Goal: Contribute content: Add original content to the website for others to see

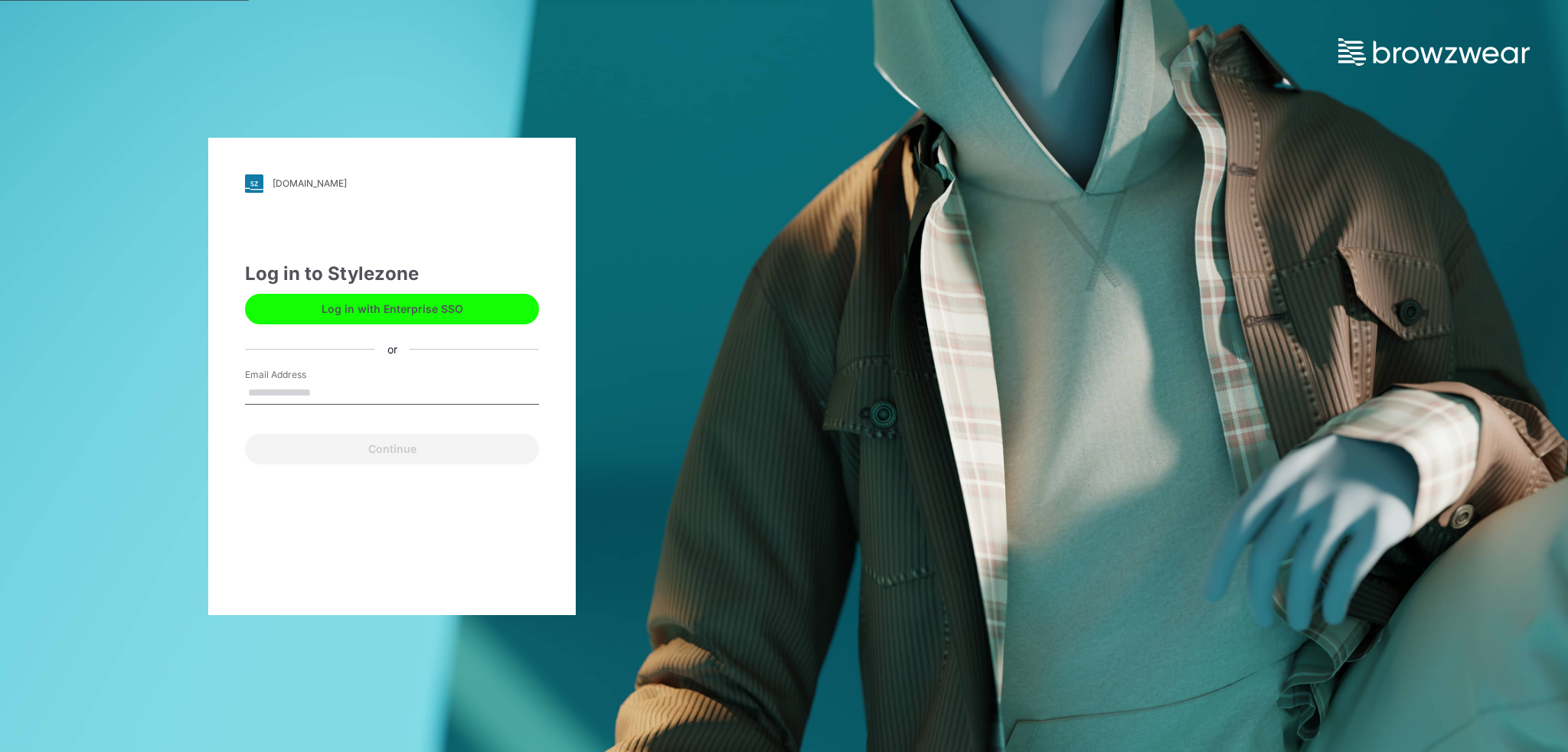
type input "**********"
click at [392, 454] on button "Continue" at bounding box center [392, 450] width 294 height 31
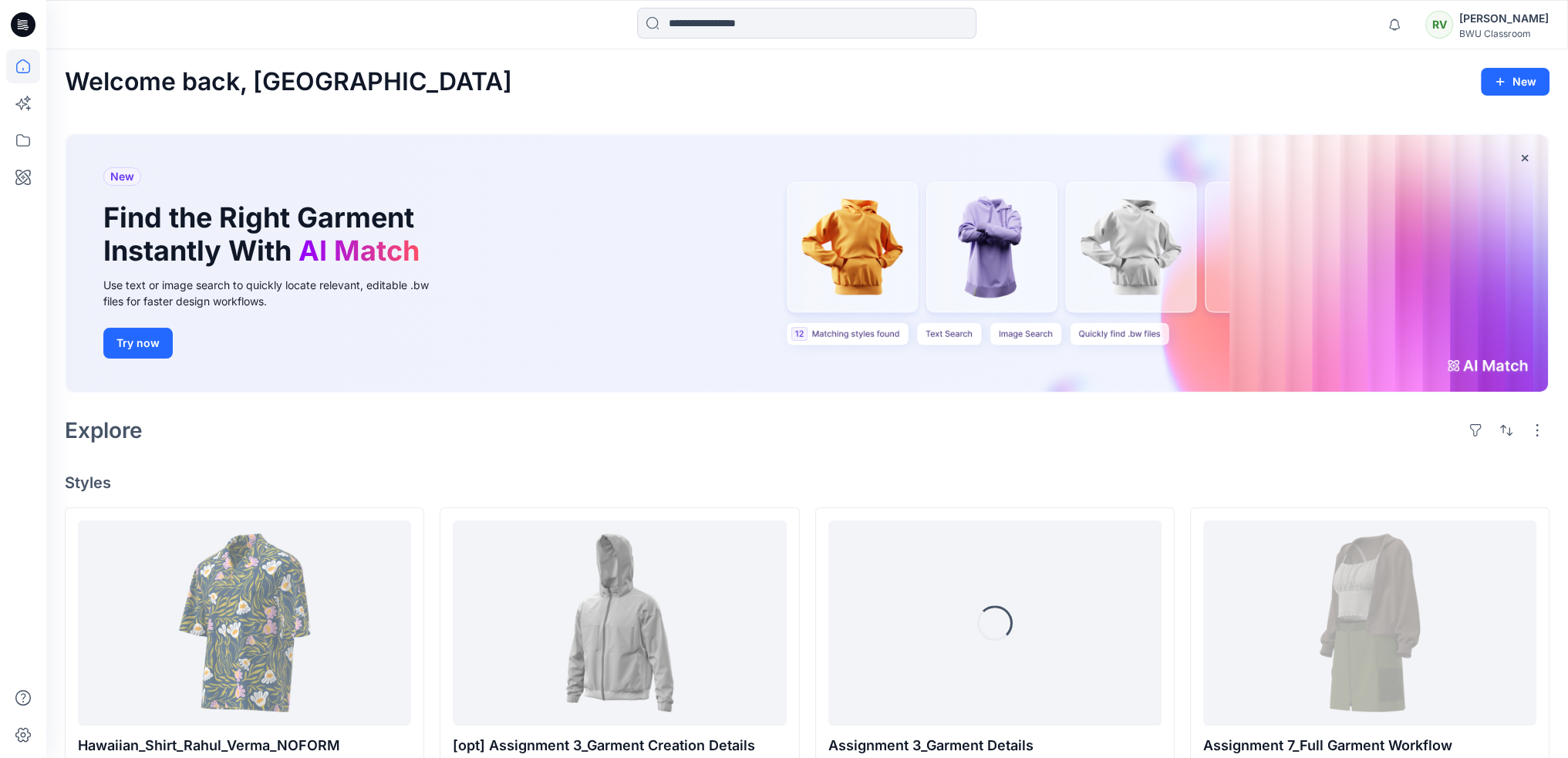
click at [1453, 22] on div "RV" at bounding box center [1440, 25] width 28 height 28
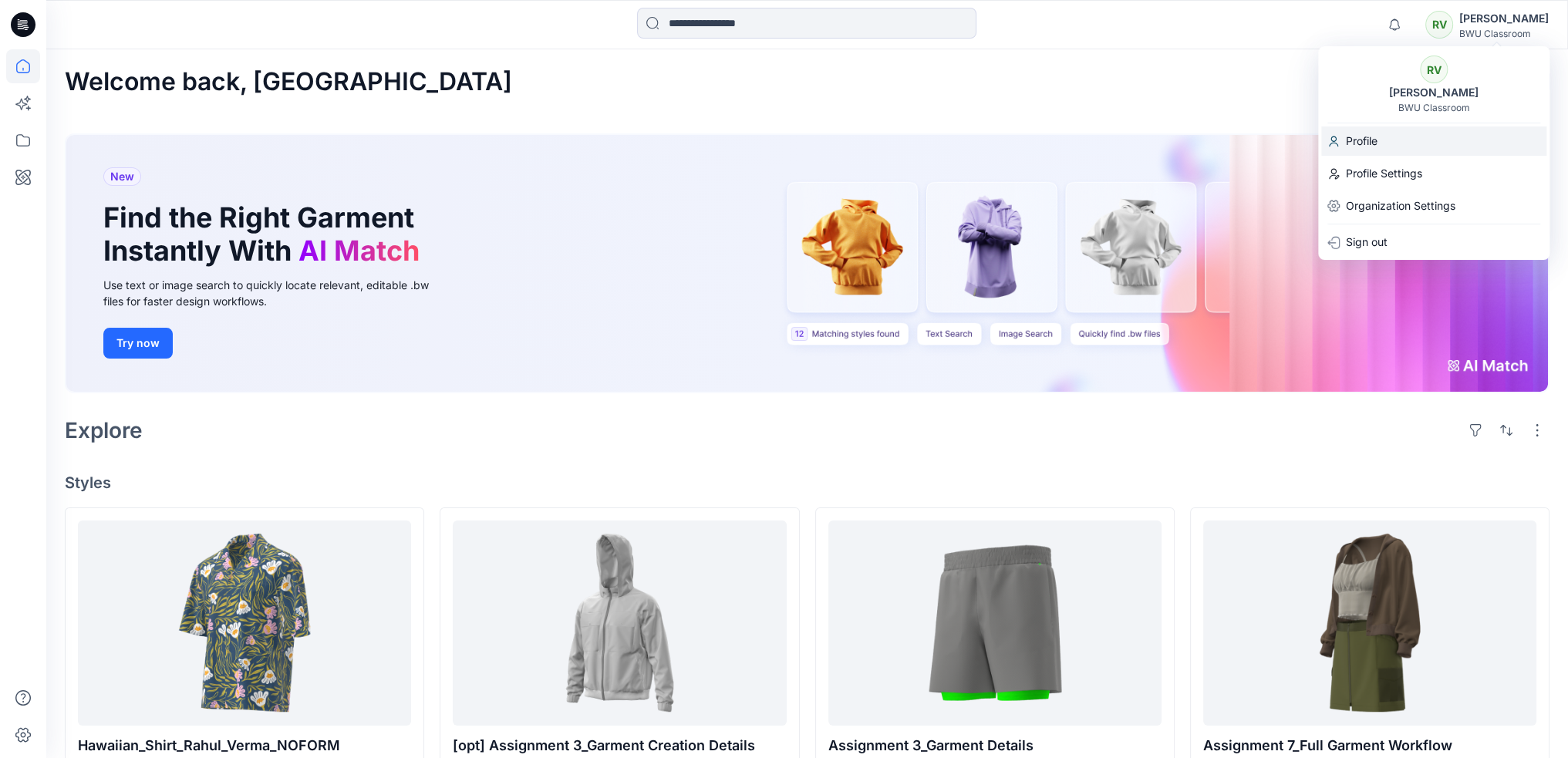
click at [1363, 145] on p "Profile" at bounding box center [1361, 141] width 32 height 29
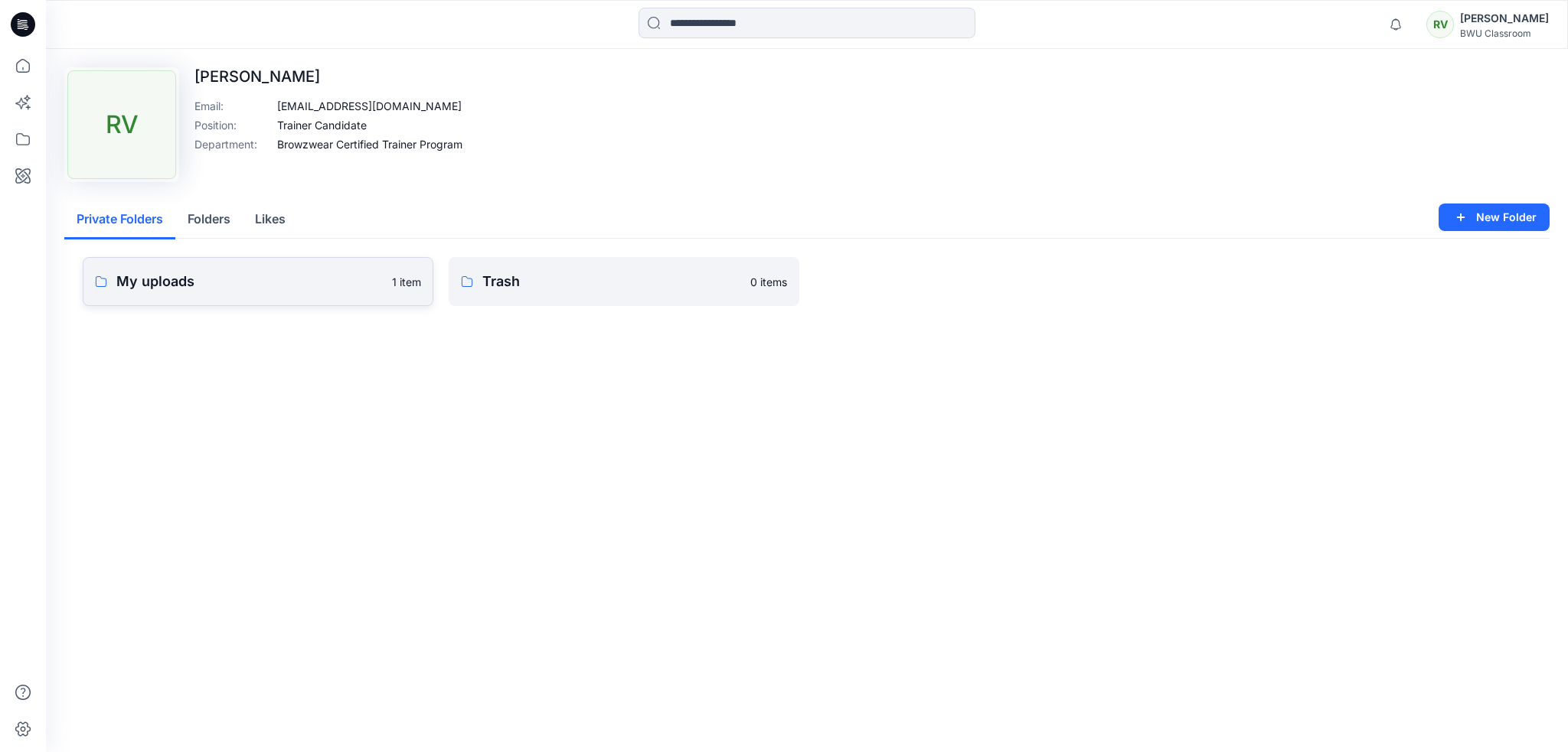
click at [330, 287] on p "My uploads" at bounding box center [249, 282] width 266 height 22
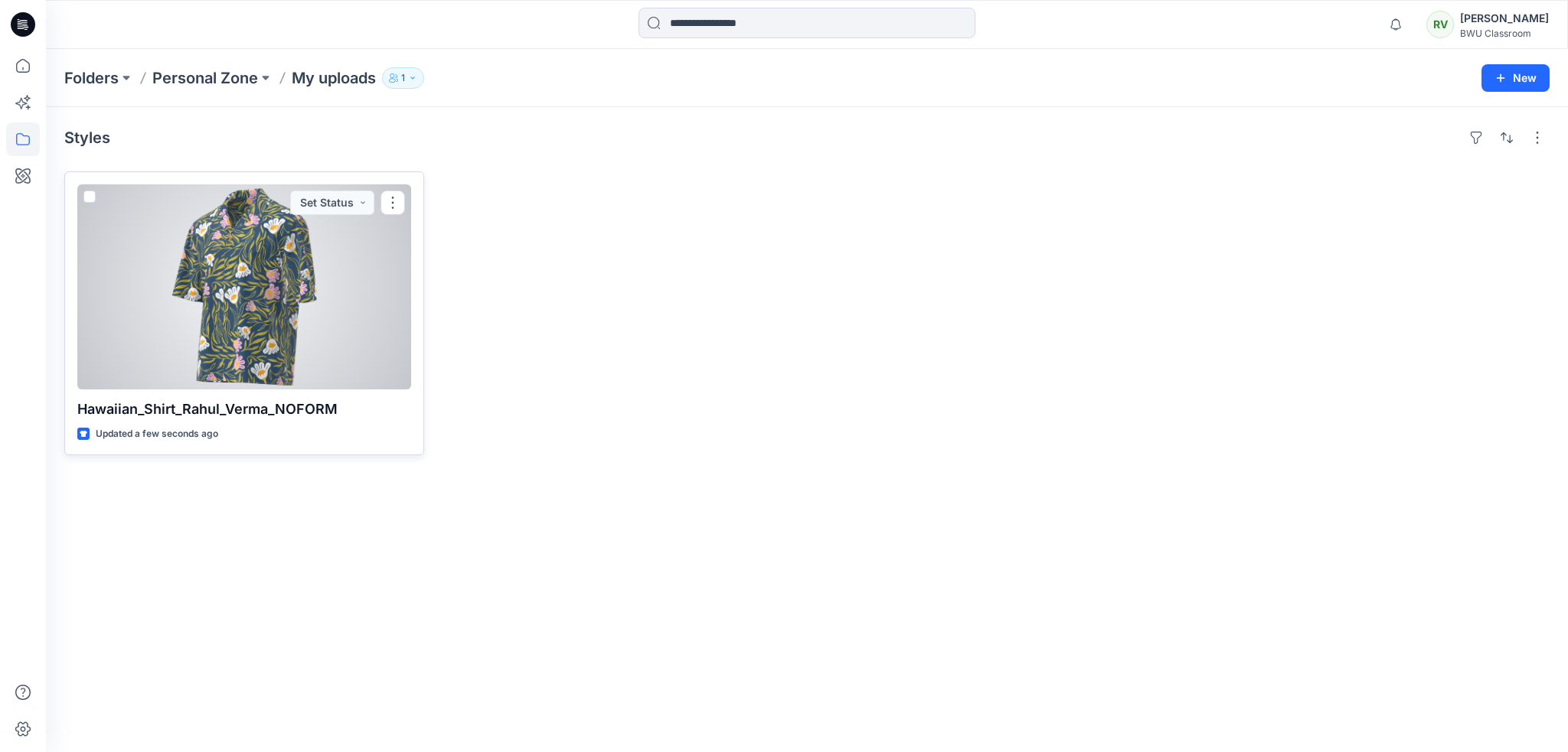
click at [323, 299] on div at bounding box center [245, 286] width 334 height 205
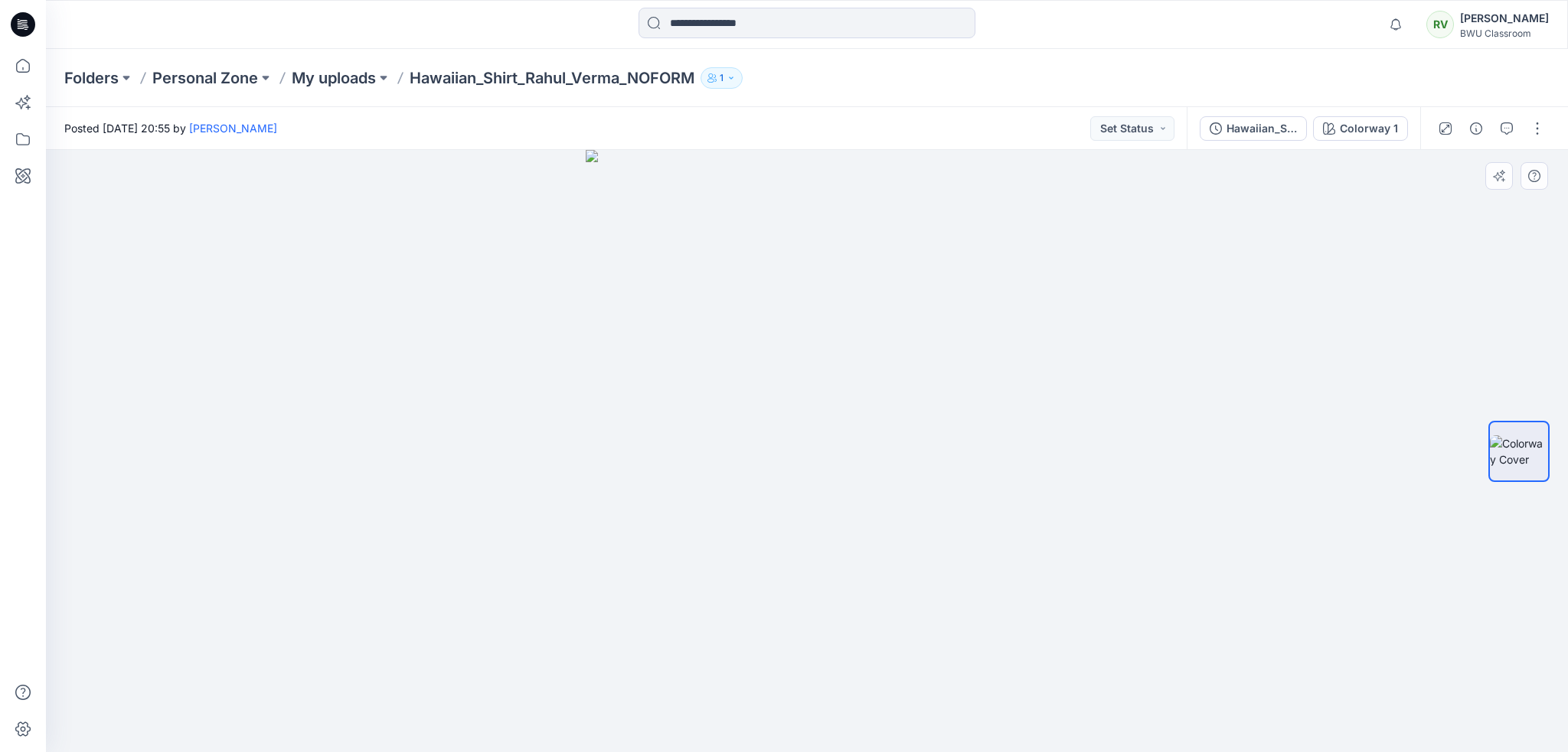
drag, startPoint x: 923, startPoint y: 430, endPoint x: 745, endPoint y: 425, distance: 178.1
click at [745, 425] on img at bounding box center [807, 450] width 443 height 602
click at [324, 77] on p "My uploads" at bounding box center [333, 79] width 84 height 22
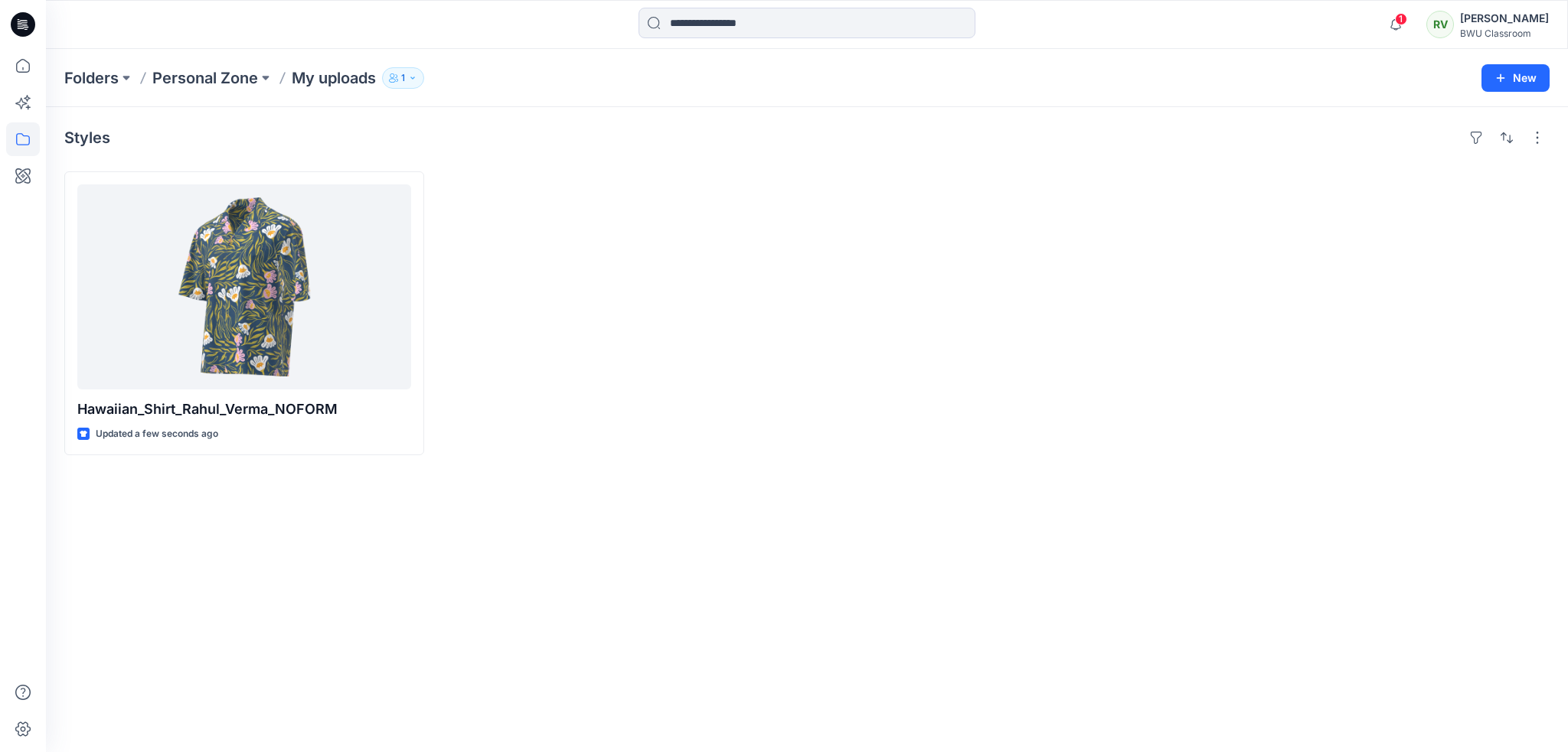
drag, startPoint x: 751, startPoint y: 406, endPoint x: 786, endPoint y: 486, distance: 87.3
click at [746, 404] on div at bounding box center [620, 313] width 359 height 284
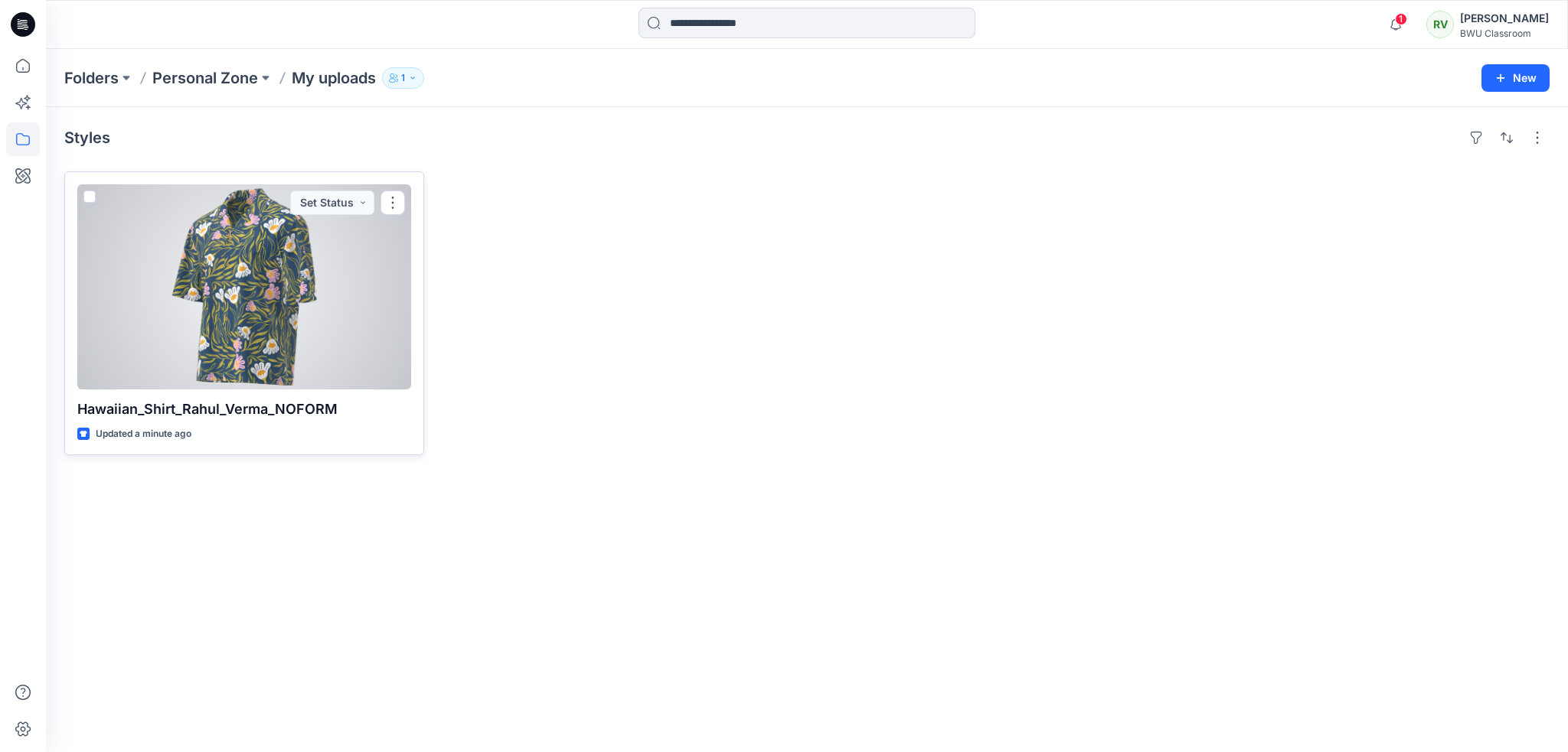
click at [283, 348] on div at bounding box center [245, 286] width 334 height 205
click at [232, 264] on div at bounding box center [245, 286] width 334 height 205
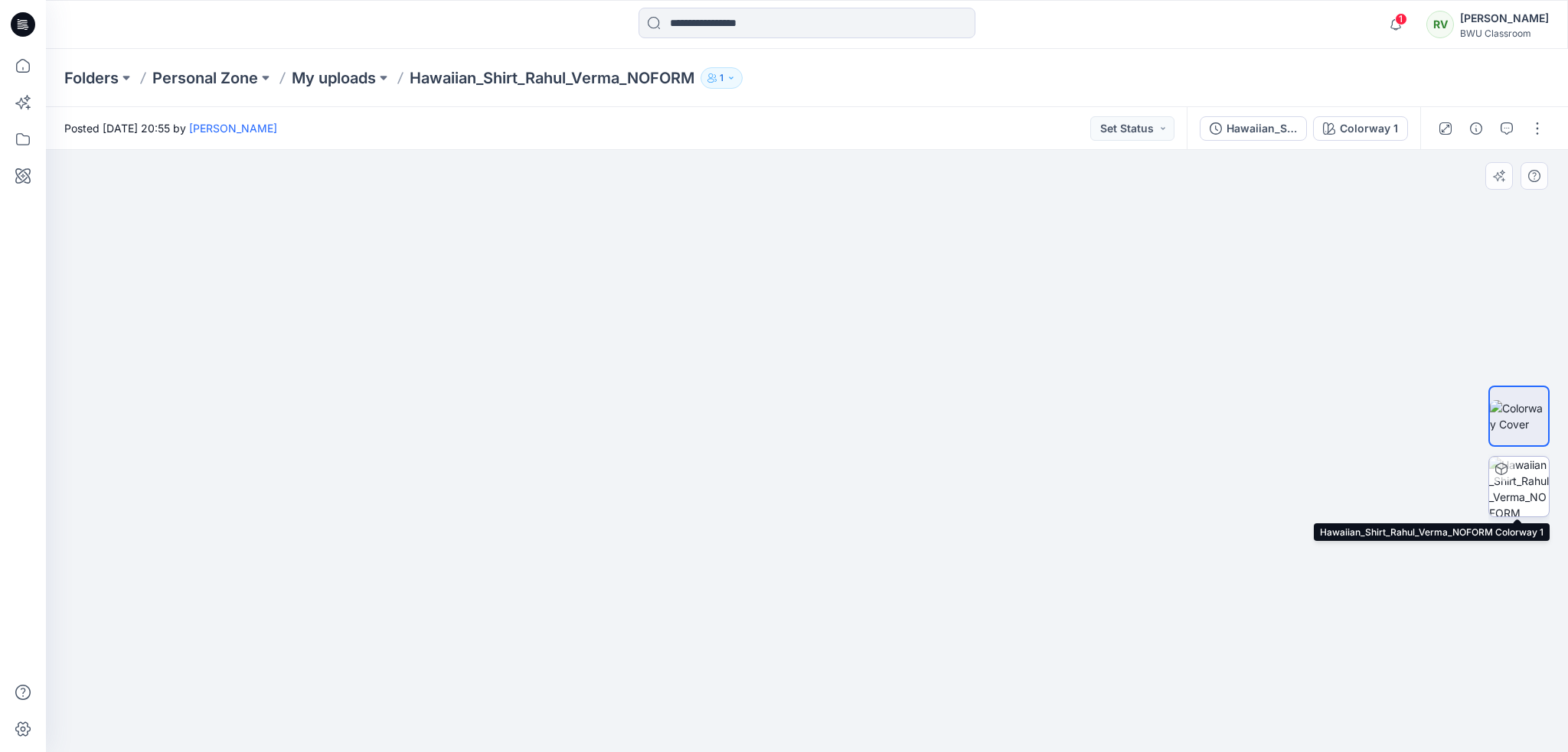
click at [1519, 487] on img at bounding box center [1519, 487] width 60 height 60
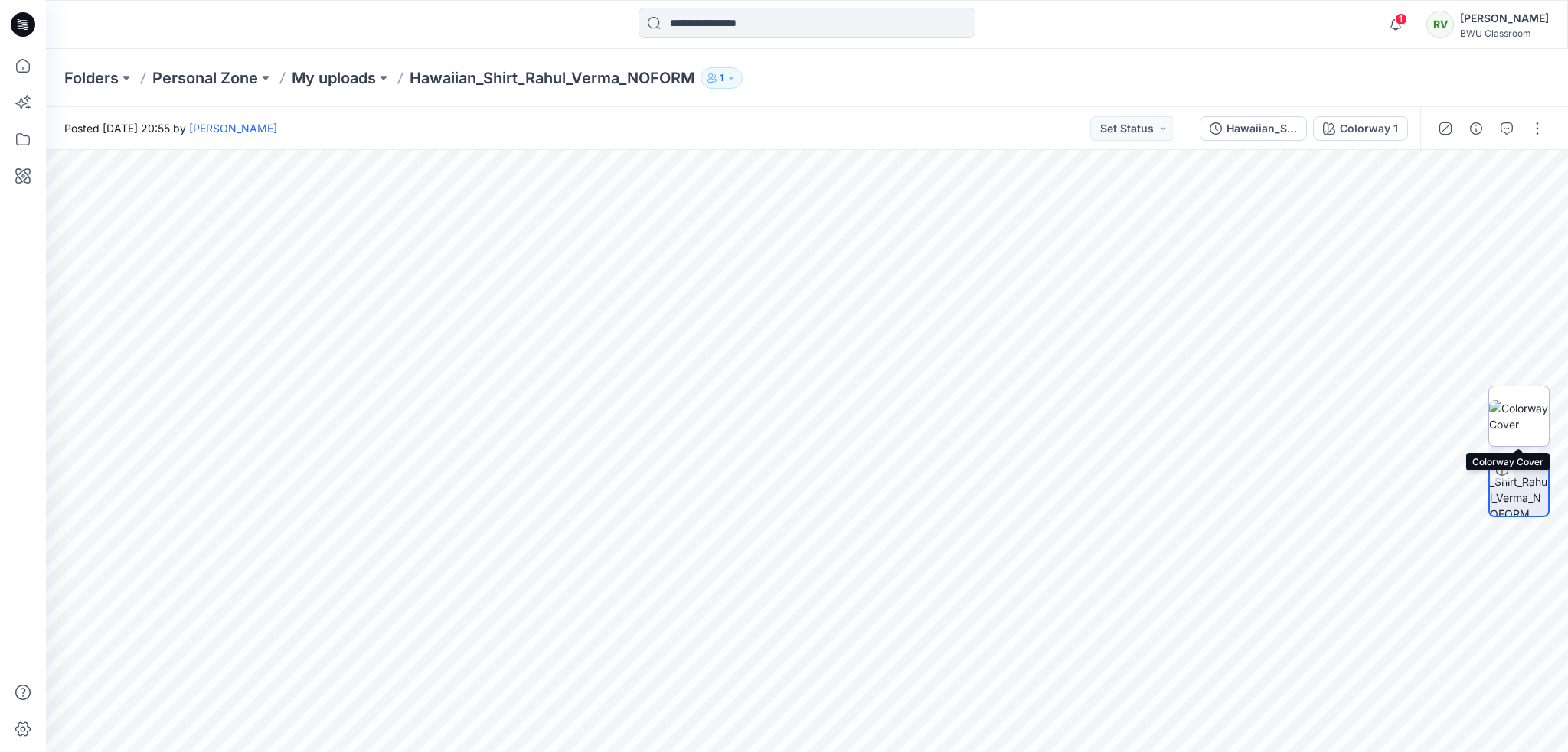
click at [1501, 418] on img at bounding box center [1519, 416] width 60 height 32
click at [1536, 130] on button "button" at bounding box center [1537, 128] width 24 height 24
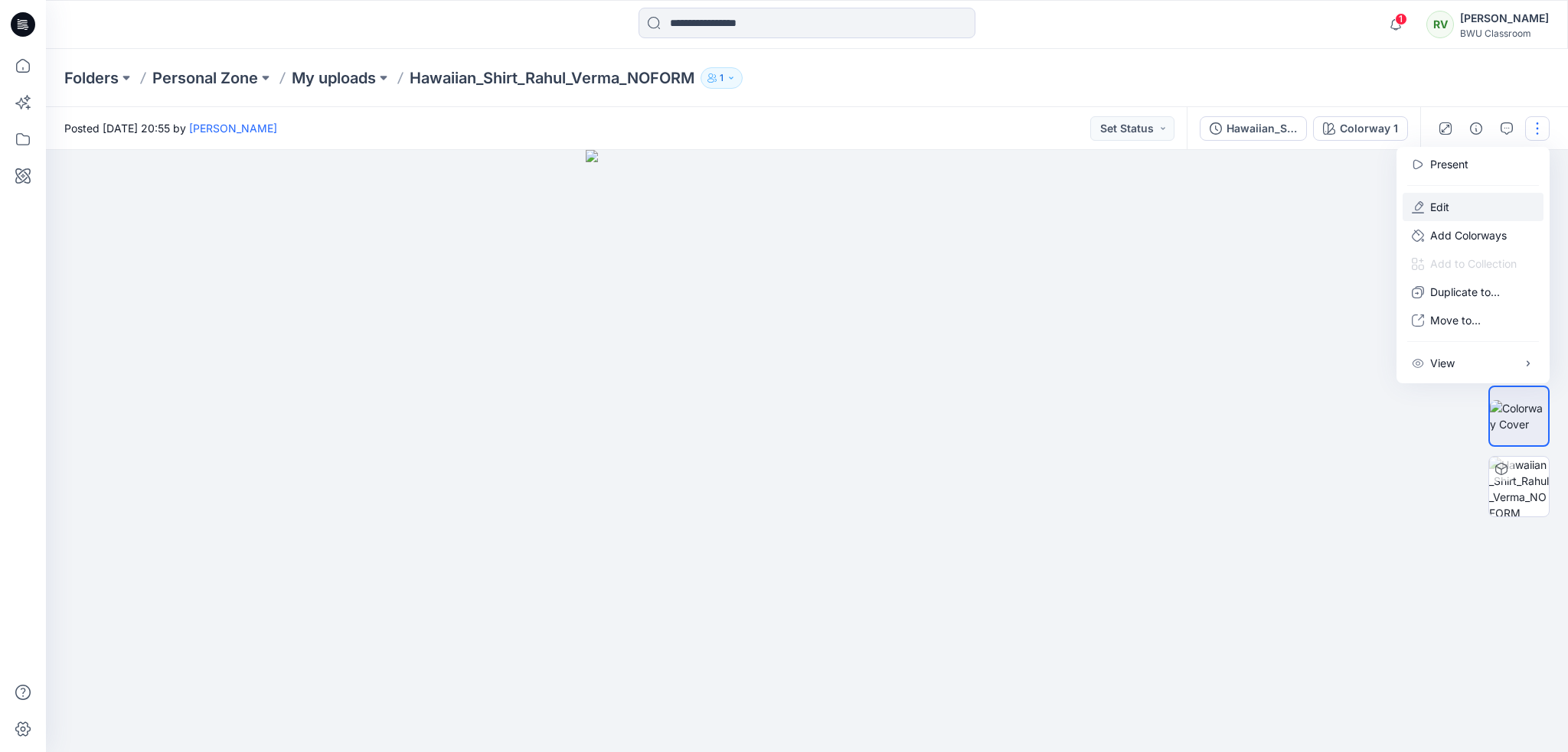
click at [1439, 206] on p "Edit" at bounding box center [1440, 207] width 19 height 16
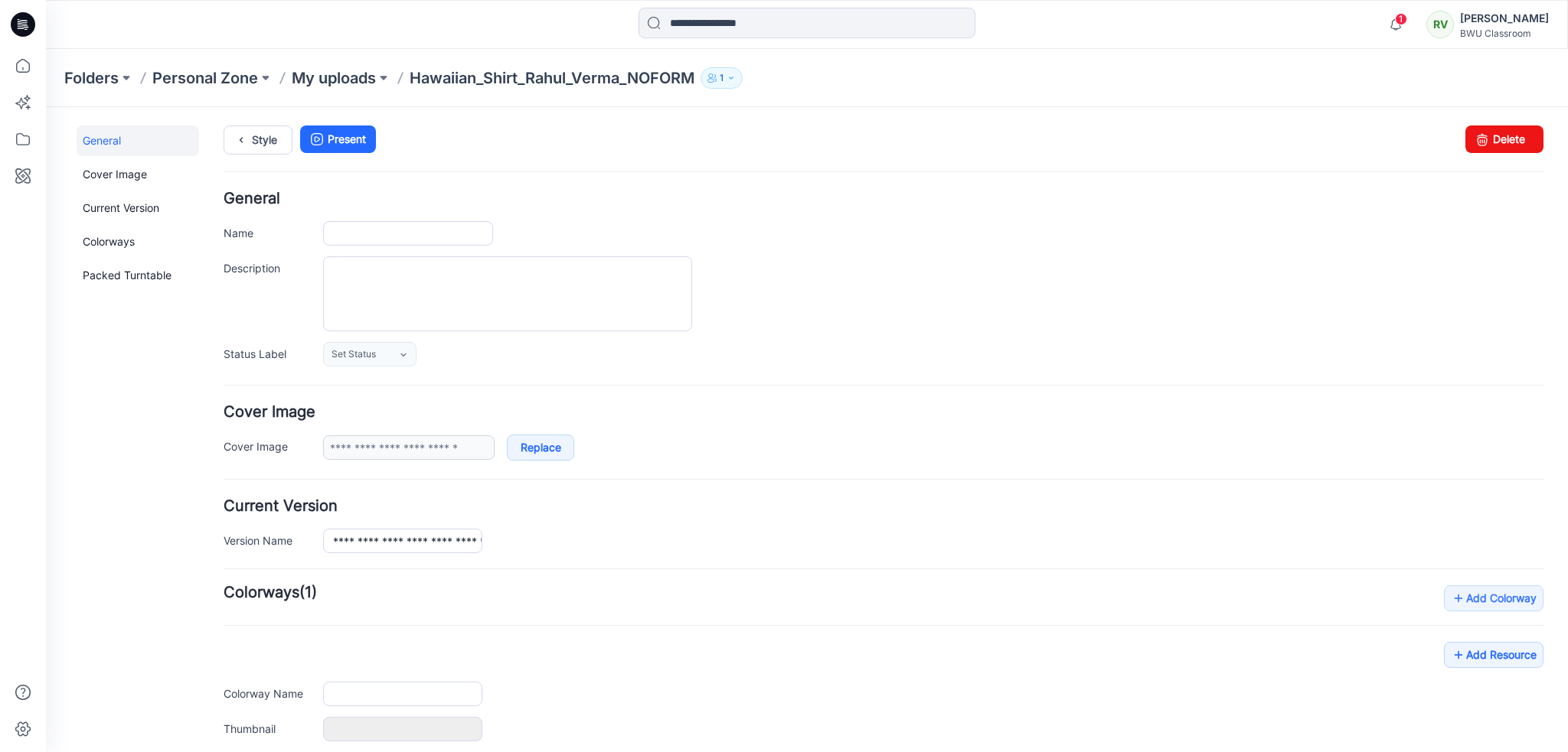
type input "**********"
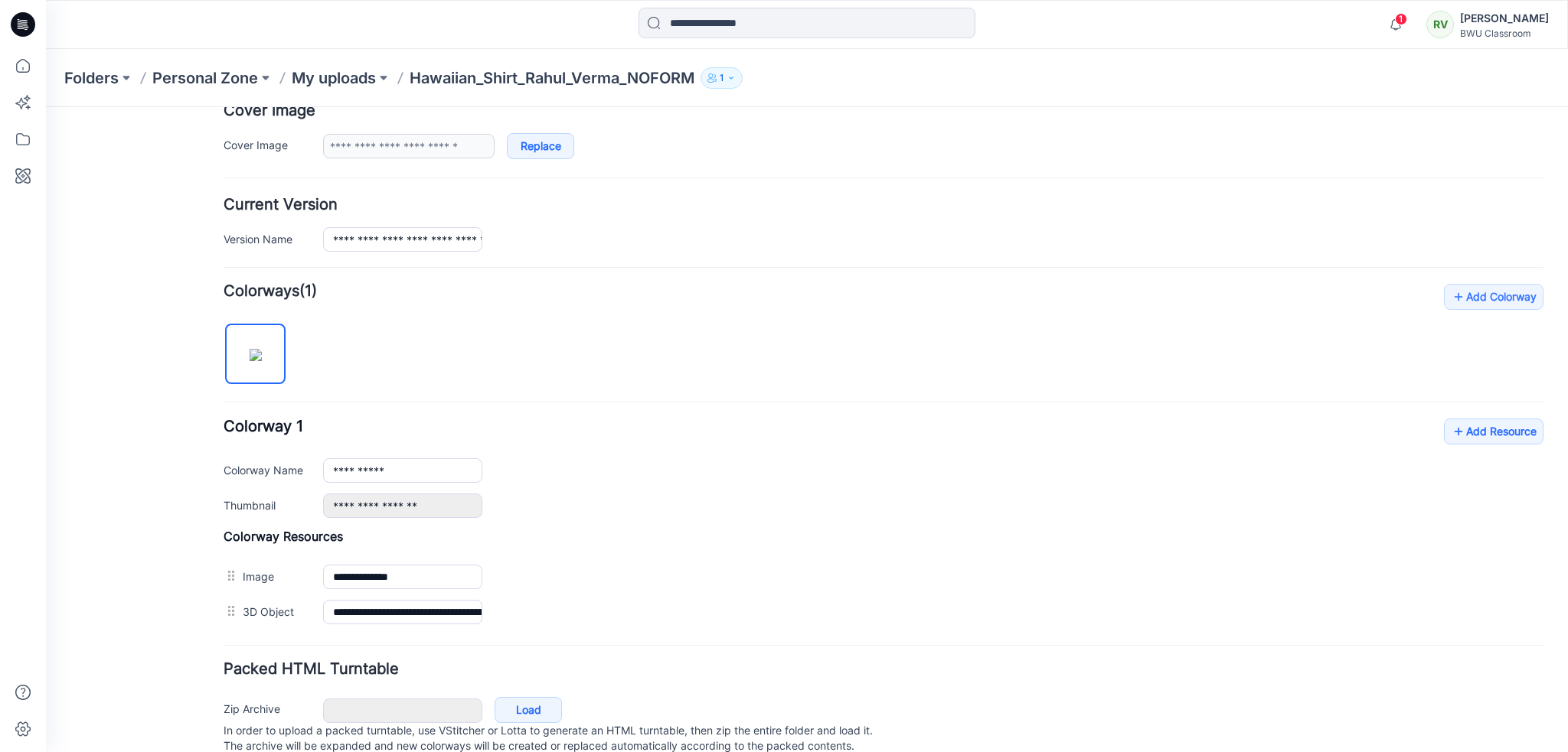
scroll to position [350, 0]
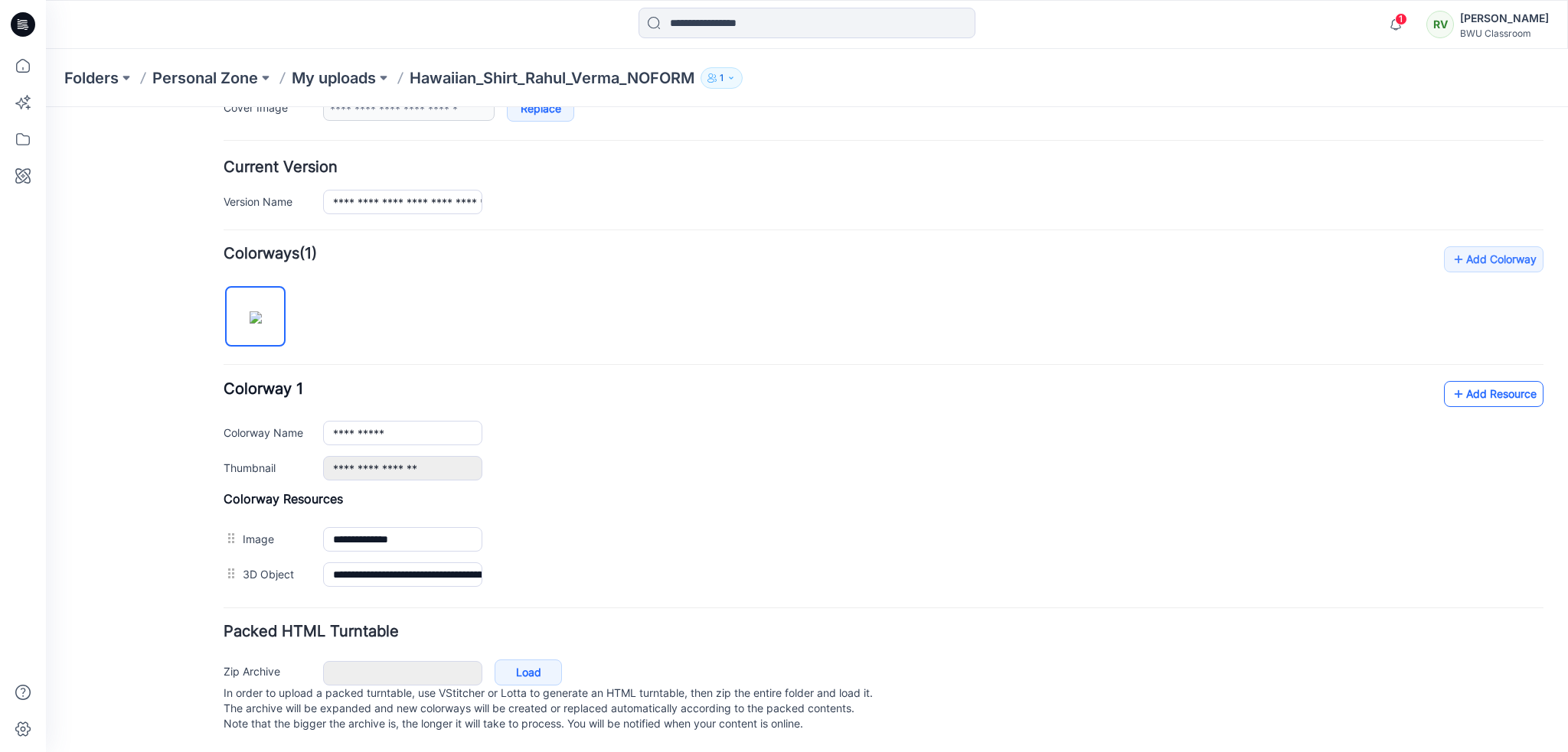
click at [1451, 388] on icon at bounding box center [1458, 394] width 15 height 24
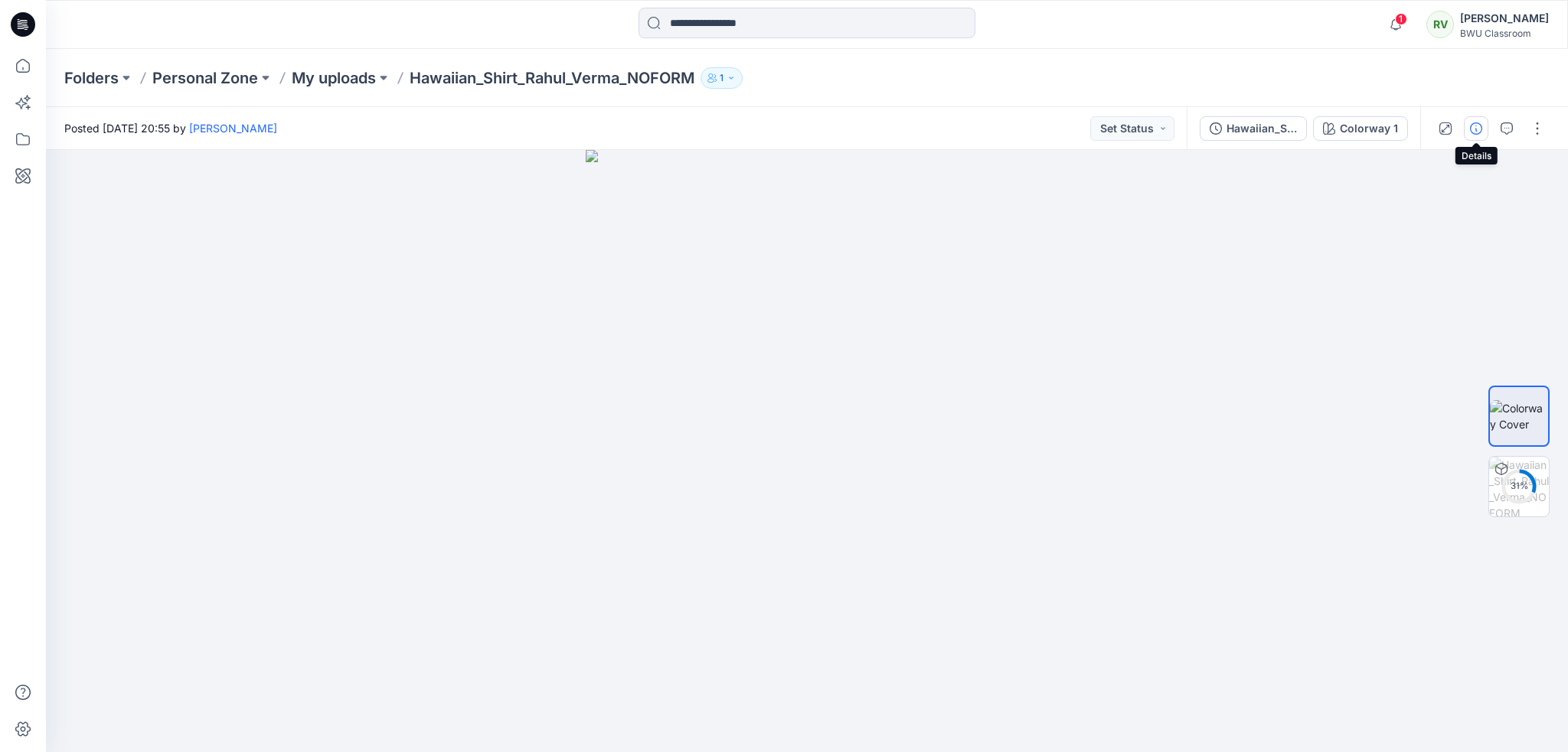
click at [1472, 134] on icon "button" at bounding box center [1477, 129] width 13 height 13
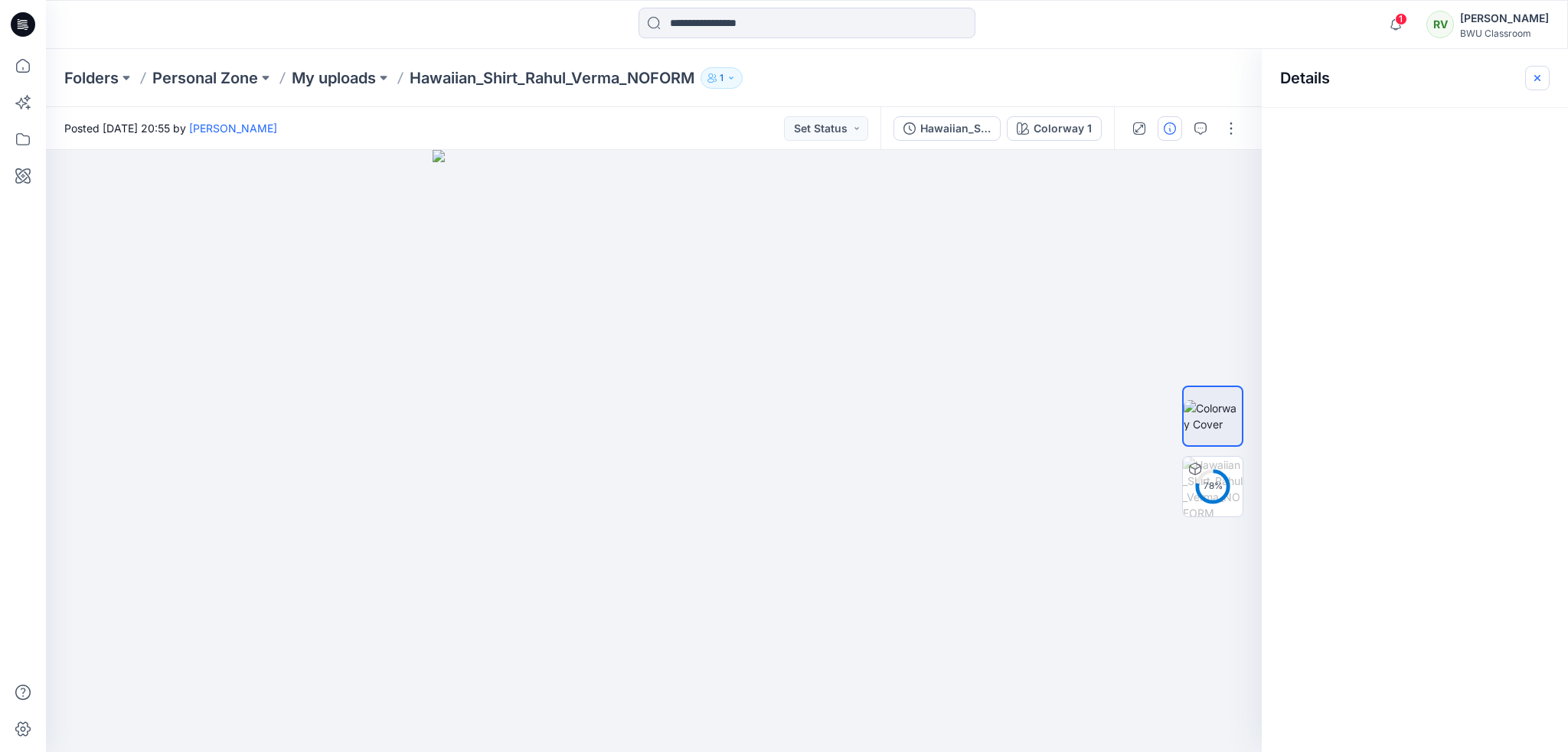
click at [1540, 74] on icon "button" at bounding box center [1537, 79] width 13 height 13
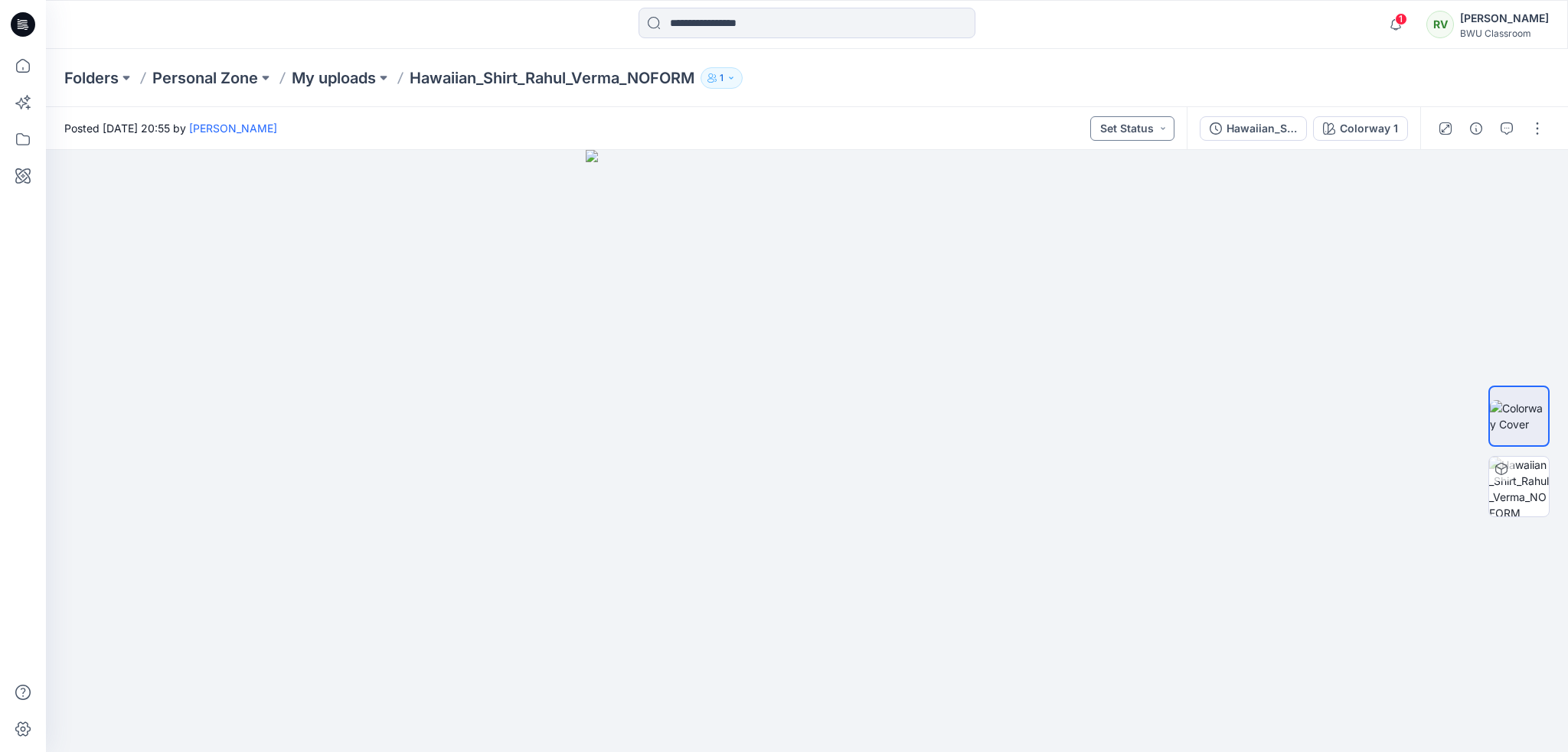
click at [1161, 131] on button "Set Status" at bounding box center [1132, 128] width 84 height 24
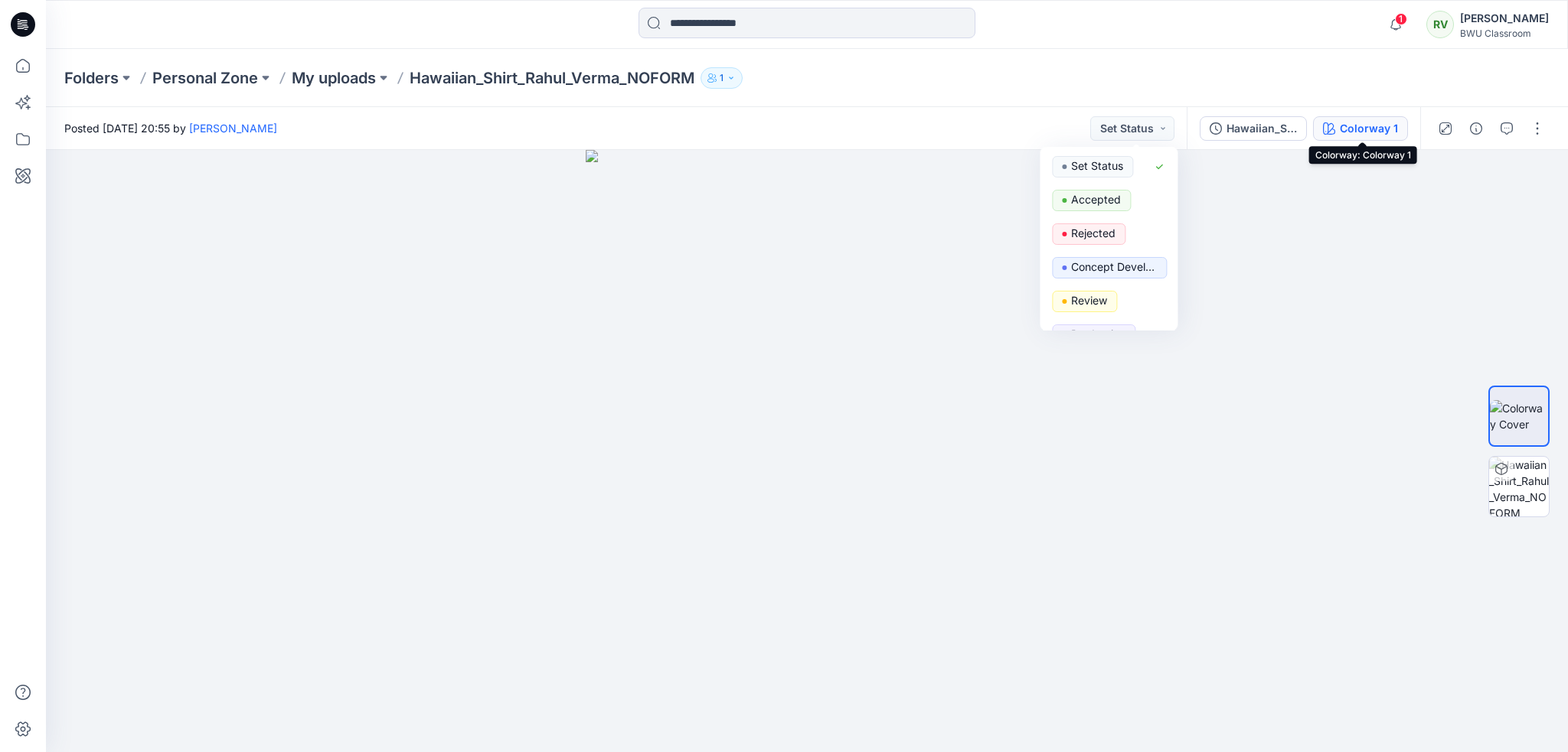
click at [1348, 123] on div "Colorway 1" at bounding box center [1369, 128] width 58 height 17
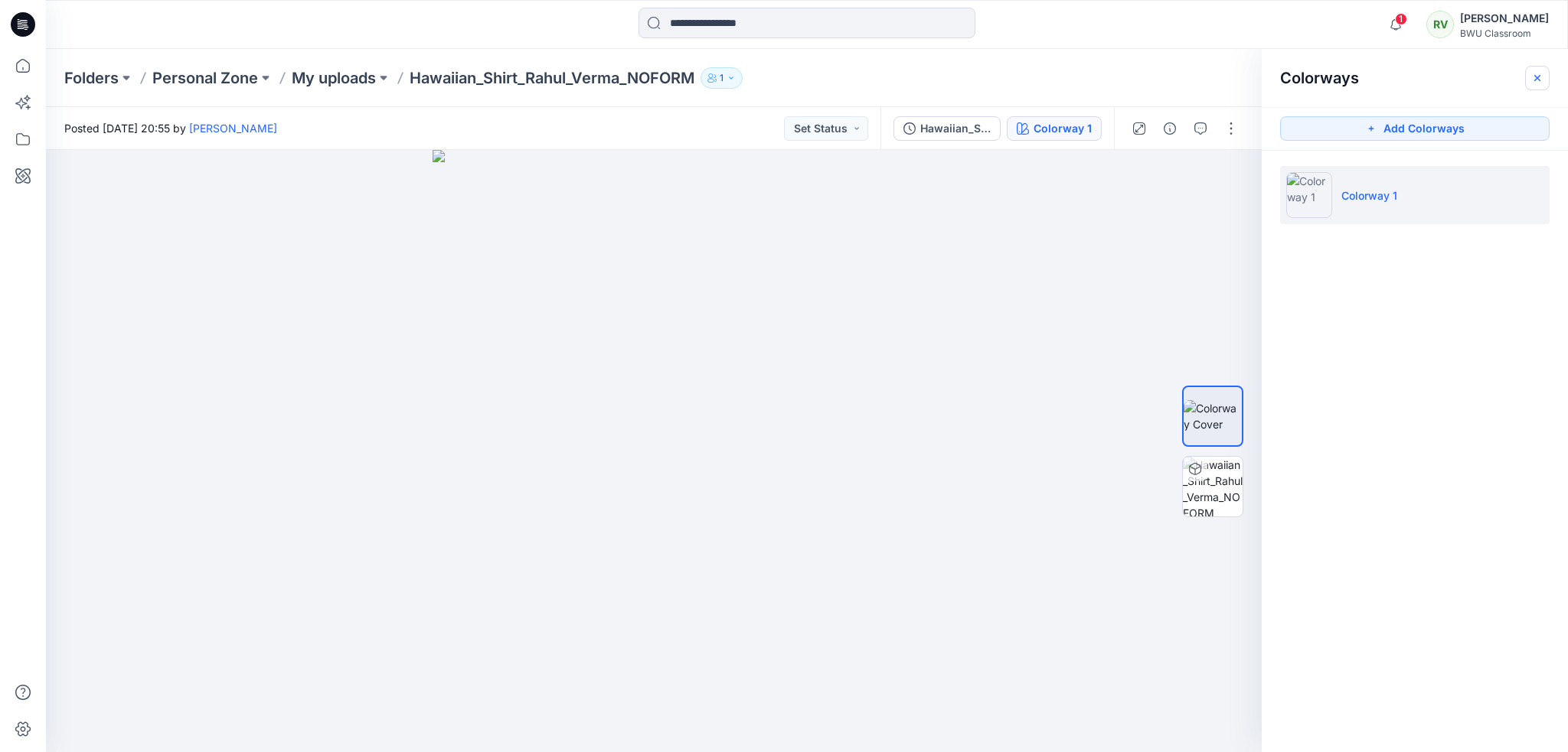
click at [1541, 77] on icon "button" at bounding box center [1537, 79] width 13 height 13
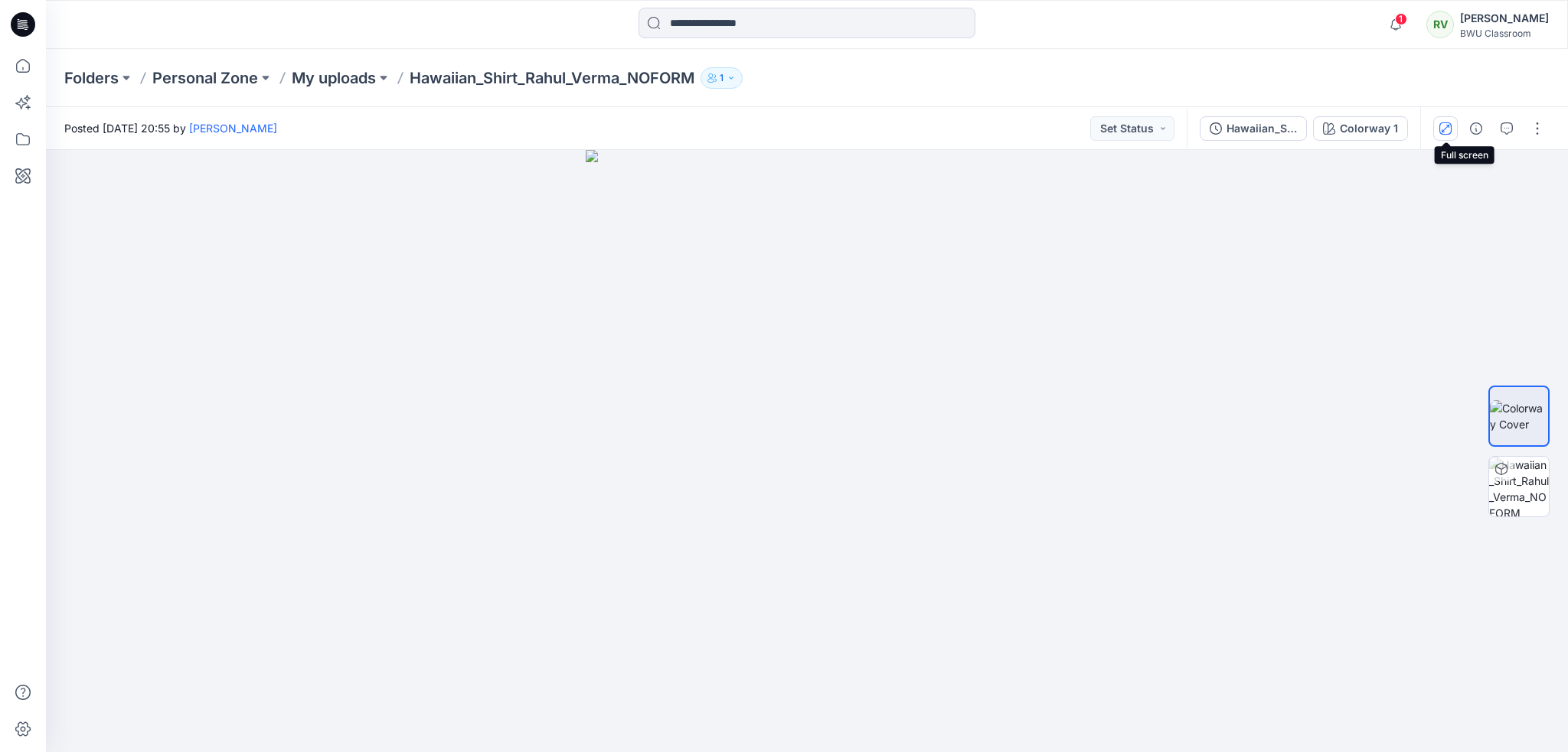
click at [1442, 127] on icon "button" at bounding box center [1446, 129] width 13 height 13
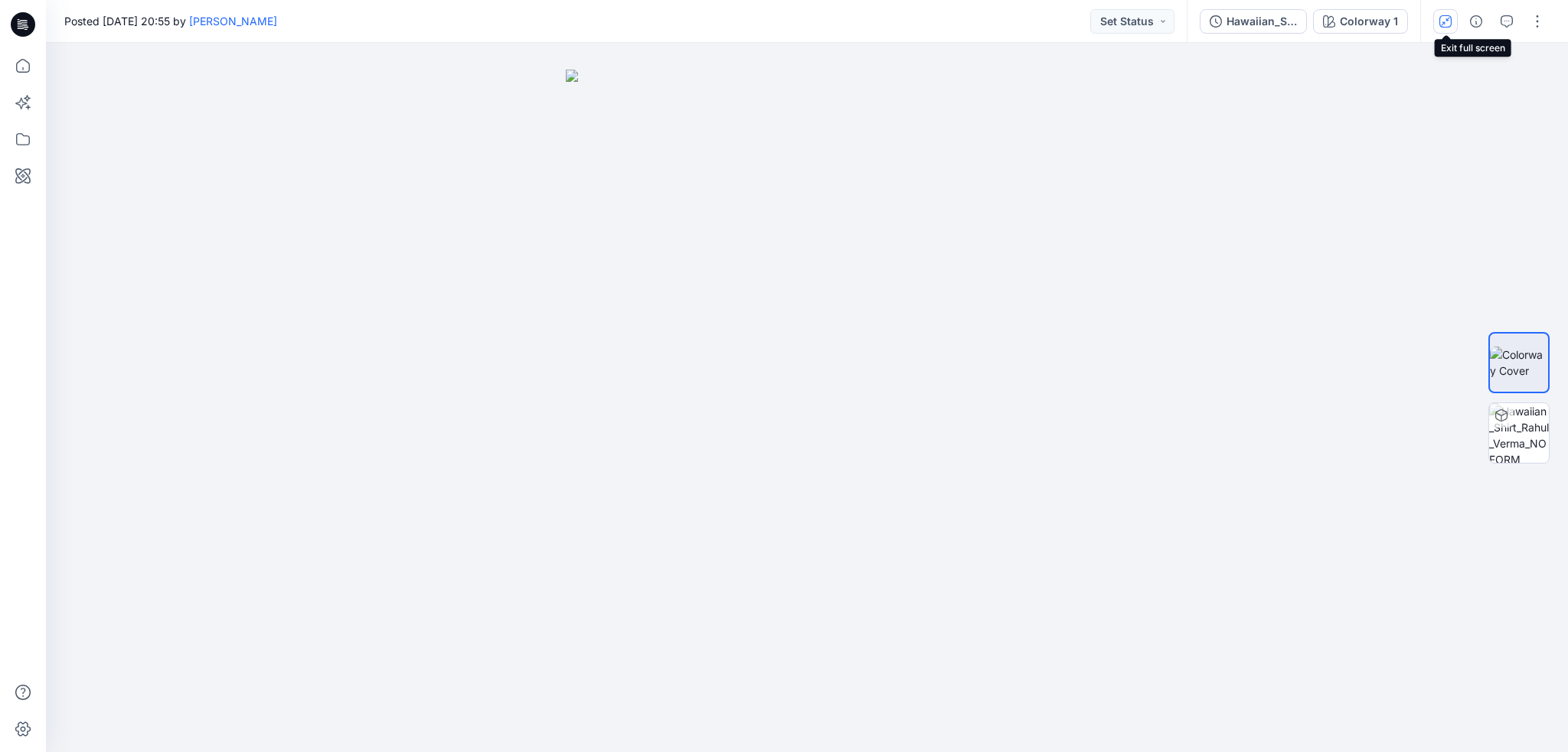
click at [1449, 23] on icon "button" at bounding box center [1446, 22] width 13 height 13
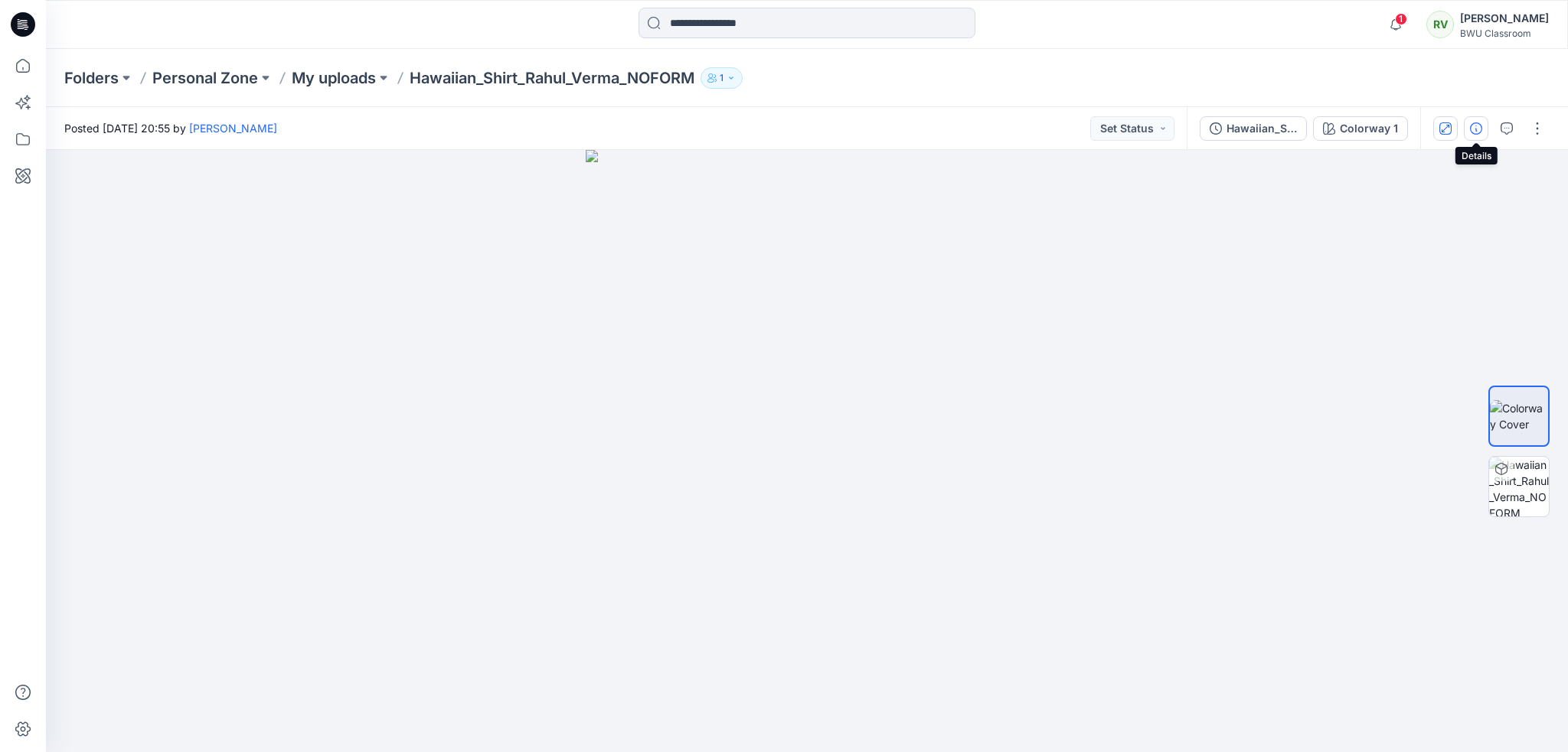
click at [1480, 127] on icon "button" at bounding box center [1477, 129] width 13 height 13
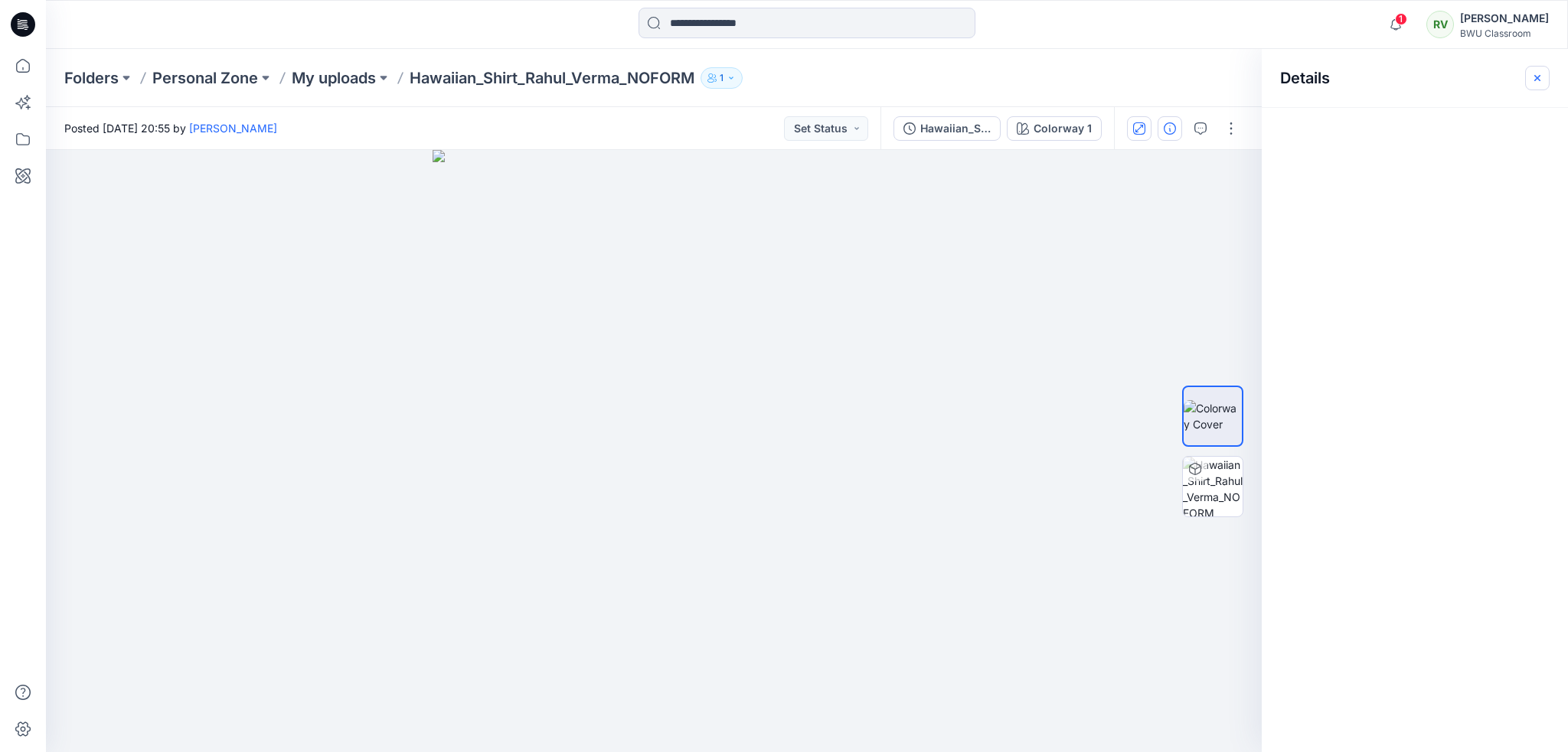
click at [1541, 78] on icon "button" at bounding box center [1537, 79] width 13 height 13
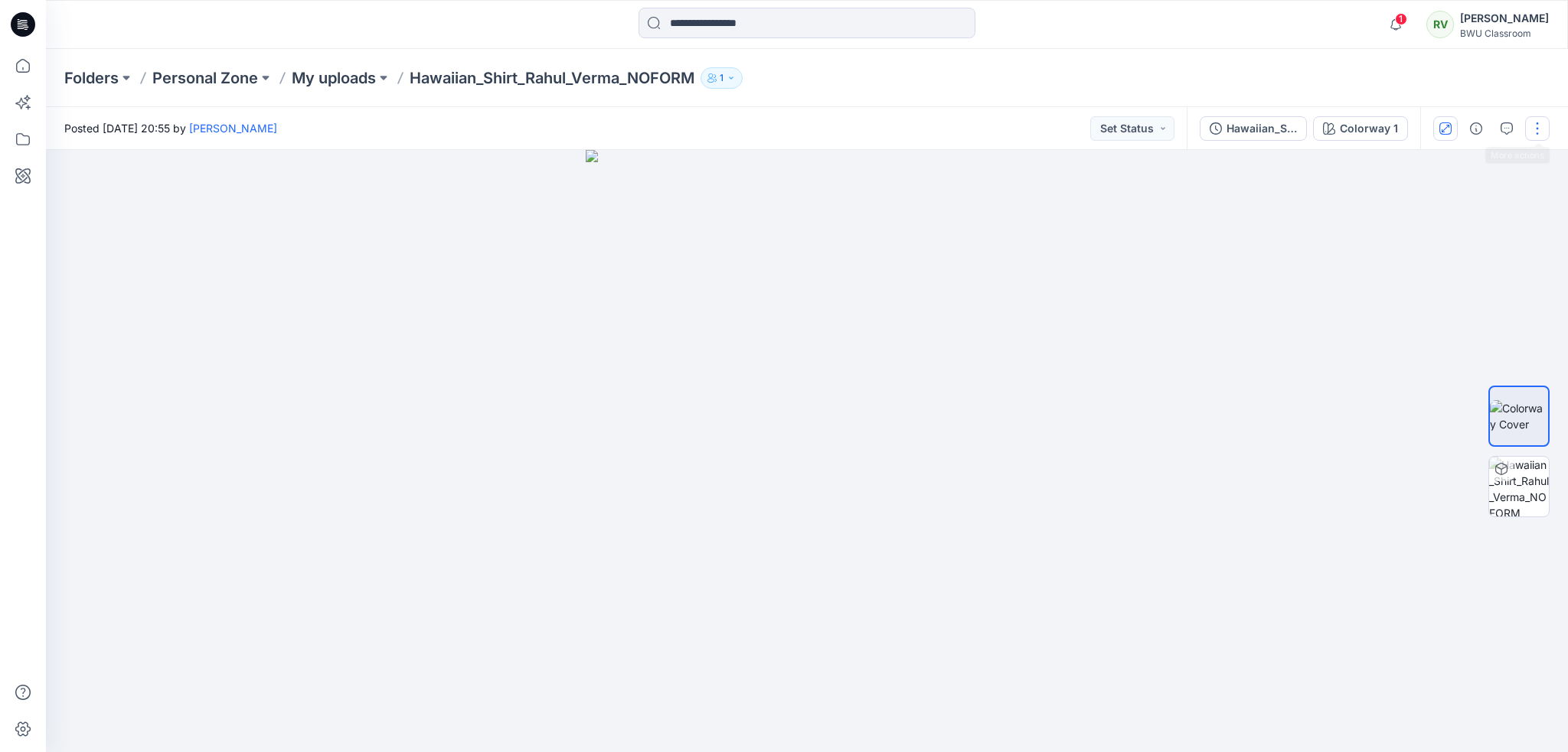
click at [1542, 132] on button "button" at bounding box center [1537, 128] width 24 height 24
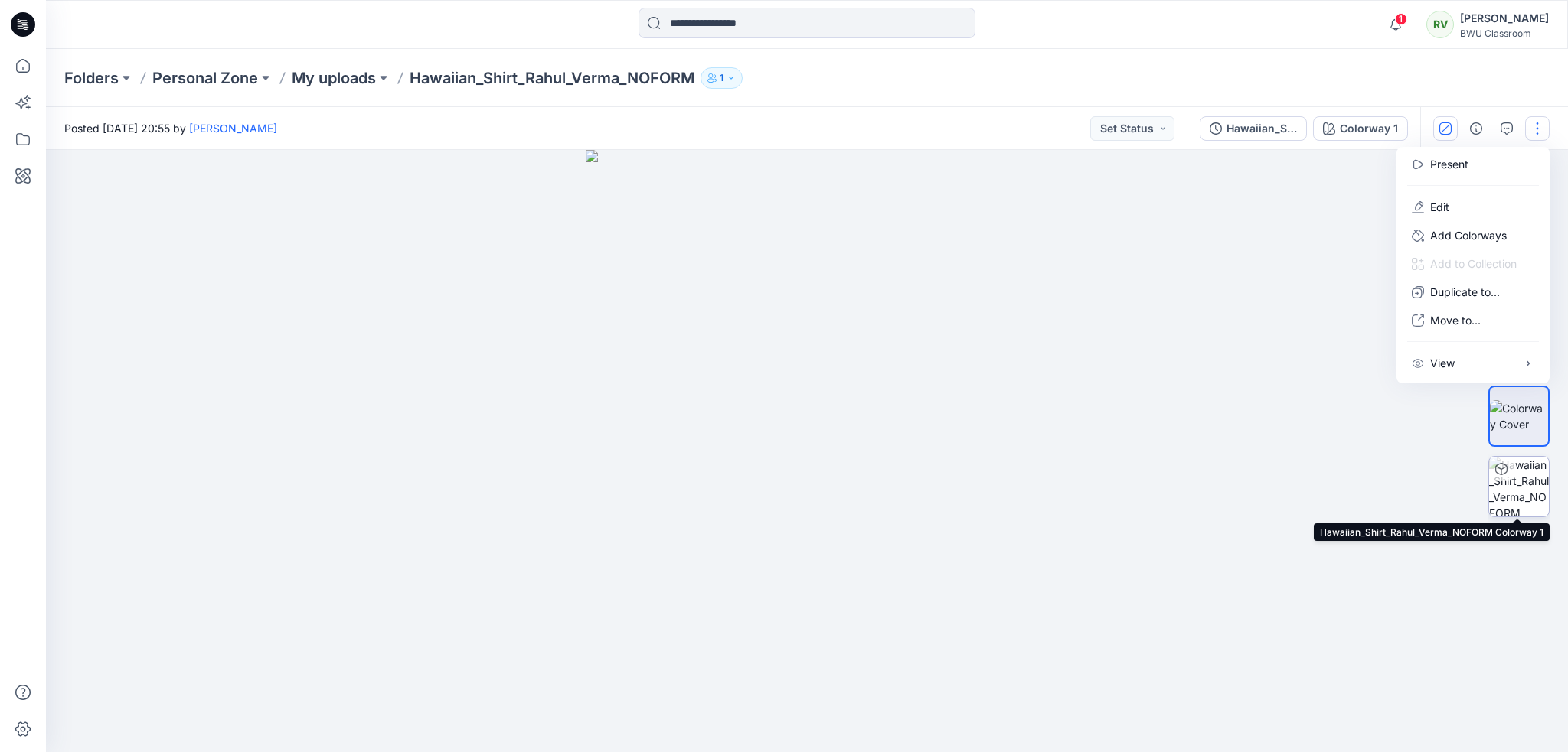
click at [1528, 500] on img at bounding box center [1519, 487] width 60 height 60
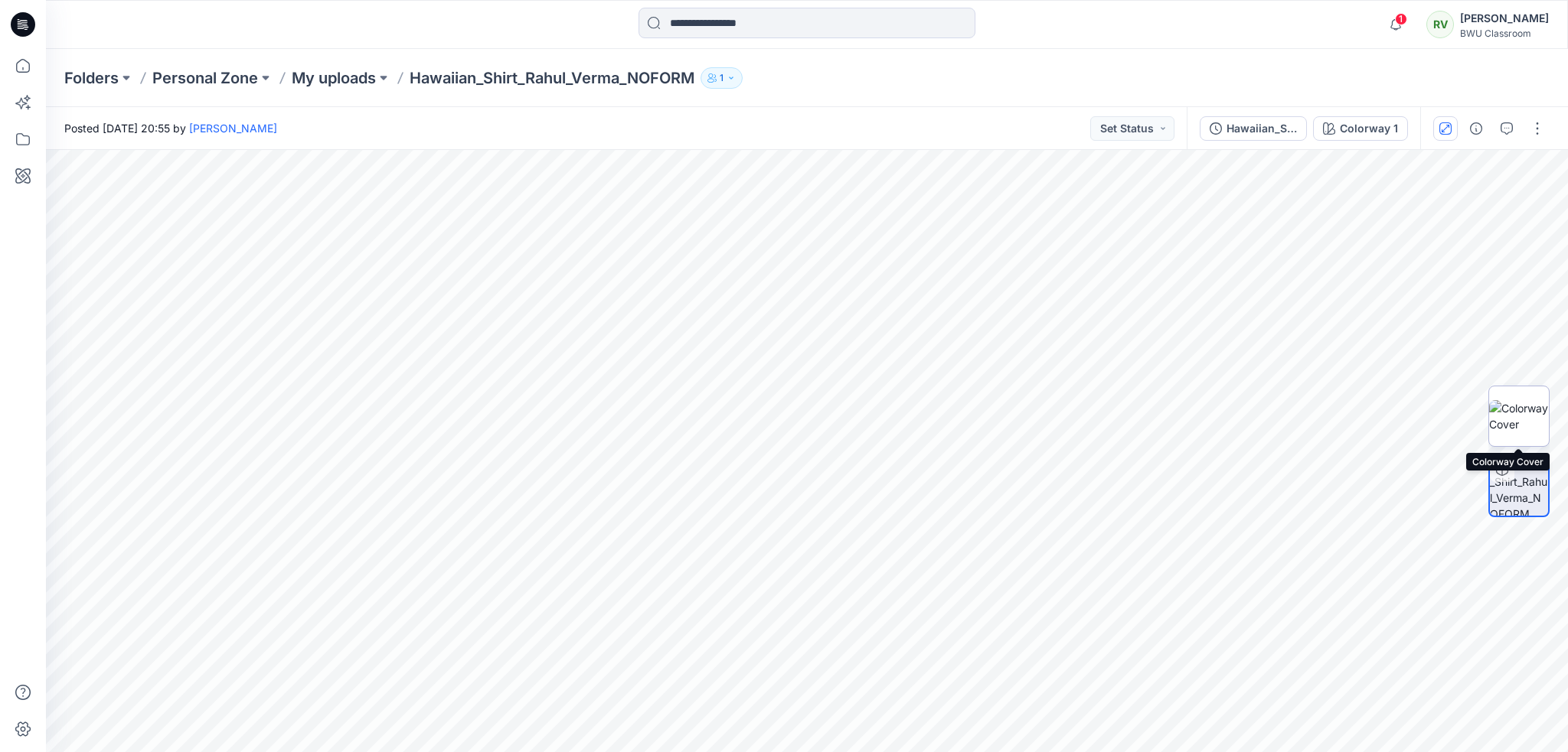
click at [1517, 424] on img at bounding box center [1519, 416] width 60 height 32
click at [1411, 25] on icon "button" at bounding box center [1395, 24] width 29 height 31
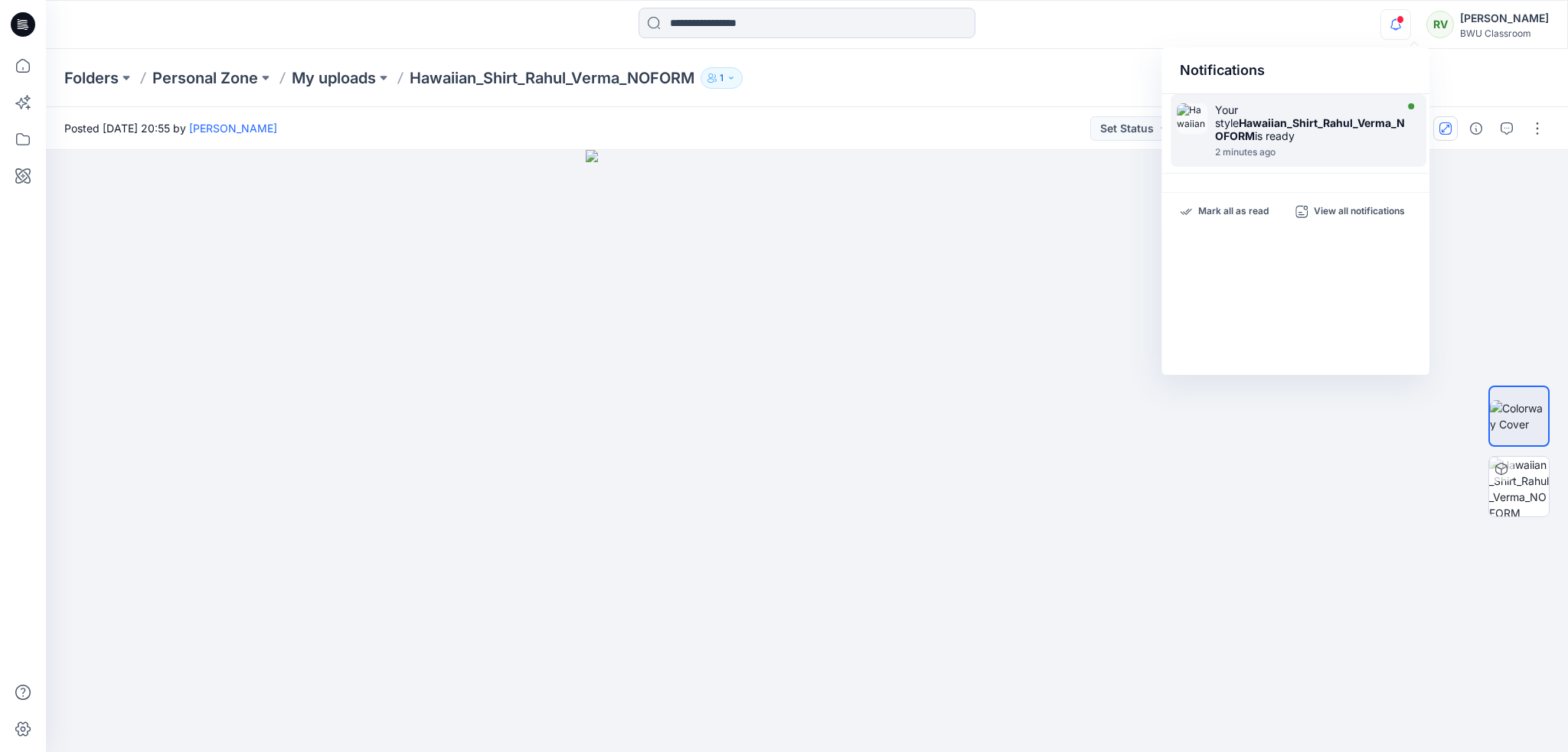
click at [1293, 123] on strong "Hawaiian_Shirt_Rahul_Verma_NOFORM" at bounding box center [1310, 129] width 190 height 26
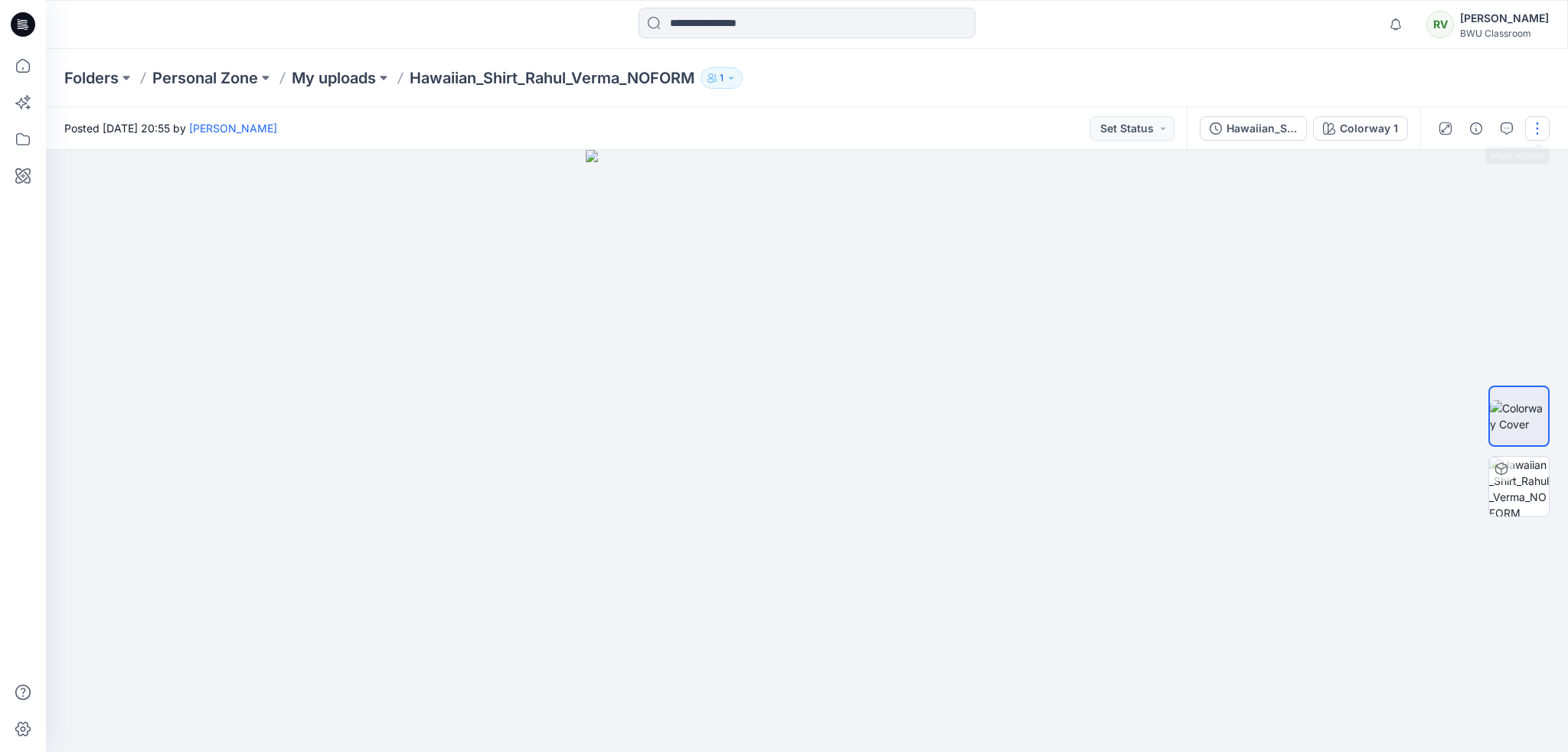
click at [1534, 125] on button "button" at bounding box center [1537, 128] width 24 height 24
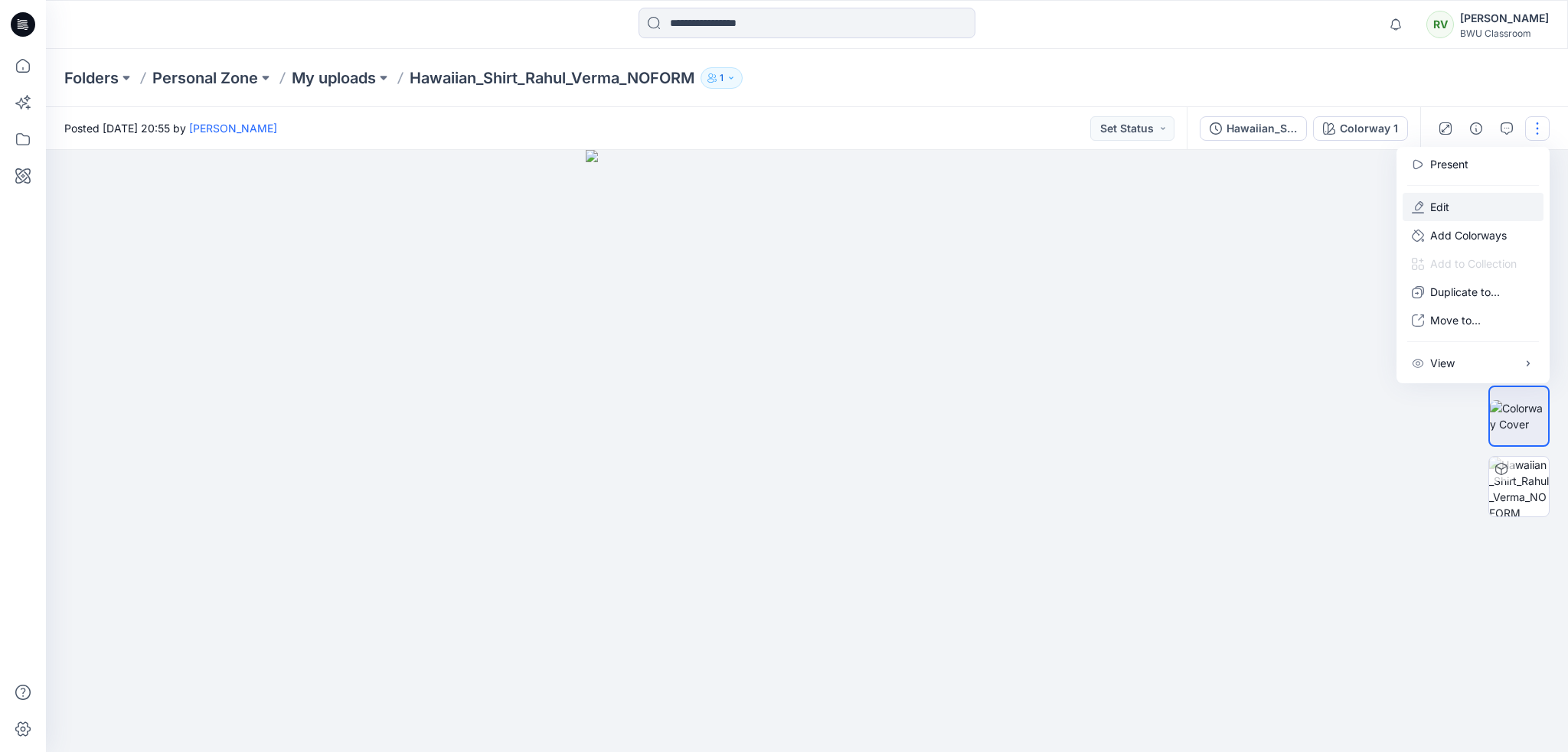
click at [1433, 205] on p "Edit" at bounding box center [1440, 207] width 19 height 16
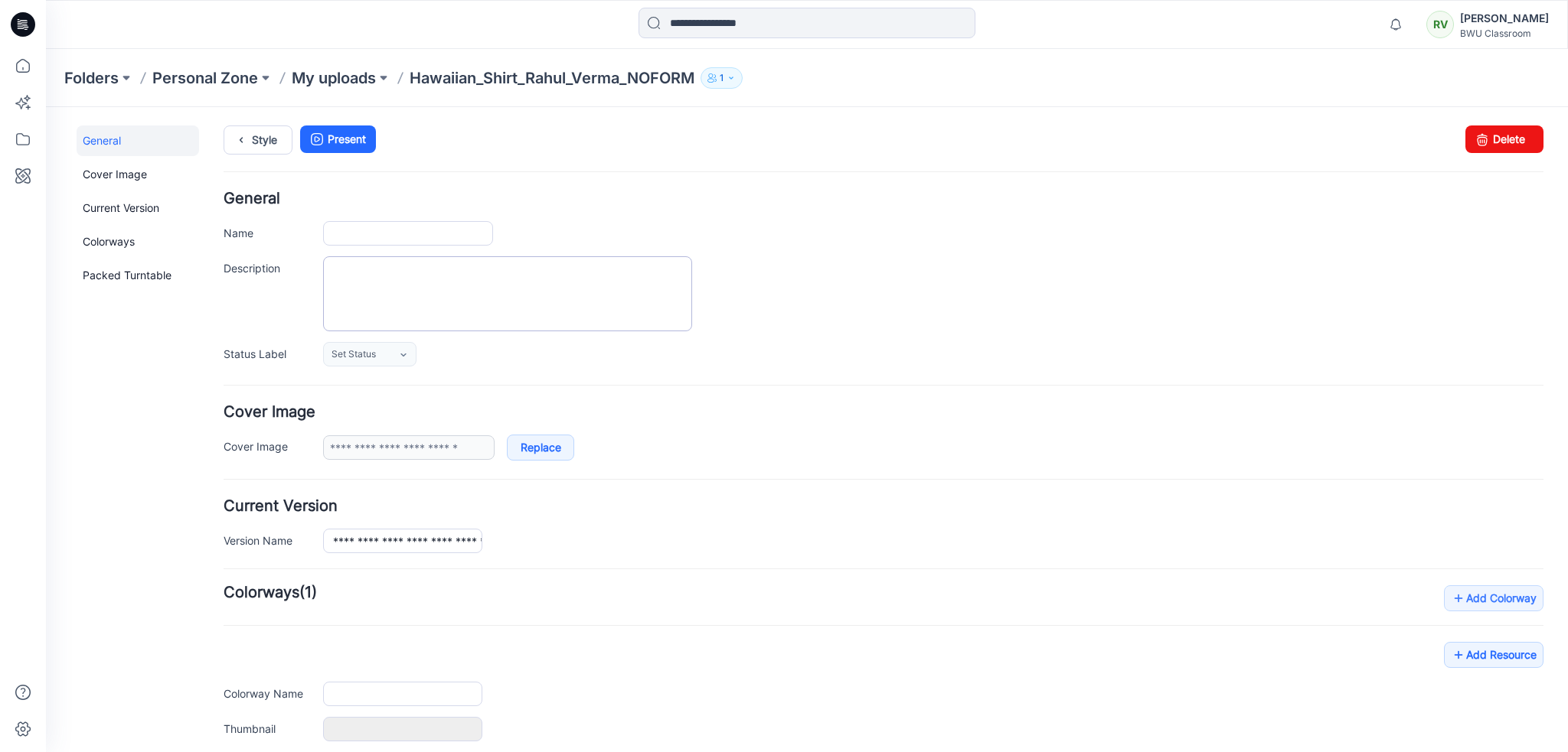
type input "**********"
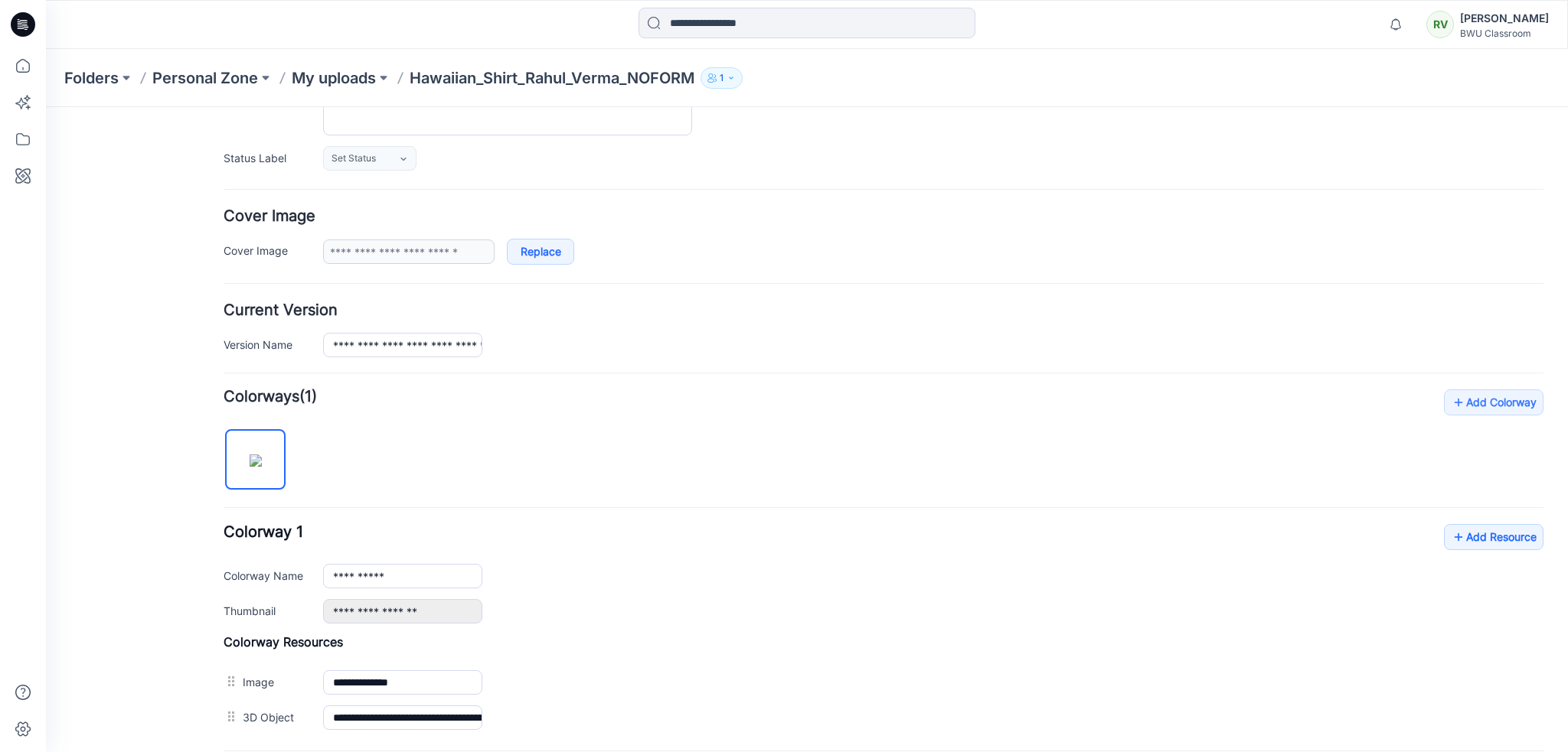
scroll to position [350, 0]
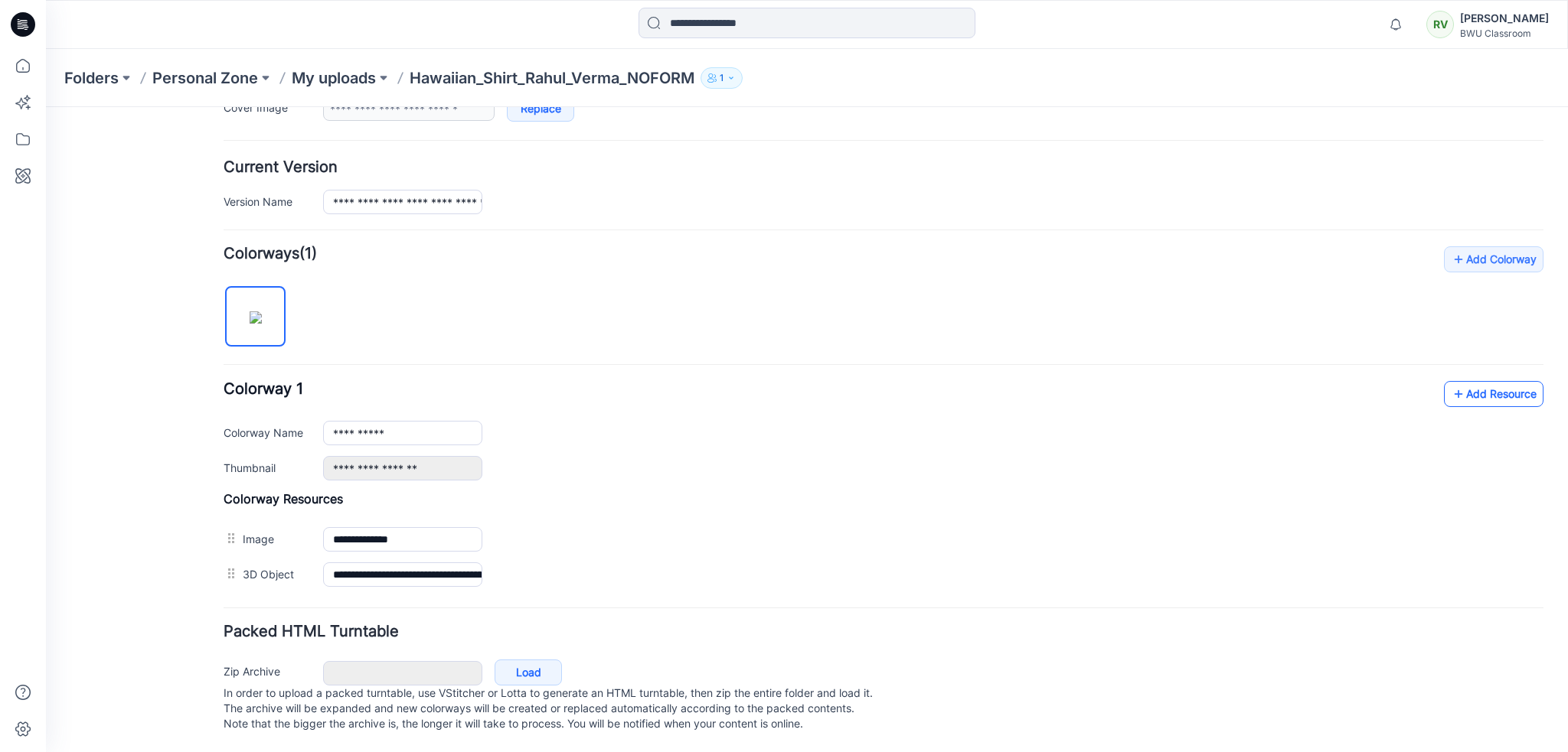
click at [1509, 381] on link "Add Resource" at bounding box center [1494, 394] width 99 height 26
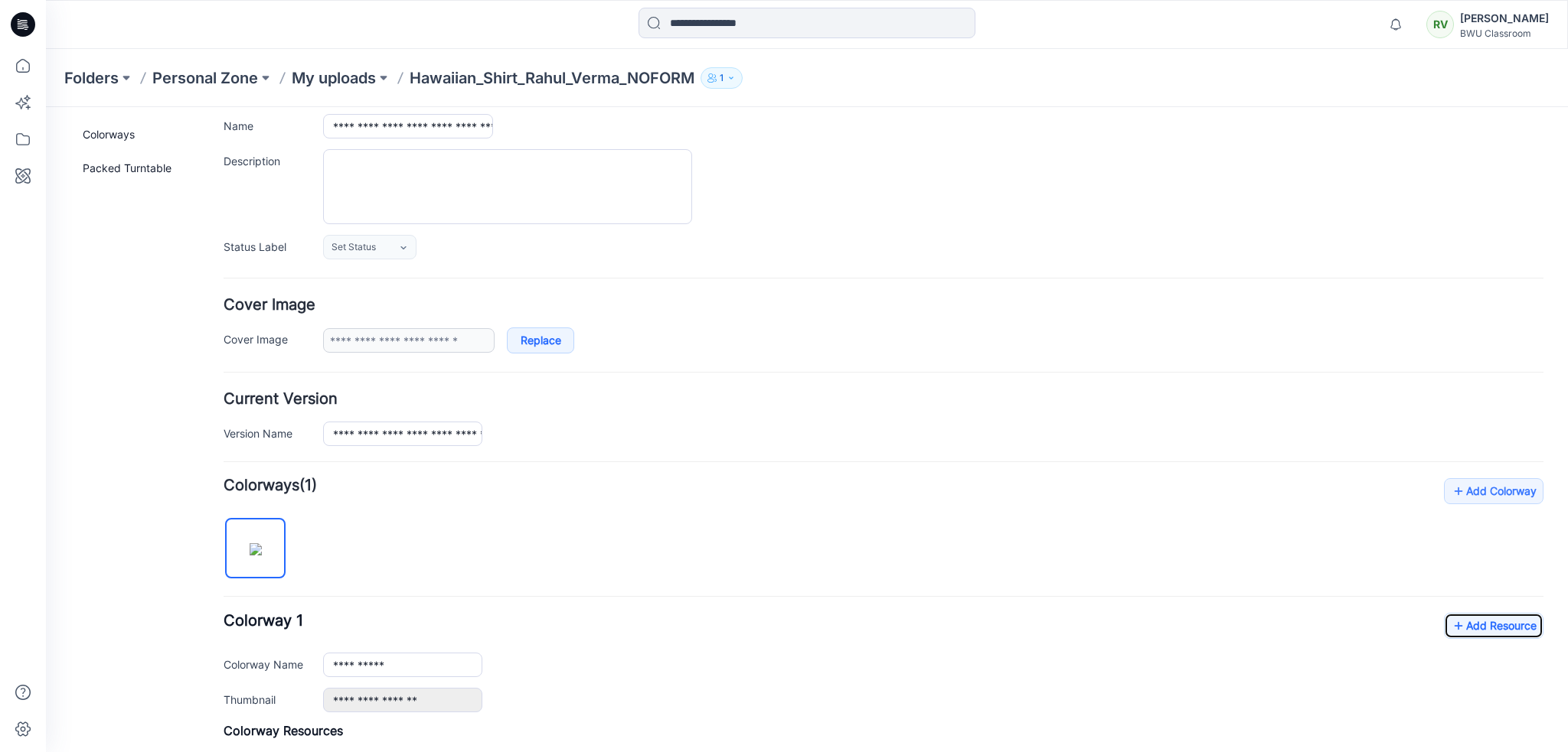
scroll to position [0, 0]
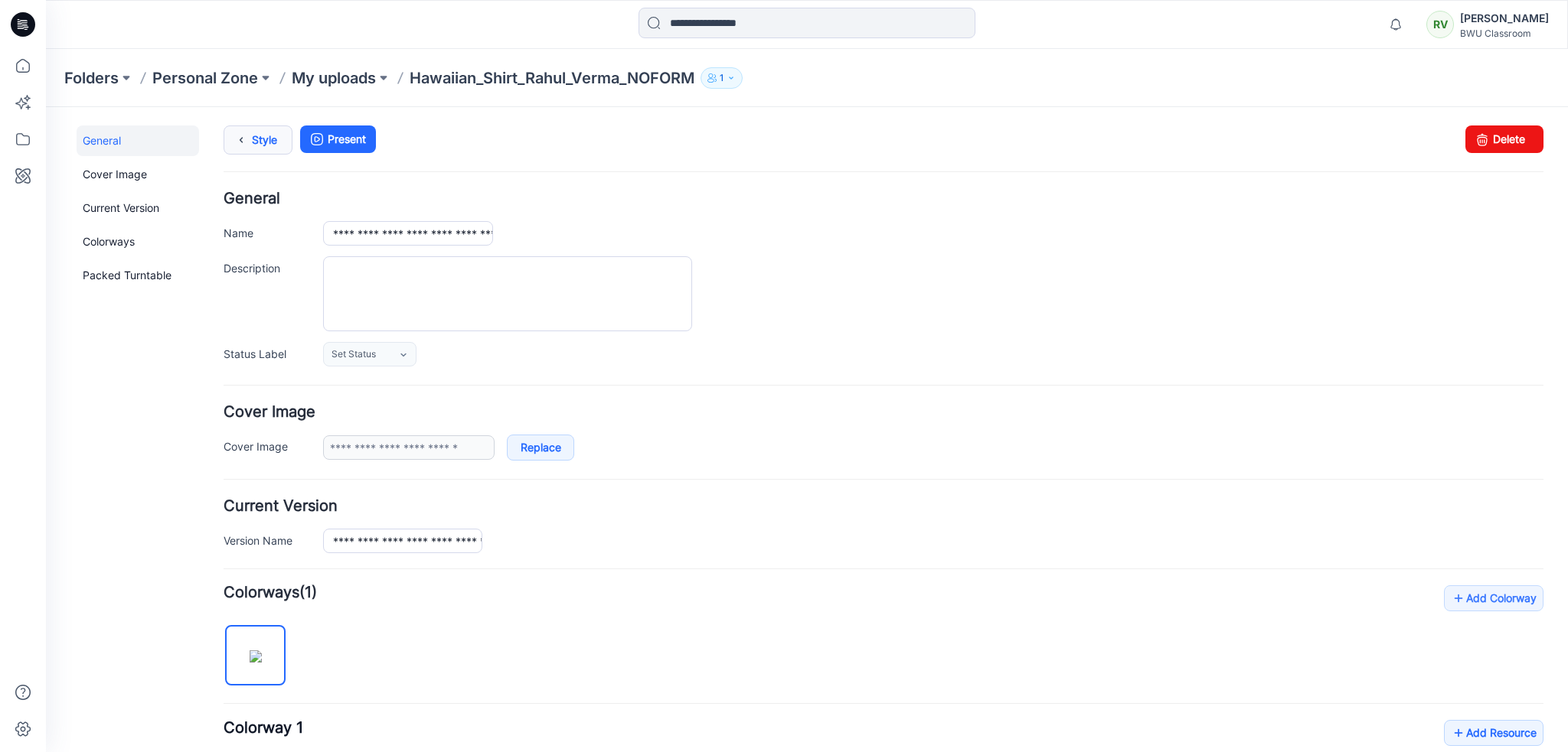
click at [254, 144] on link "Style" at bounding box center [258, 140] width 69 height 29
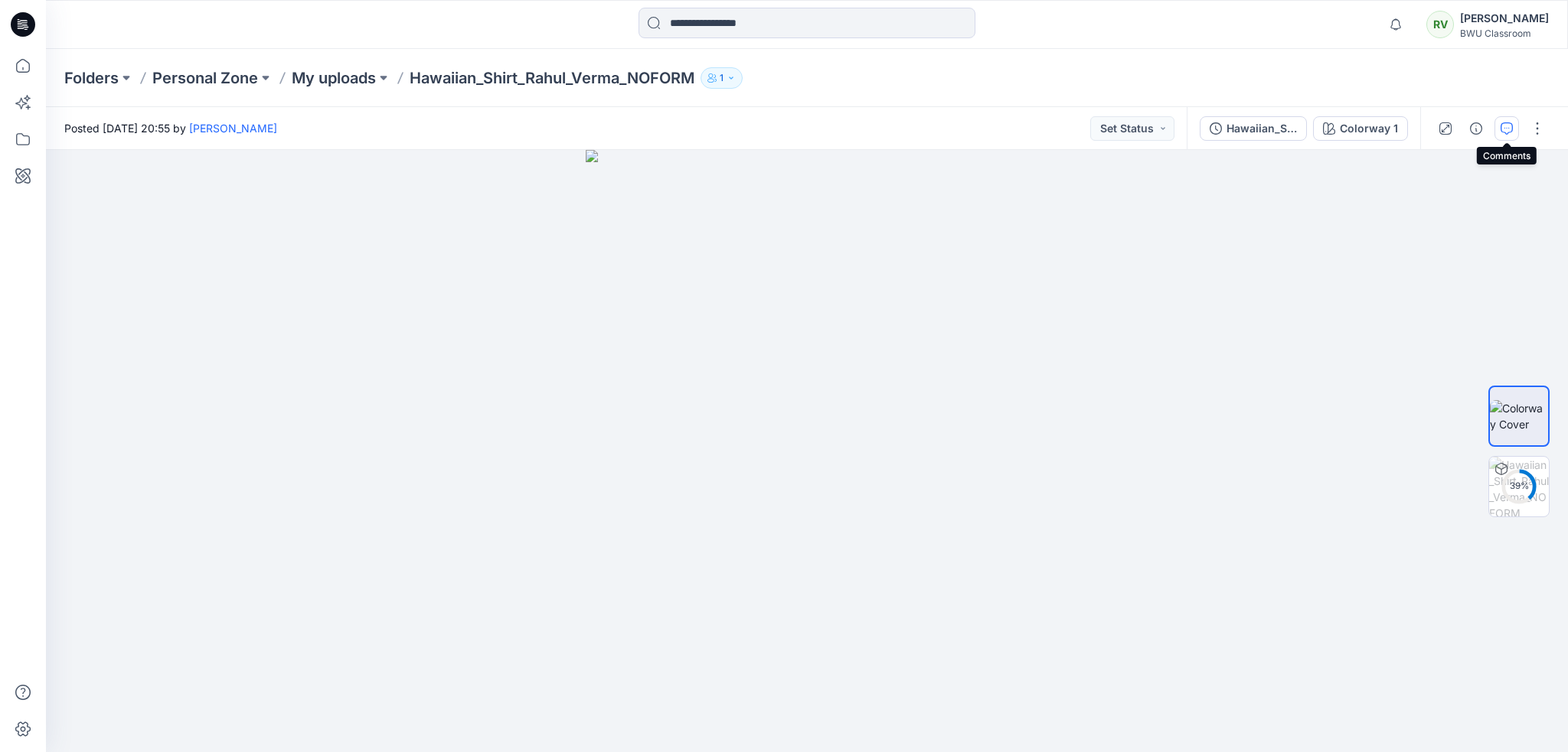
click at [1504, 123] on icon "button" at bounding box center [1507, 129] width 13 height 13
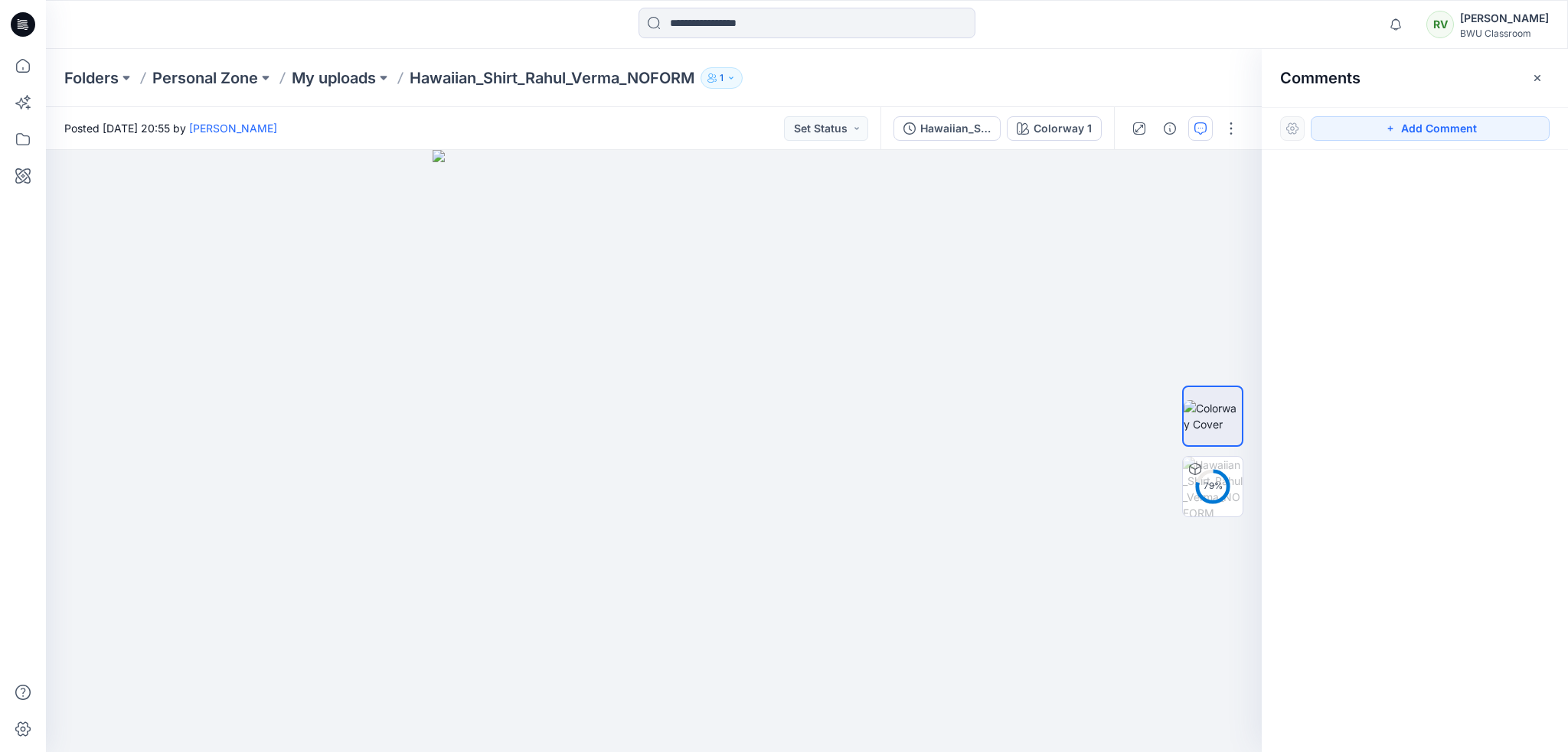
click at [1544, 76] on button "button" at bounding box center [1537, 78] width 24 height 24
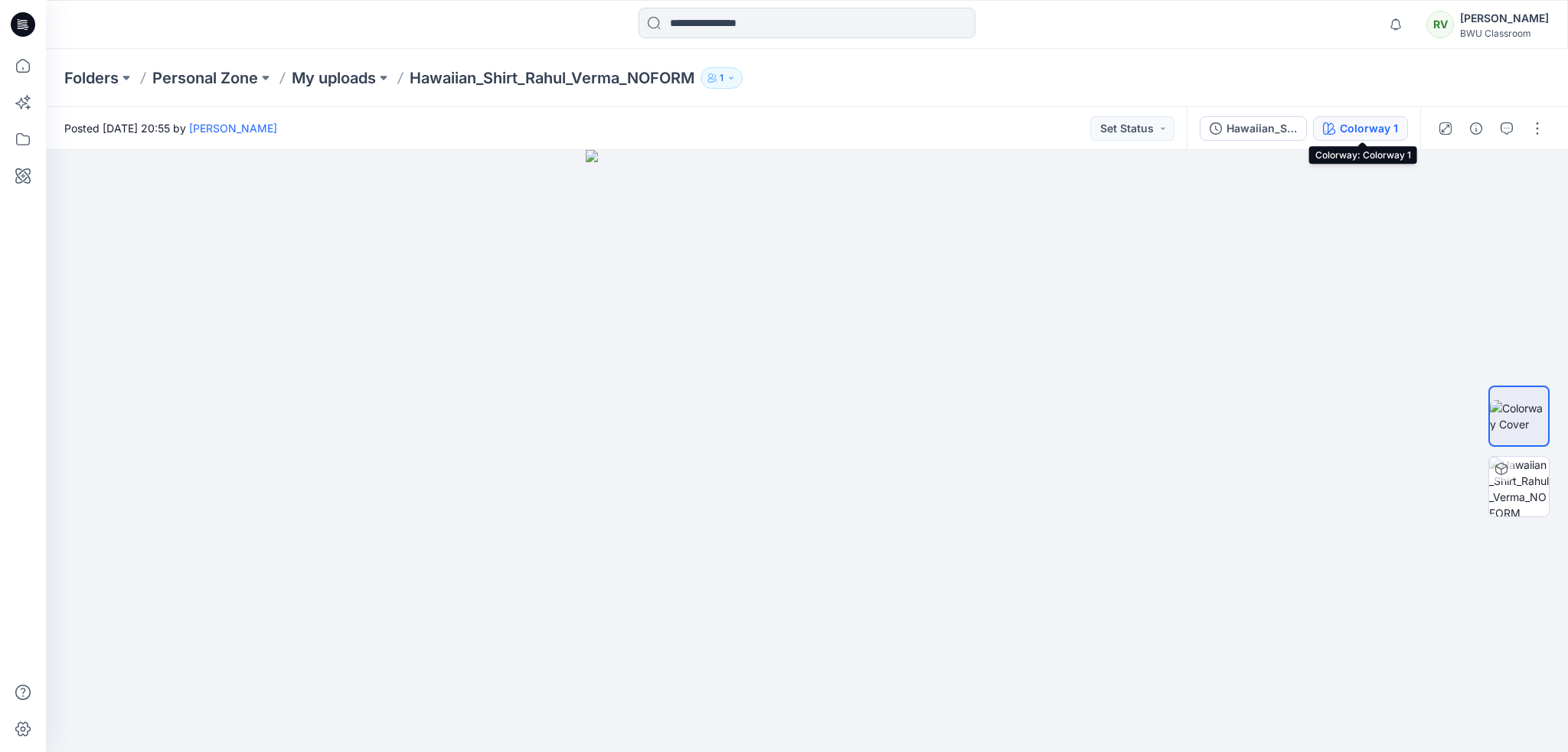
click at [1385, 130] on div "Colorway 1" at bounding box center [1369, 128] width 58 height 17
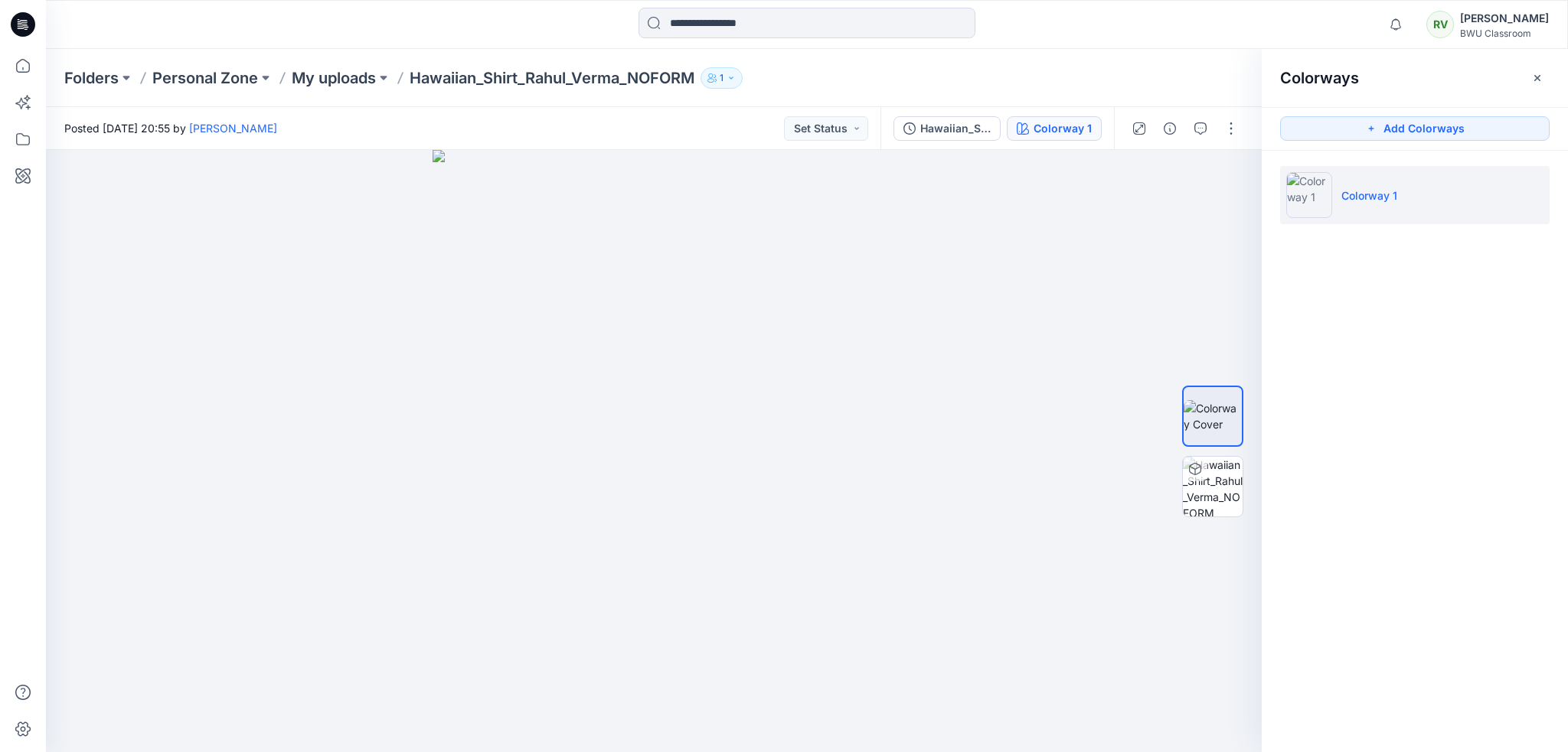
click at [1545, 71] on button "button" at bounding box center [1537, 78] width 24 height 24
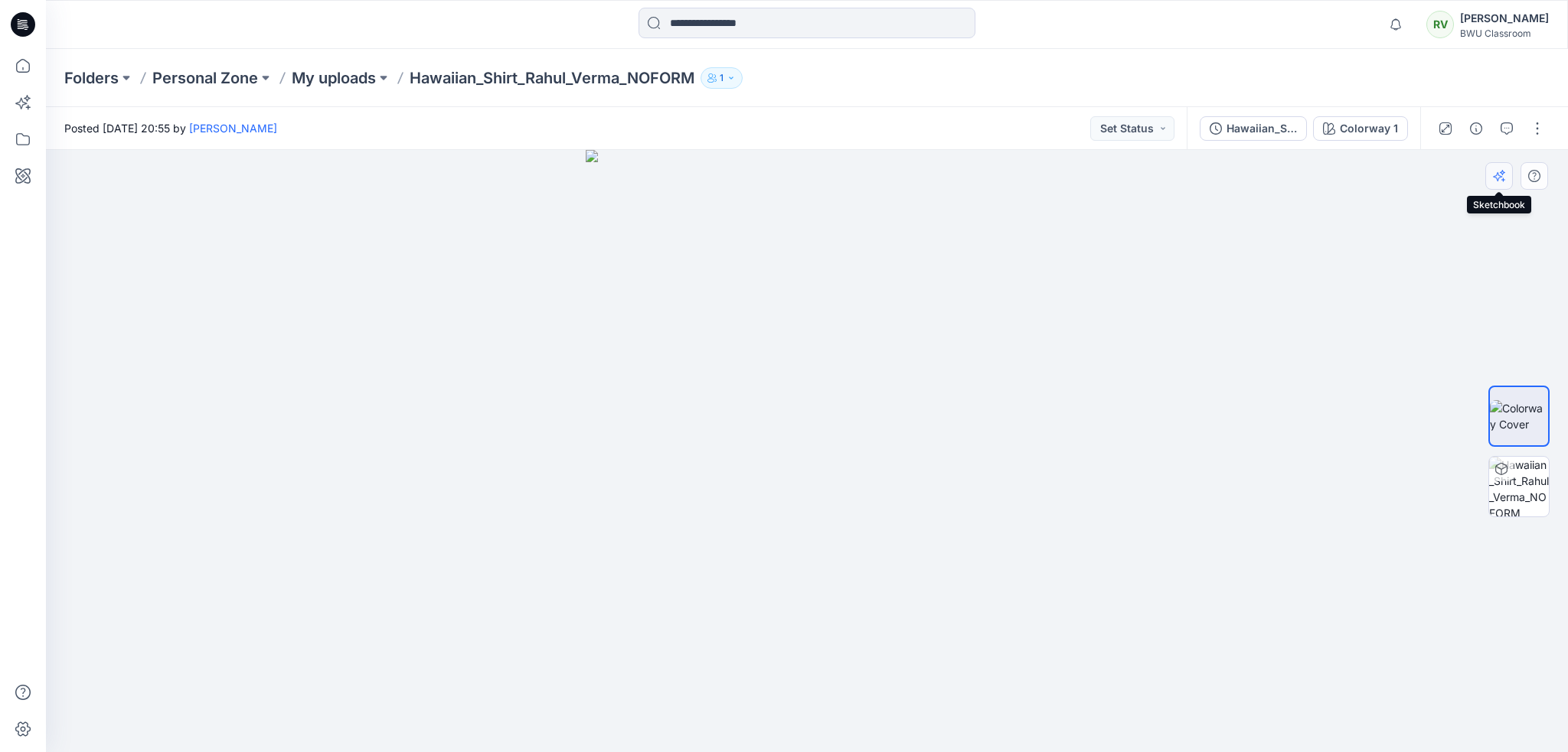
click at [1501, 179] on icon "button" at bounding box center [1499, 176] width 13 height 13
click at [1538, 132] on button "button" at bounding box center [1537, 128] width 24 height 24
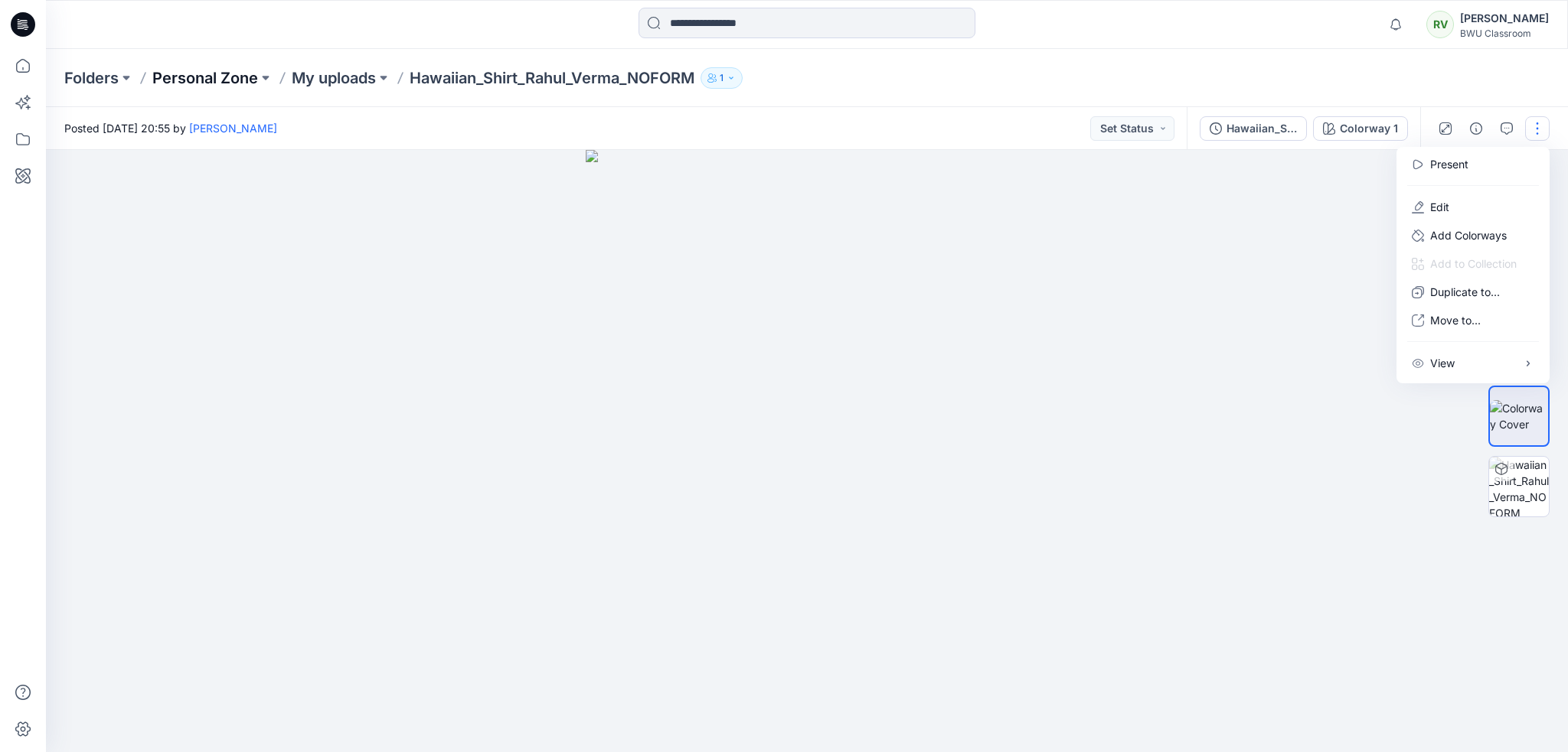
click at [237, 78] on p "Personal Zone" at bounding box center [205, 79] width 106 height 22
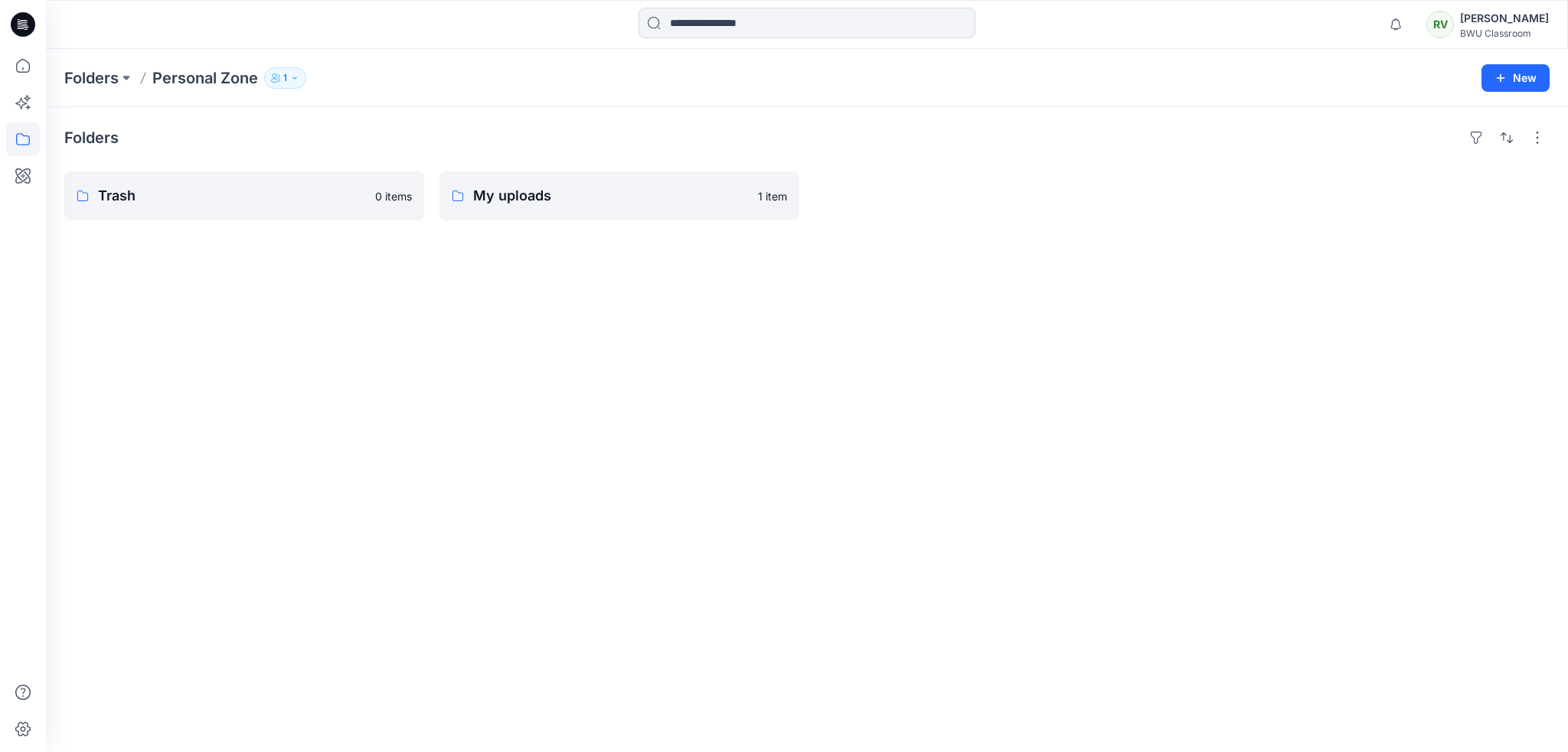
click at [424, 318] on div "Folders Trash 0 items My uploads 1 item" at bounding box center [807, 430] width 1522 height 645
click at [282, 204] on p "Trash" at bounding box center [232, 196] width 268 height 22
click at [303, 195] on p "My uploads" at bounding box center [236, 196] width 275 height 22
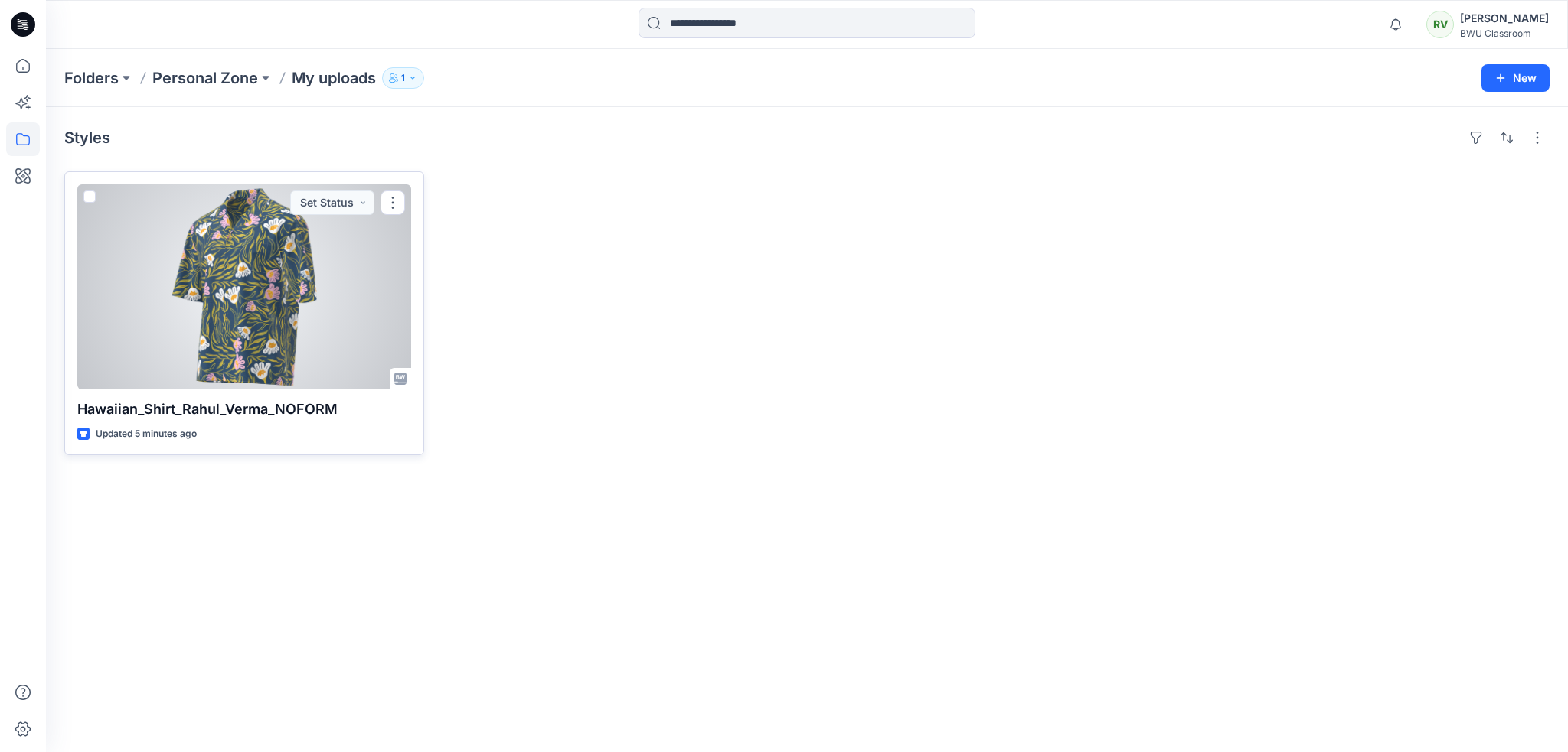
click at [340, 344] on div at bounding box center [245, 286] width 334 height 205
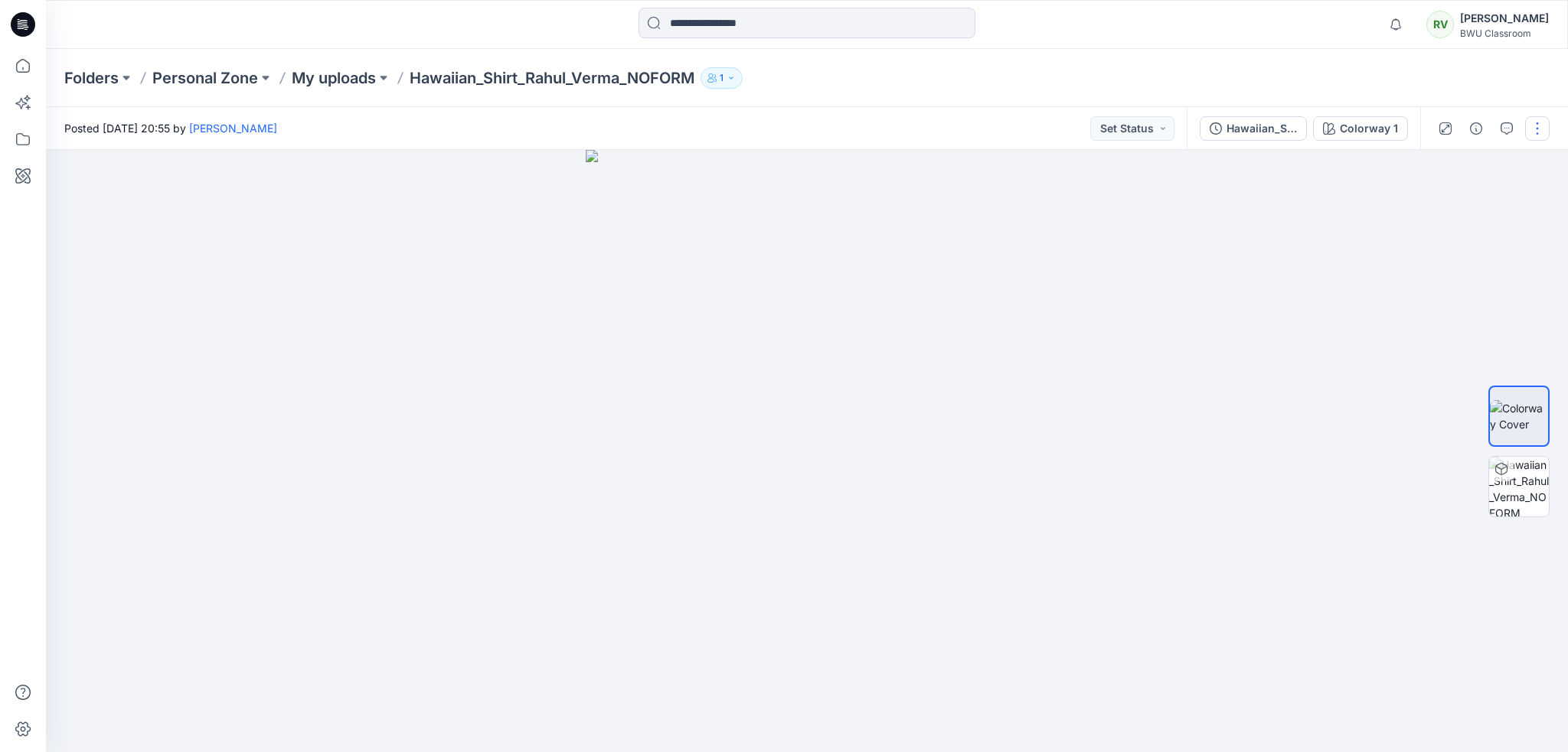
click at [1541, 130] on button "button" at bounding box center [1537, 128] width 24 height 24
click at [1531, 366] on icon "button" at bounding box center [1528, 364] width 13 height 13
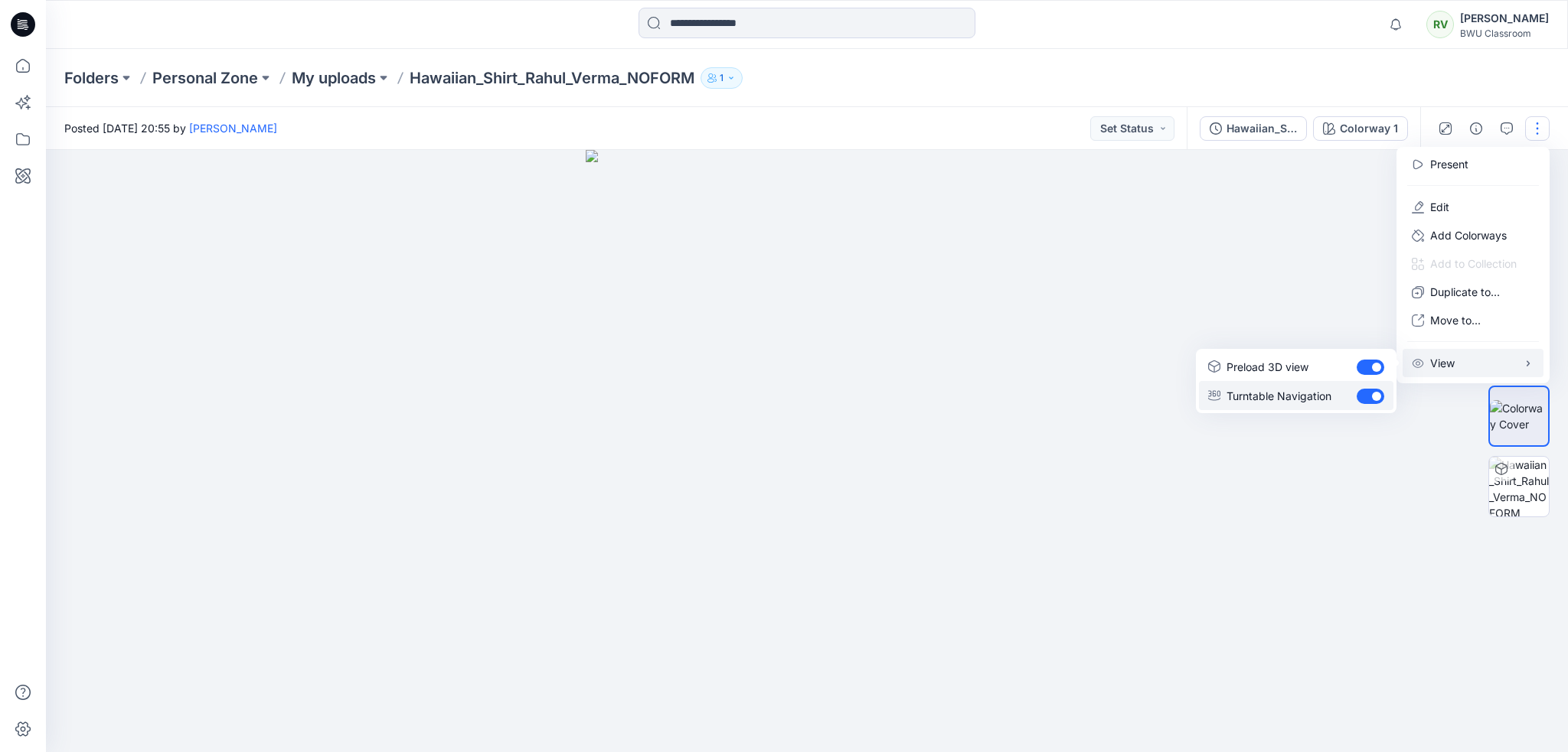
click at [1284, 397] on p "Turntable Navigation" at bounding box center [1279, 396] width 105 height 16
click at [1540, 563] on div at bounding box center [1519, 451] width 61 height 383
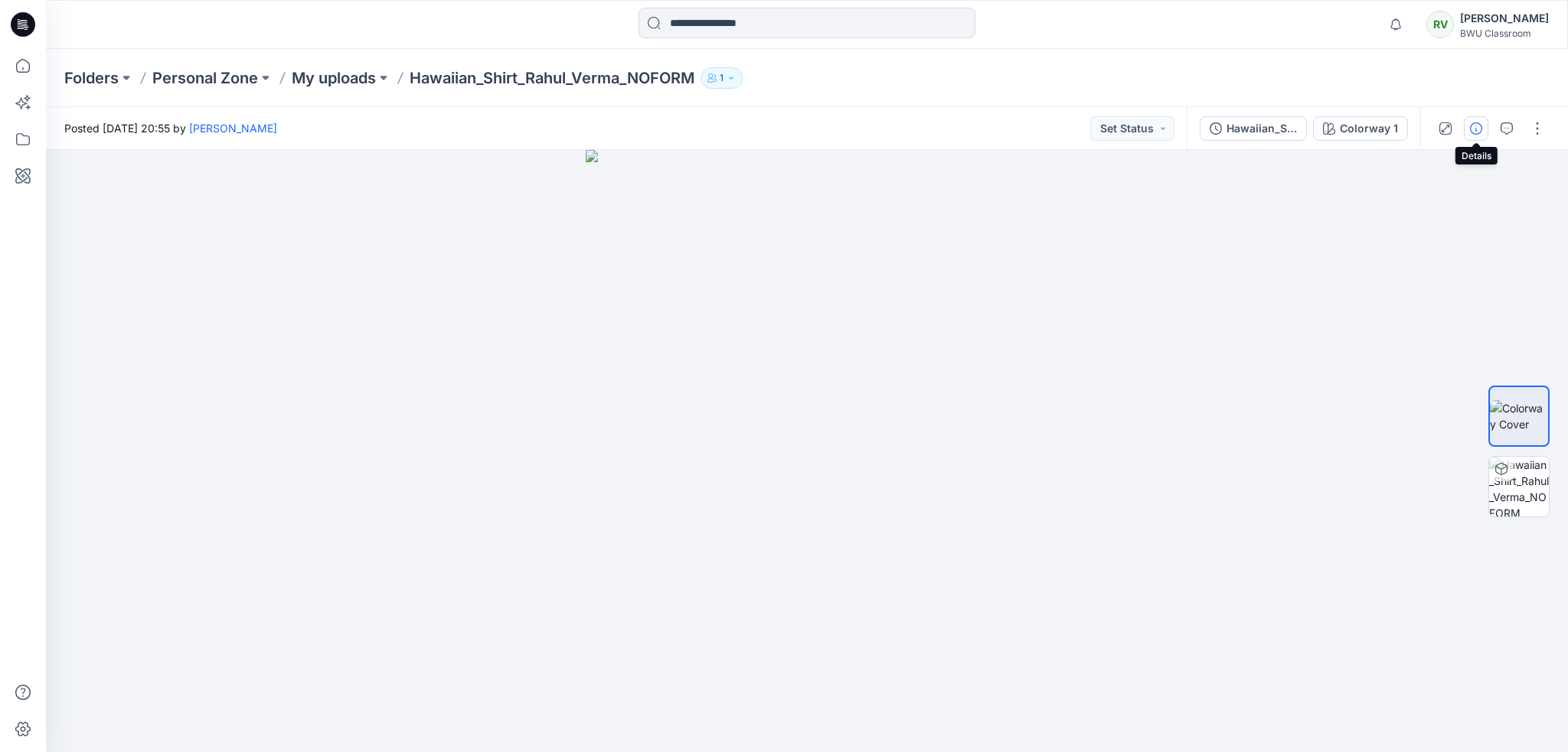
click at [1483, 128] on button "button" at bounding box center [1476, 128] width 24 height 24
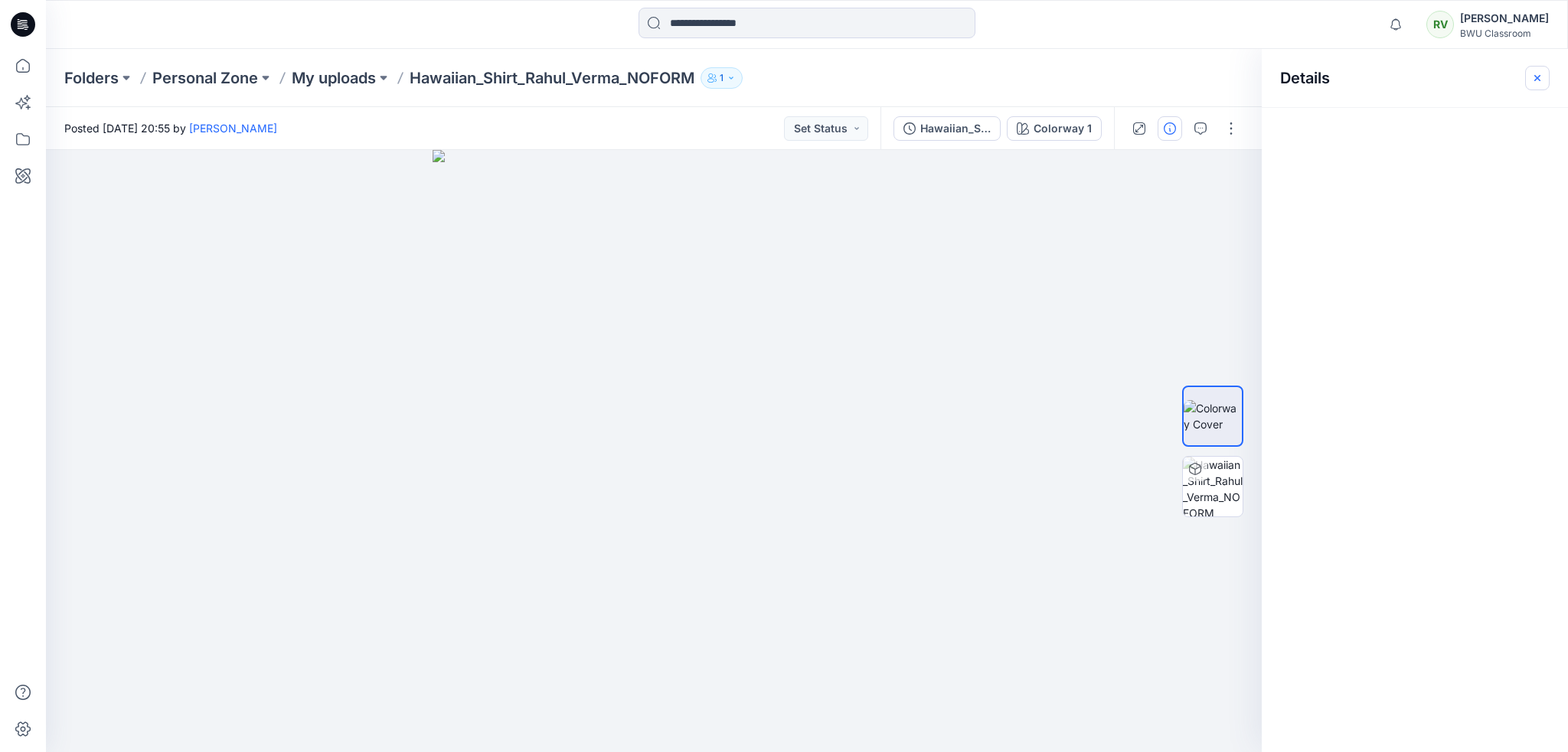
click at [1531, 77] on icon "button" at bounding box center [1537, 79] width 13 height 13
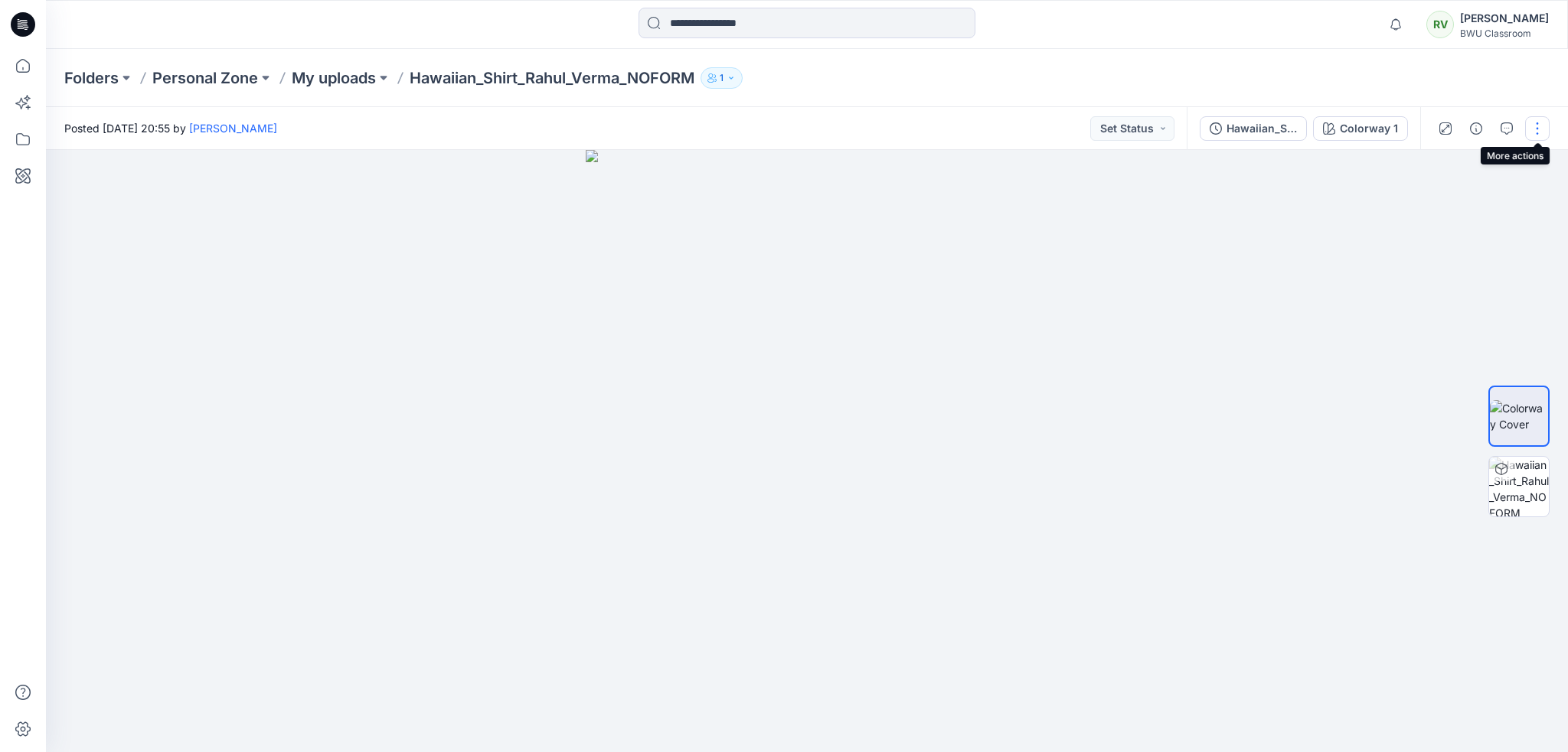
click at [1537, 128] on button "button" at bounding box center [1537, 128] width 24 height 24
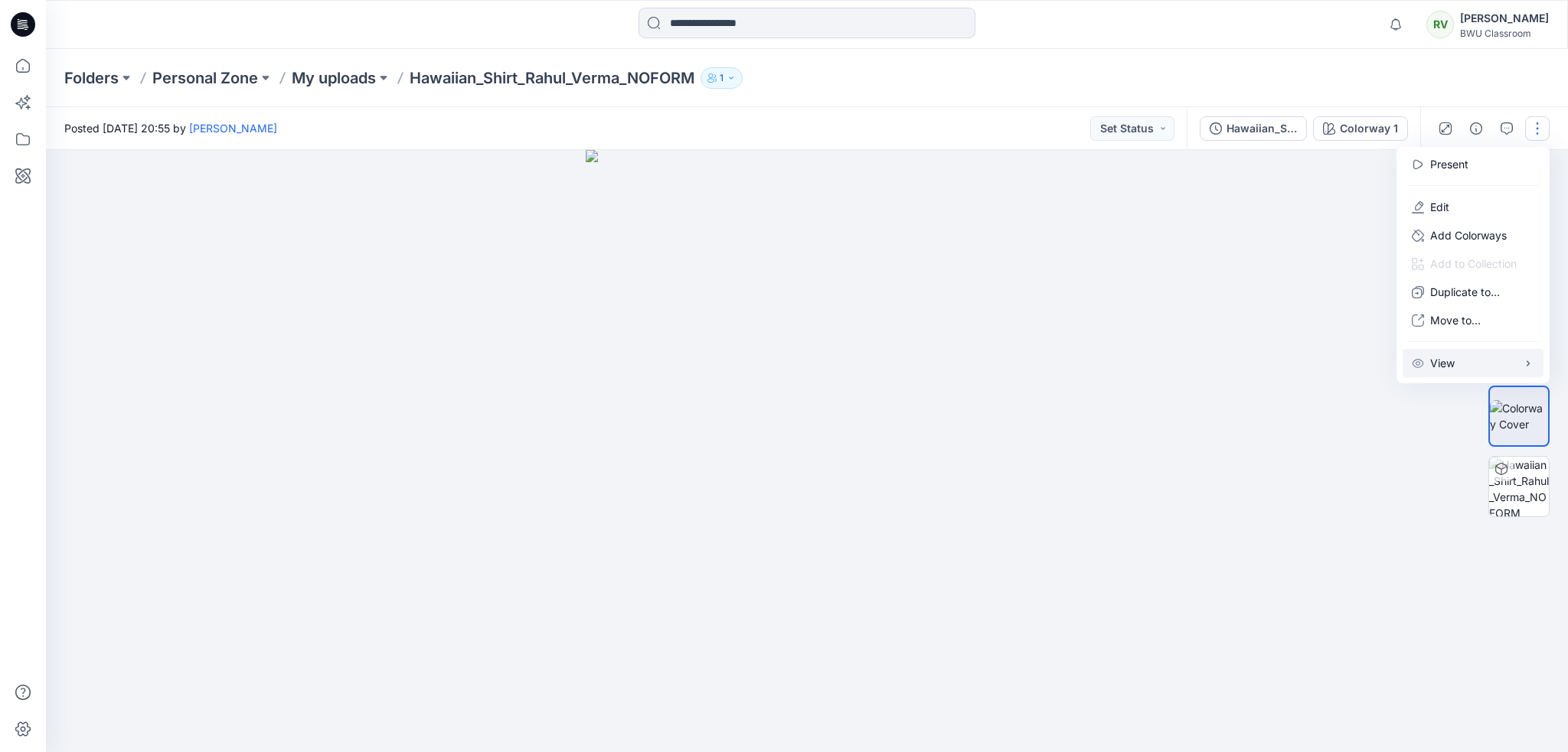
click at [1455, 361] on button "View" at bounding box center [1473, 363] width 141 height 28
drag, startPoint x: 1454, startPoint y: 537, endPoint x: 1500, endPoint y: 484, distance: 70.2
click at [1453, 536] on div at bounding box center [807, 450] width 1522 height 602
click at [336, 79] on p "My uploads" at bounding box center [333, 79] width 84 height 22
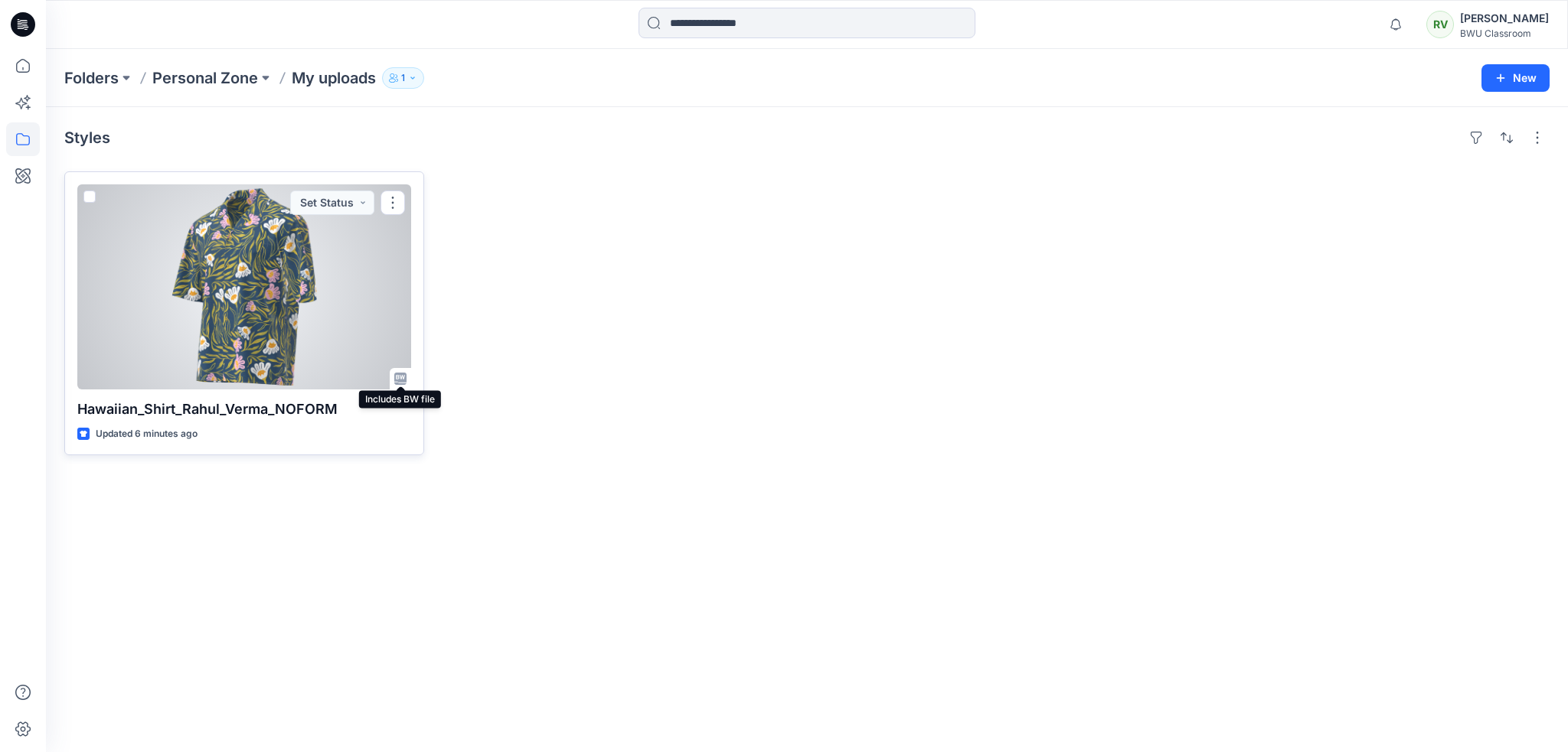
click at [400, 379] on icon at bounding box center [401, 379] width 13 height 13
click at [402, 203] on button "button" at bounding box center [392, 202] width 24 height 24
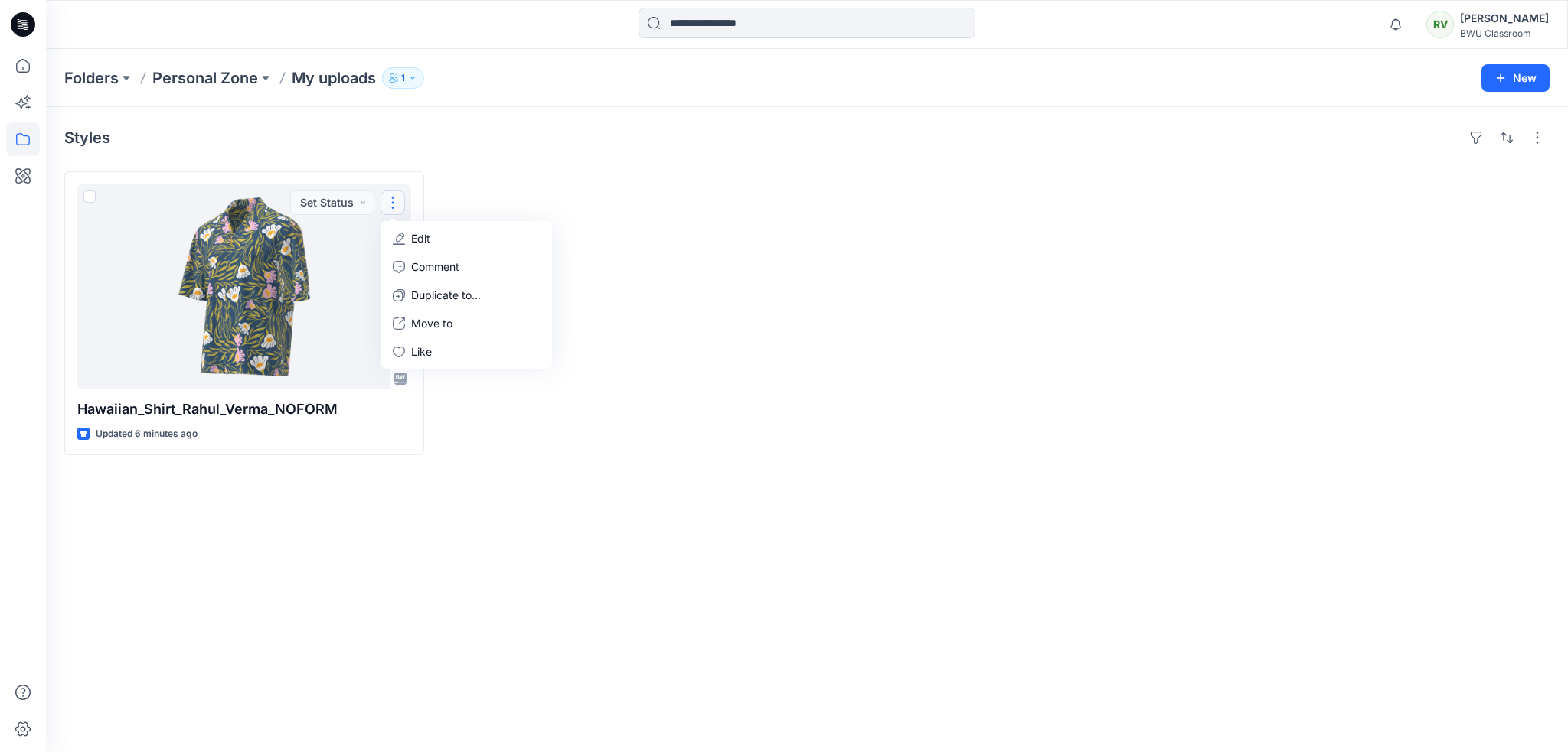
click at [478, 467] on div "Styles Hawaiian_Shirt_Rahul_Verma_NOFORM Updated 6 minutes ago Set Status Edit …" at bounding box center [807, 430] width 1522 height 645
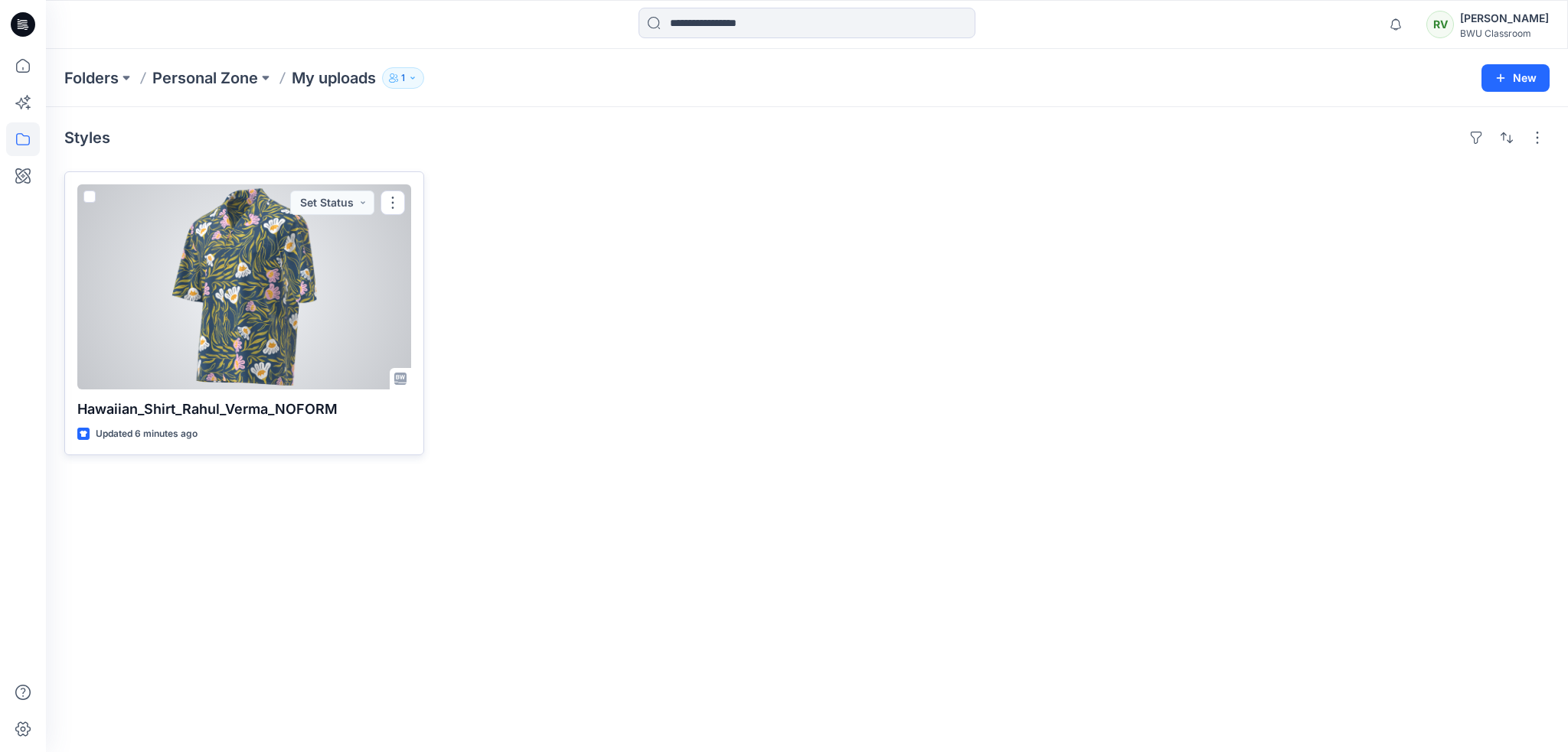
click at [369, 274] on div at bounding box center [245, 286] width 334 height 205
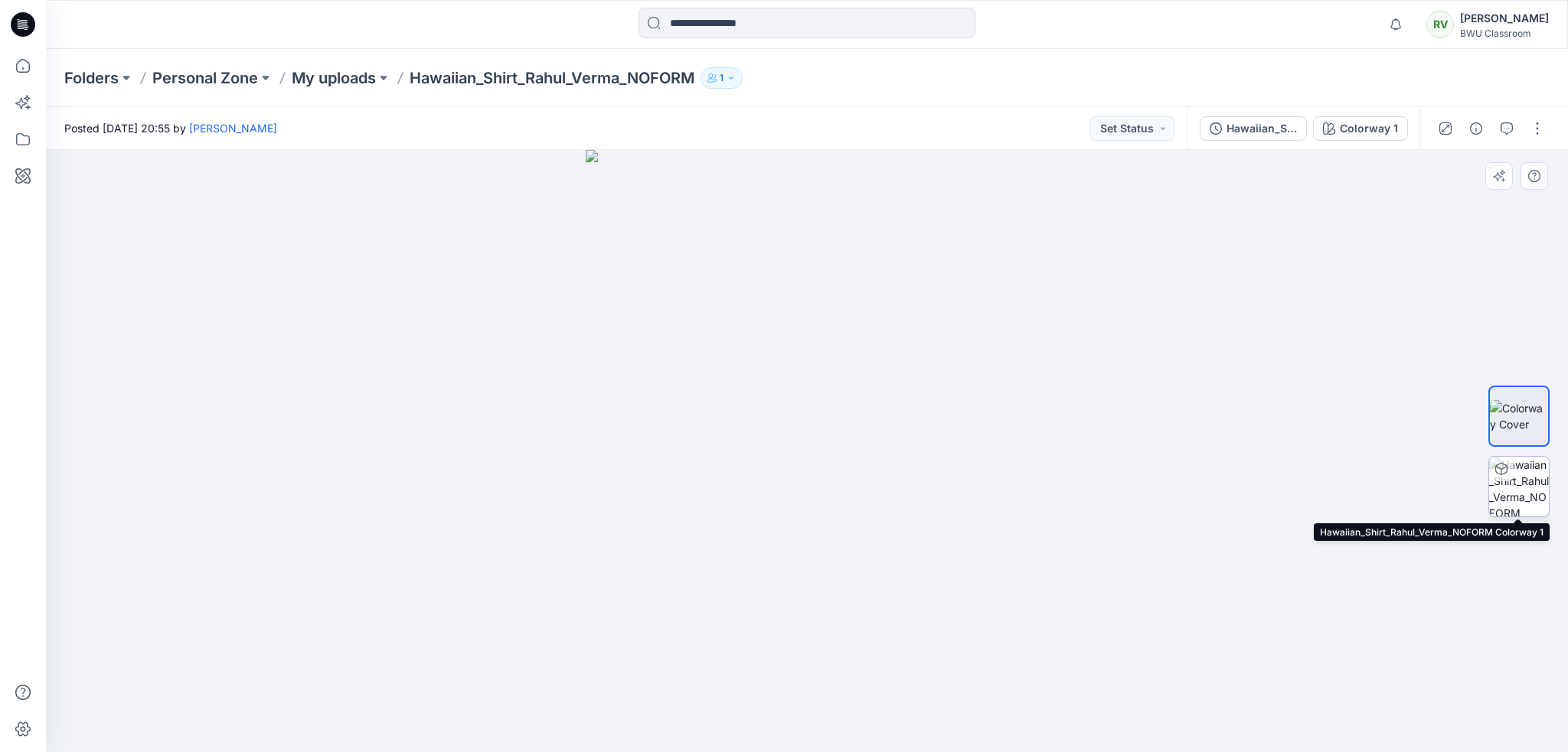
click at [1519, 482] on img at bounding box center [1519, 487] width 60 height 60
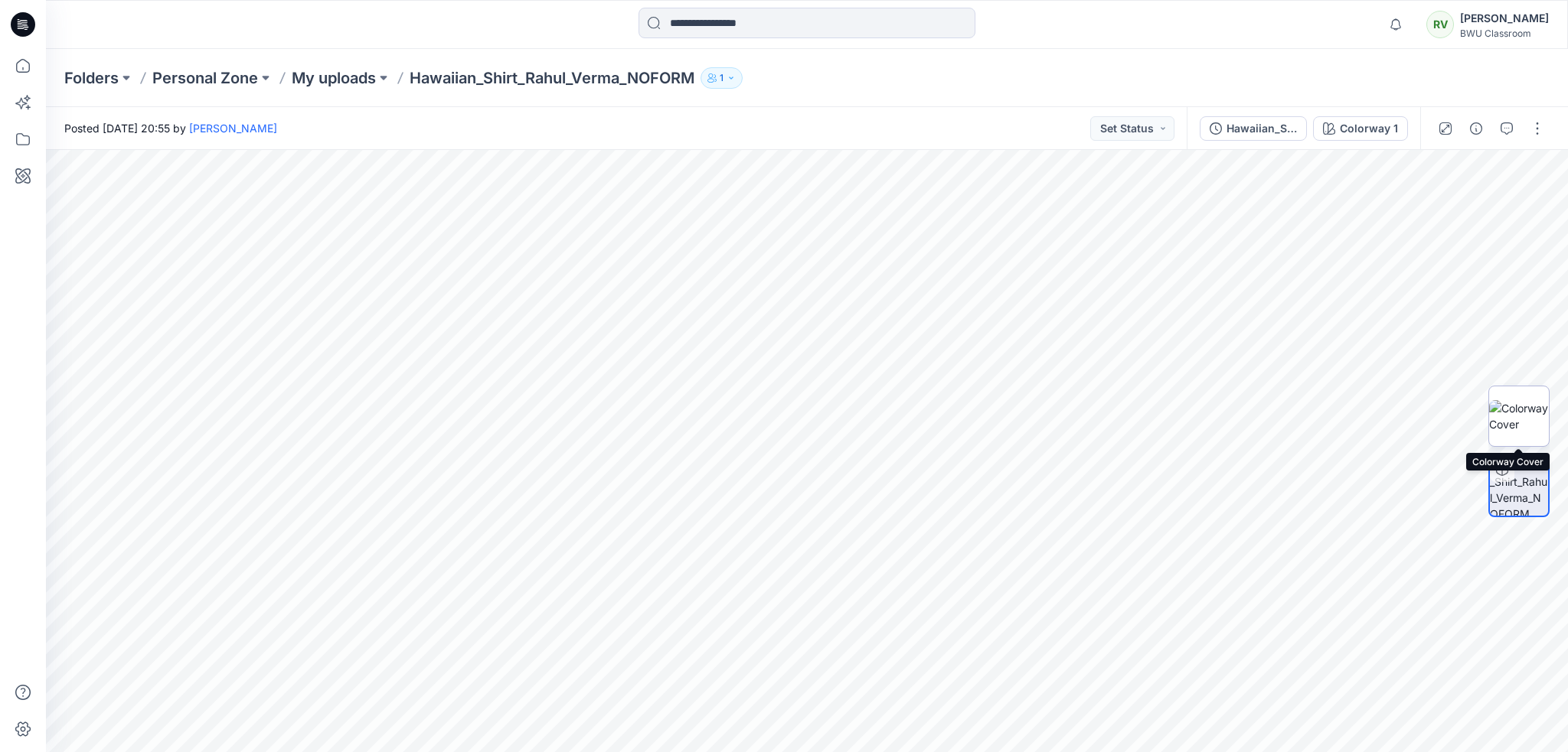
click at [1508, 413] on img at bounding box center [1519, 416] width 60 height 32
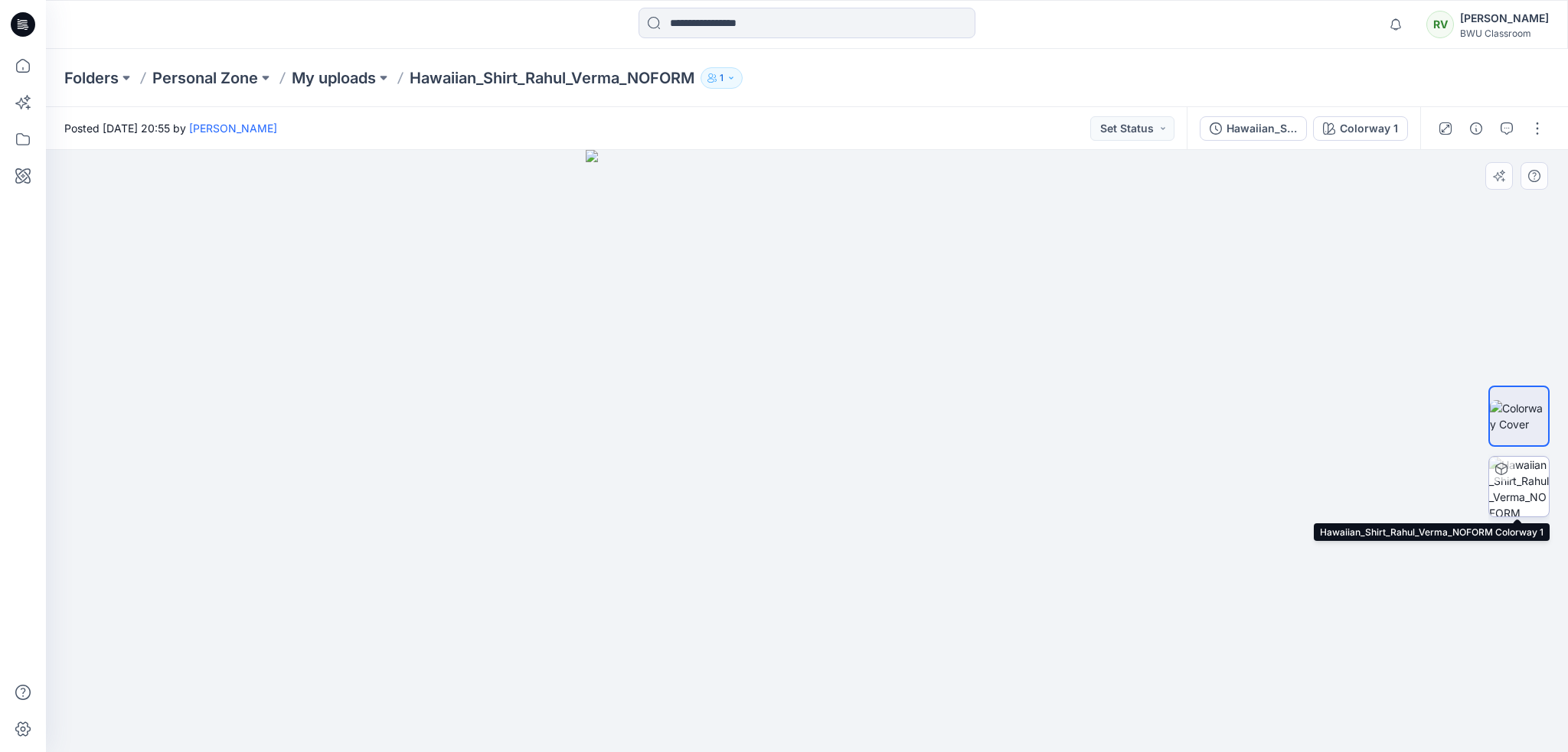
click at [1535, 480] on img at bounding box center [1519, 487] width 60 height 60
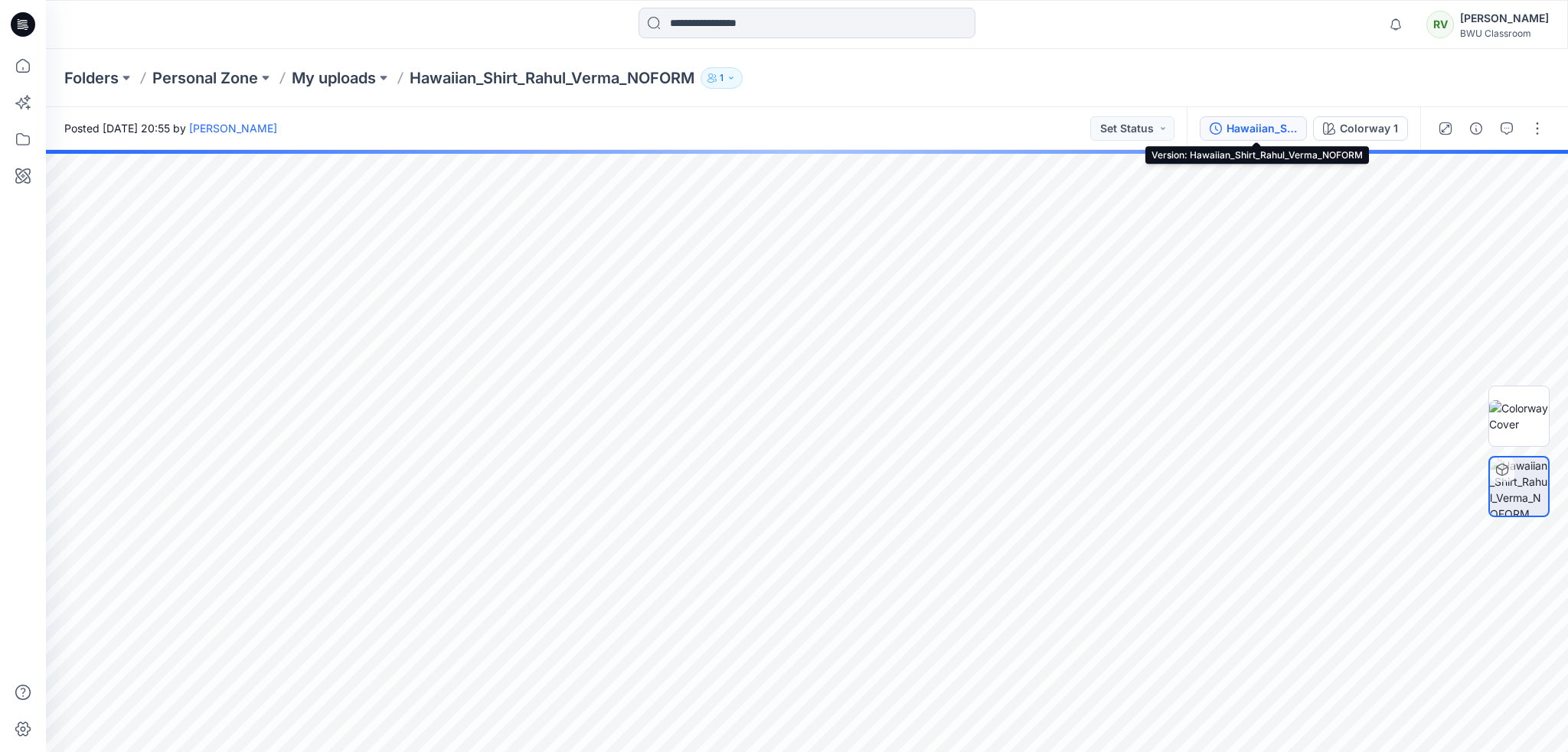
click at [1255, 123] on div "Hawaiian_Shirt_Rahul_Verma_NOFORM" at bounding box center [1262, 128] width 70 height 17
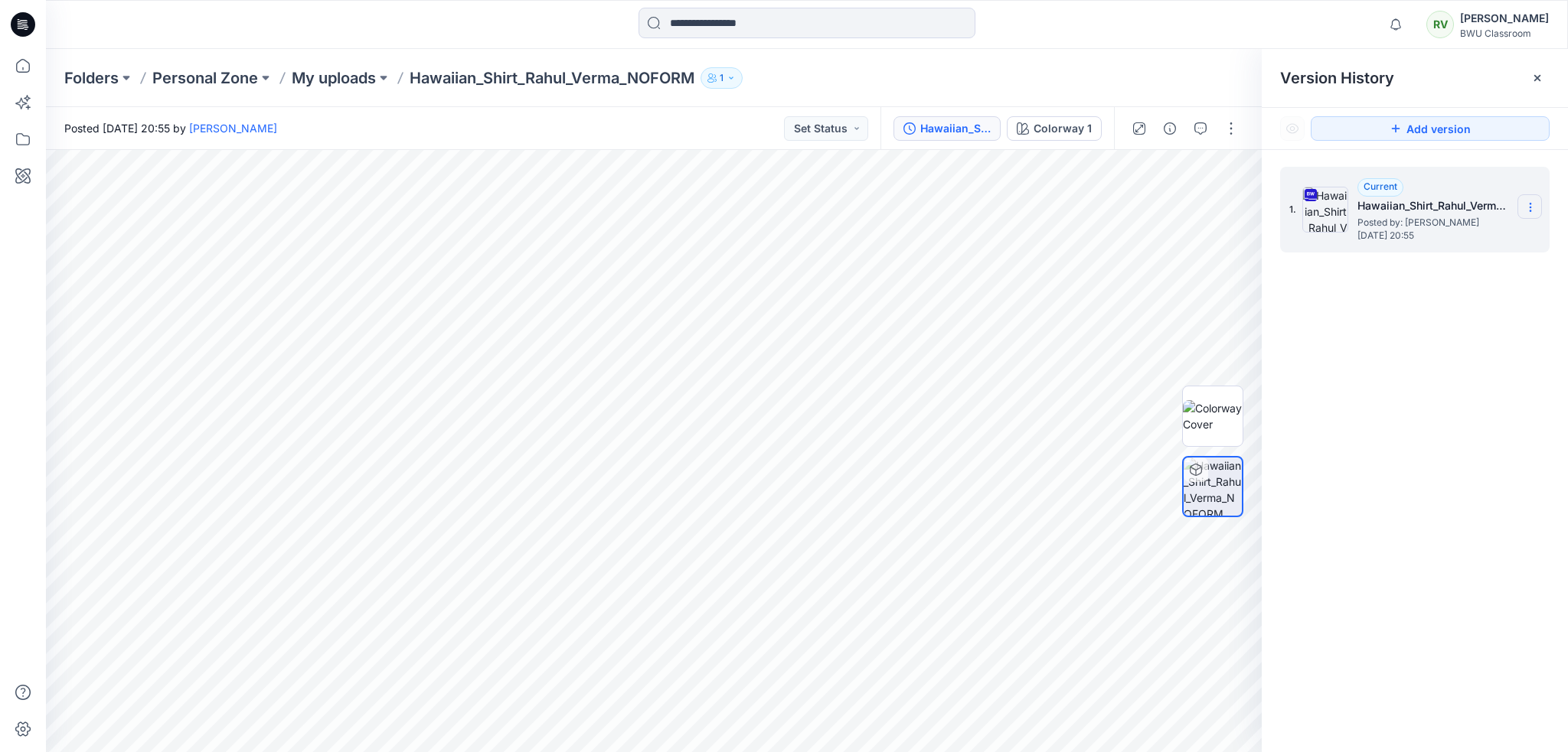
click at [1535, 210] on icon at bounding box center [1531, 208] width 13 height 13
click at [1456, 415] on div "1. Current Hawaiian_Shirt_Rahul_Verma_NOFORM Posted by: [PERSON_NAME] [DATE] 20…" at bounding box center [1414, 462] width 306 height 625
click at [1534, 78] on icon at bounding box center [1537, 79] width 13 height 13
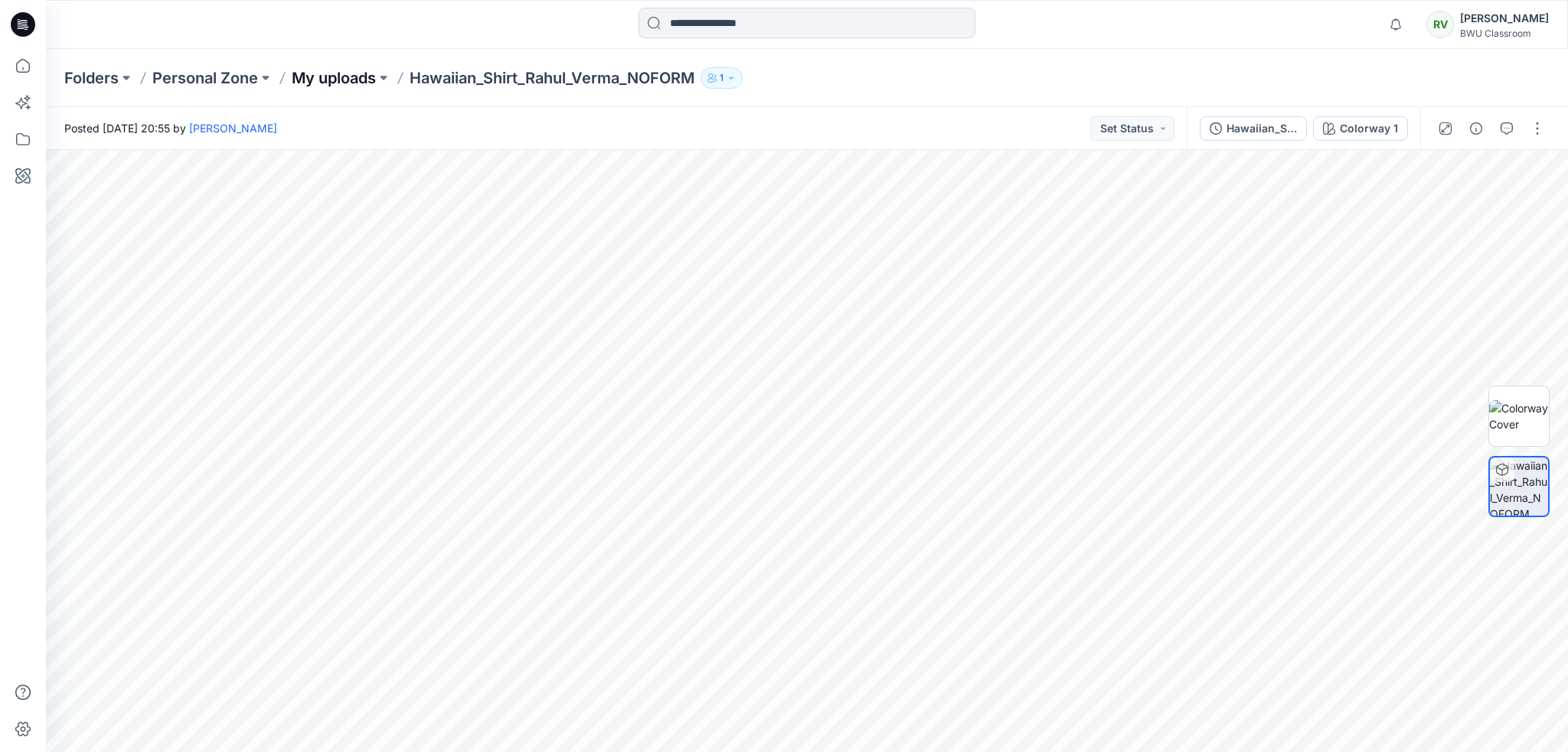
click at [350, 80] on p "My uploads" at bounding box center [333, 79] width 84 height 22
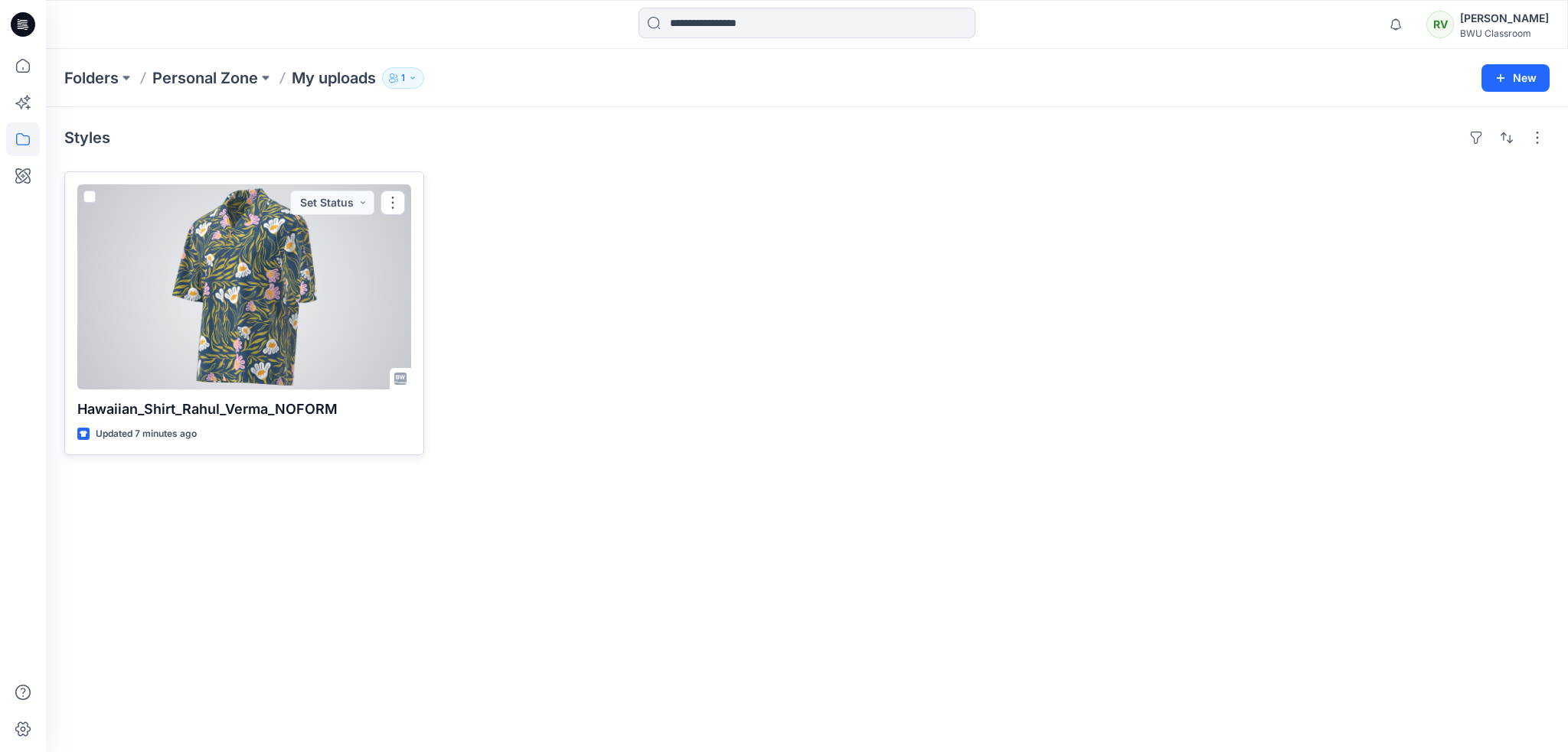
click at [93, 200] on span at bounding box center [89, 197] width 13 height 13
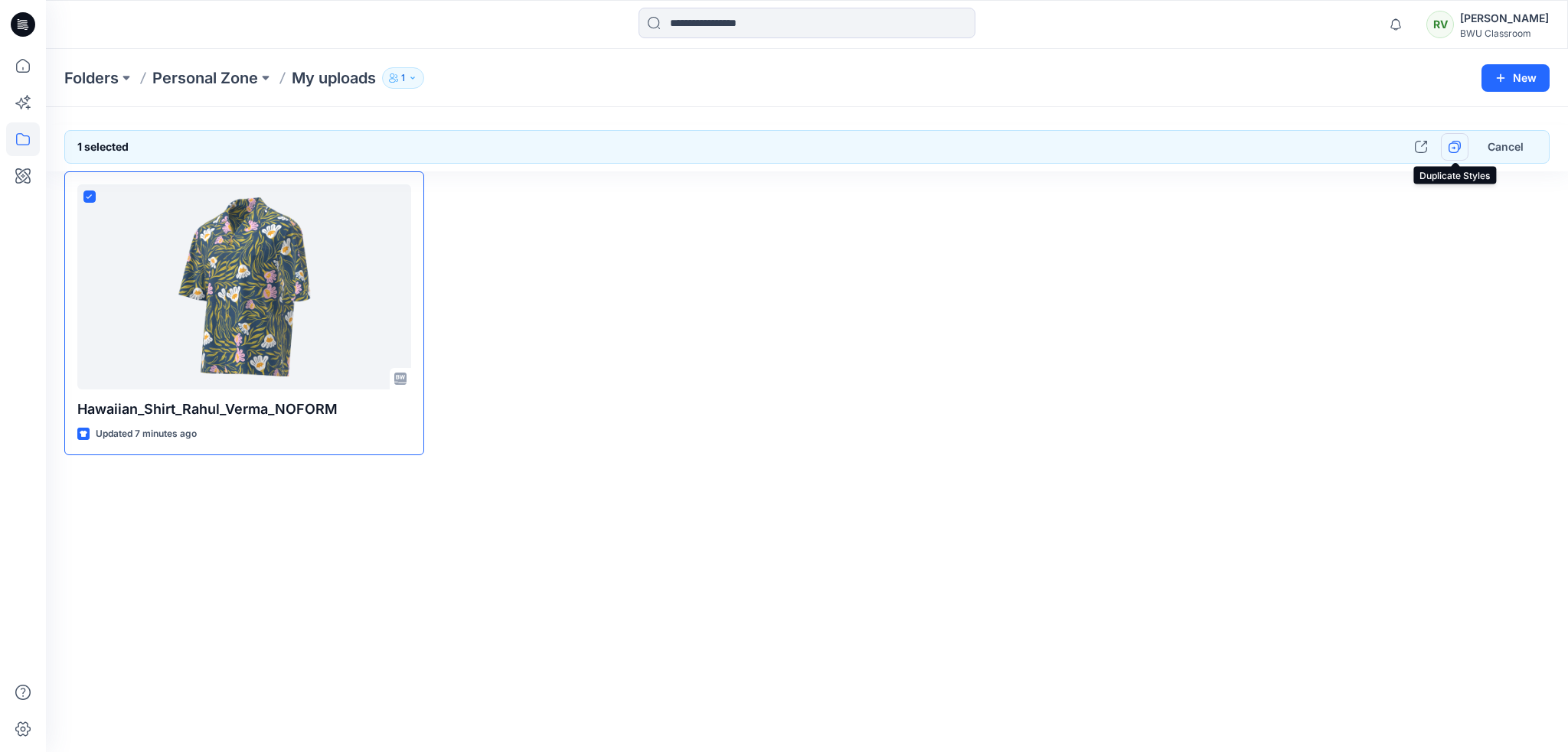
click at [1458, 147] on icon "button" at bounding box center [1455, 147] width 13 height 13
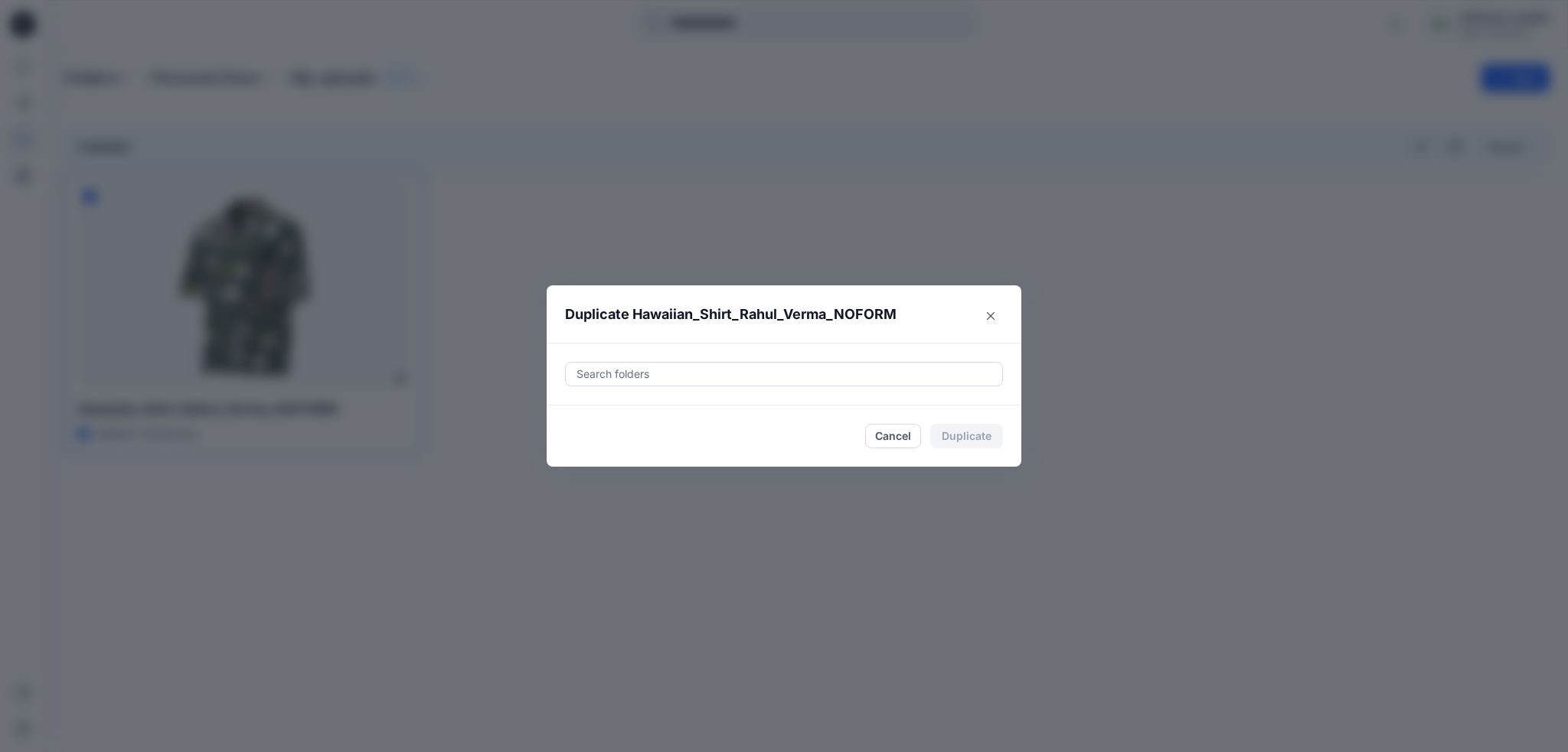
click at [775, 379] on div at bounding box center [784, 374] width 418 height 18
click at [673, 424] on div at bounding box center [783, 419] width 416 height 31
click at [992, 316] on icon "Close" at bounding box center [991, 316] width 7 height 7
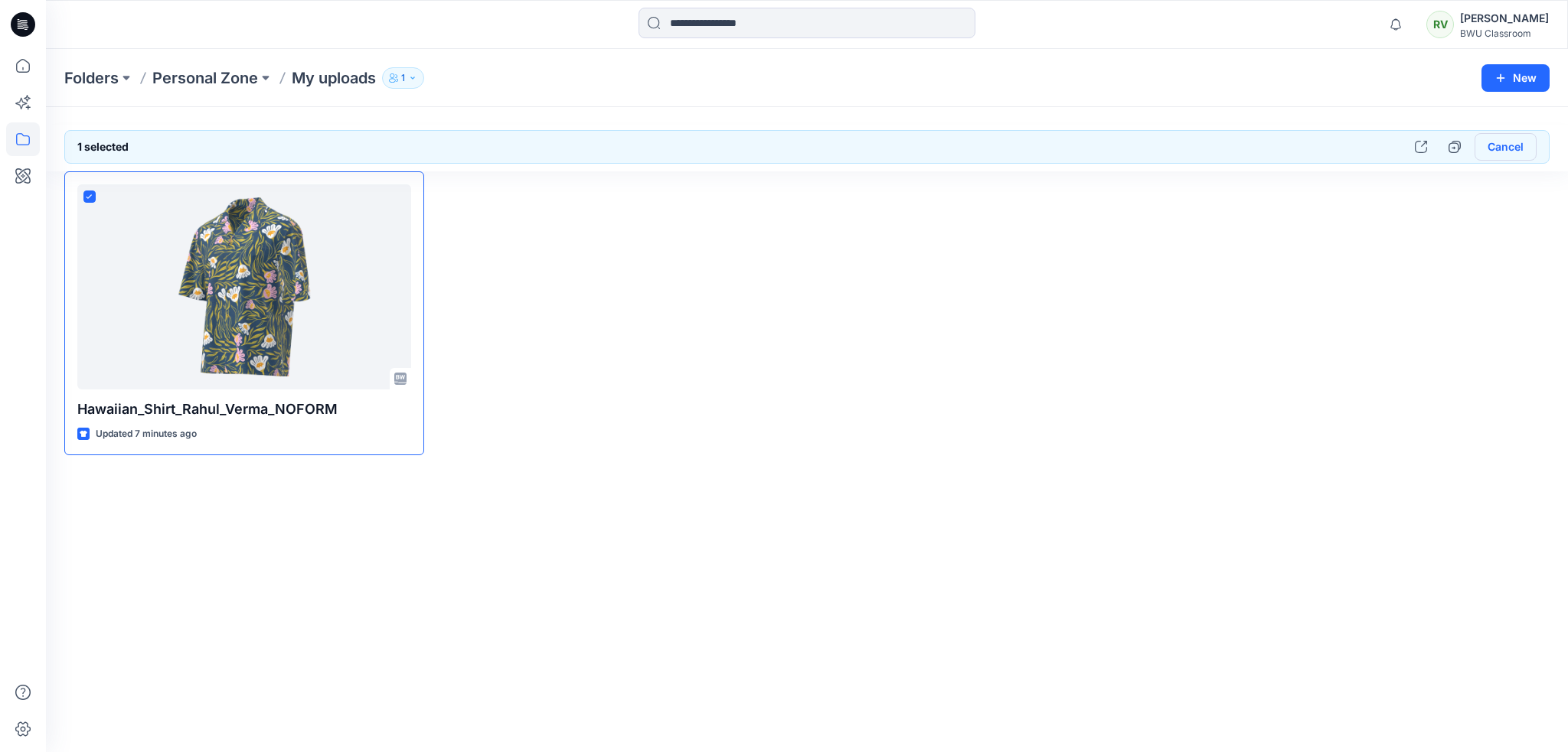
click at [1492, 149] on button "Cancel" at bounding box center [1506, 147] width 62 height 28
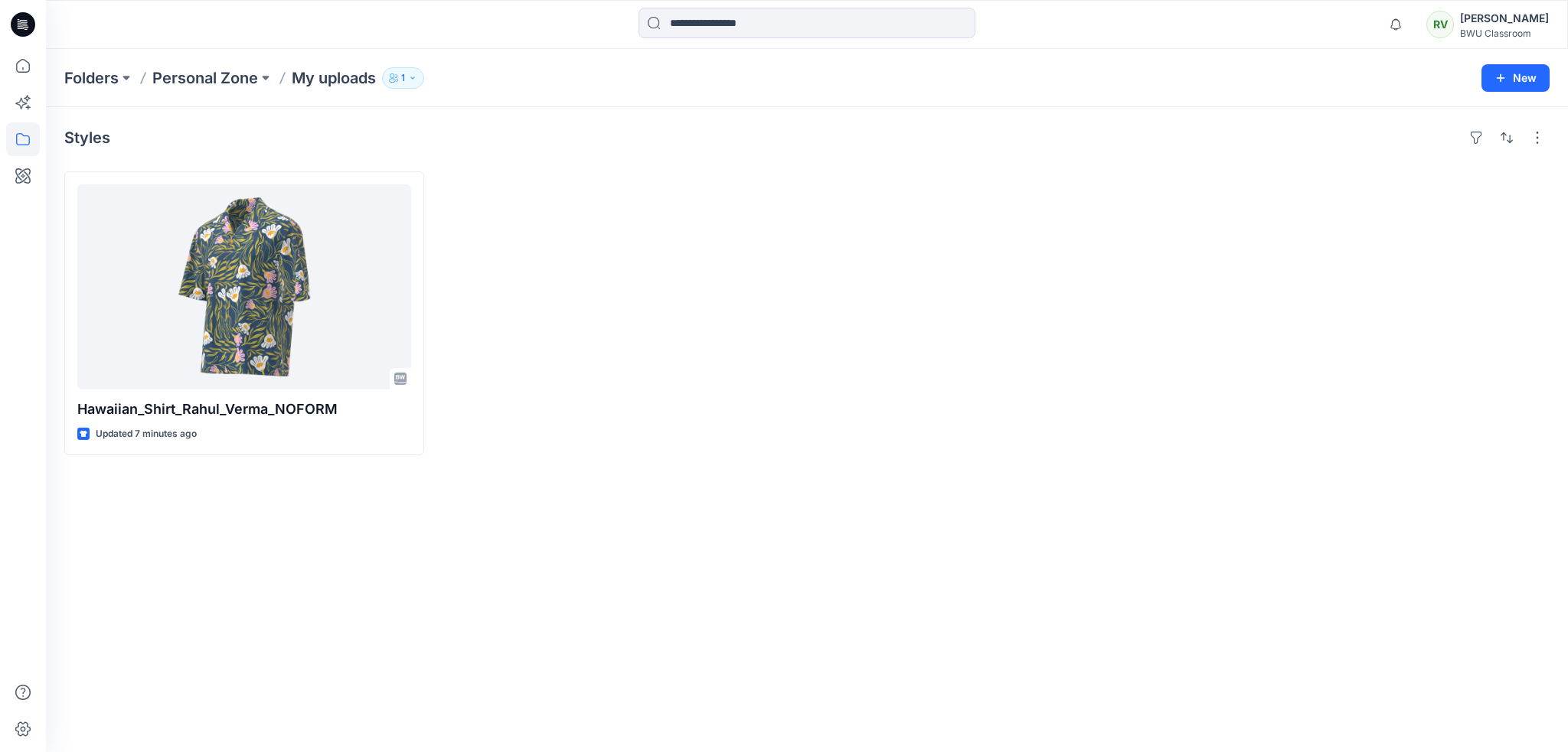
click at [1039, 388] on div at bounding box center [994, 313] width 359 height 284
click at [23, 24] on icon at bounding box center [25, 24] width 6 height 1
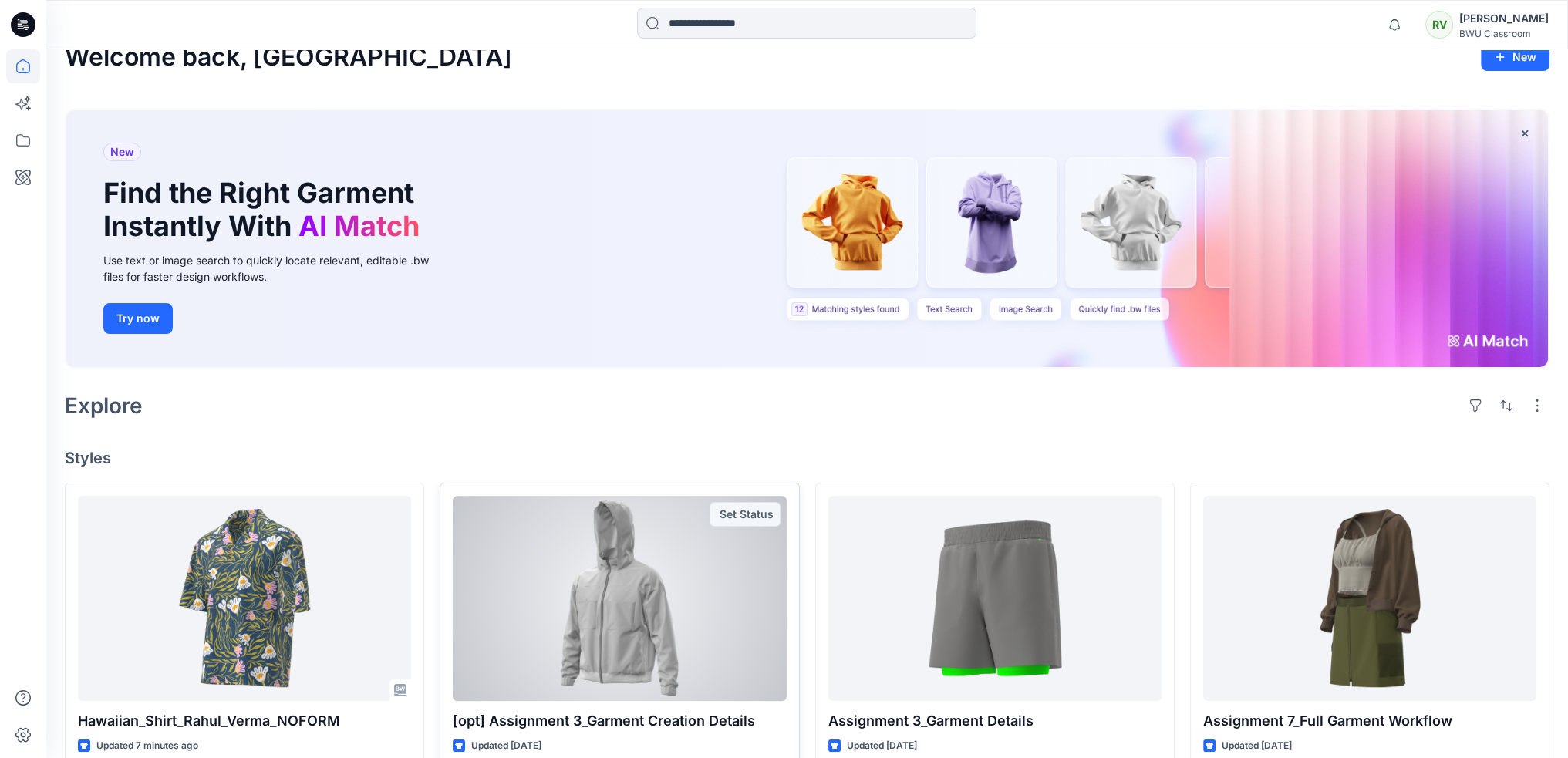
scroll to position [386, 0]
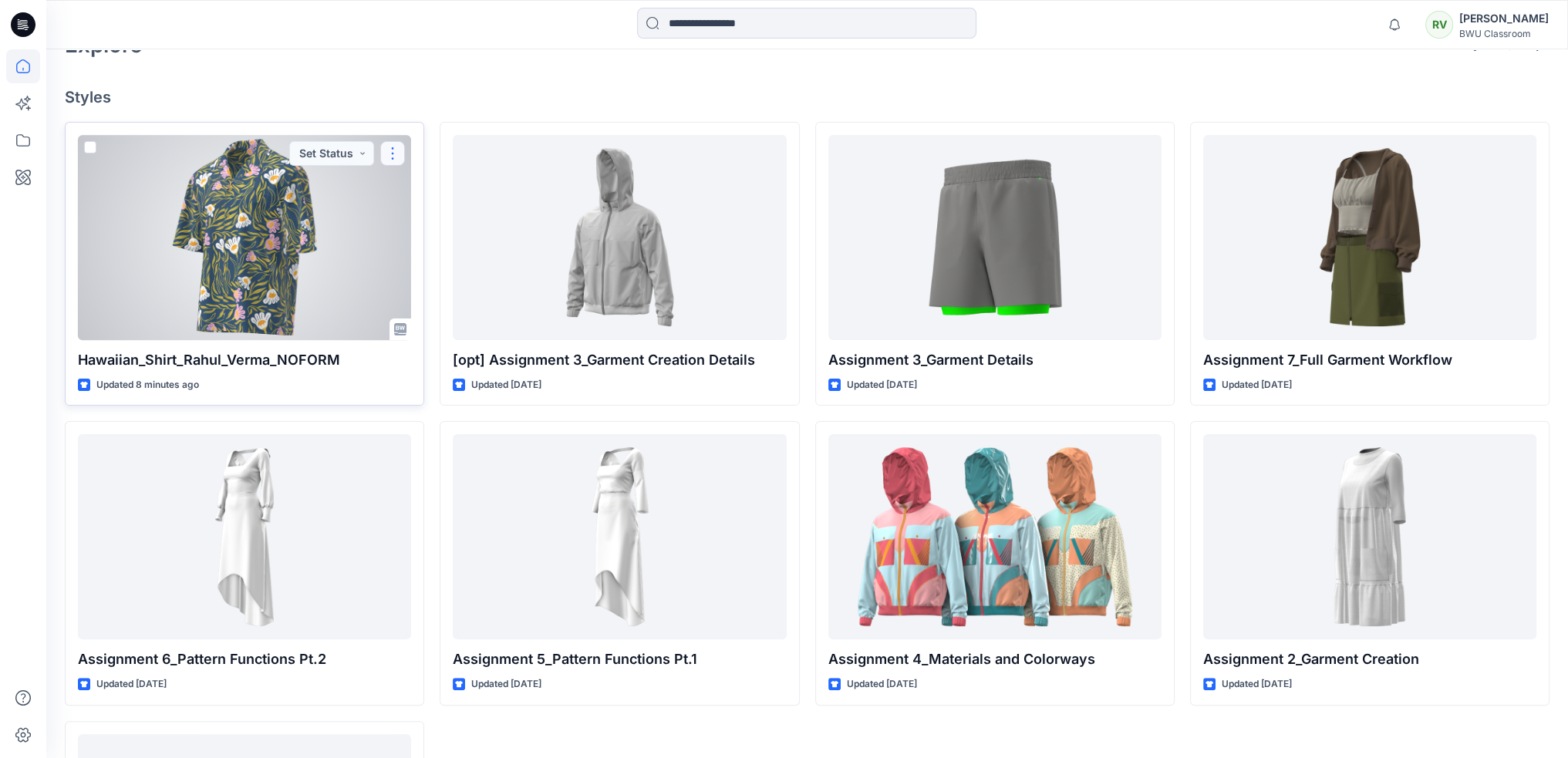
click at [392, 154] on button "button" at bounding box center [392, 153] width 25 height 25
click at [447, 247] on p "Duplicate to..." at bounding box center [446, 247] width 70 height 16
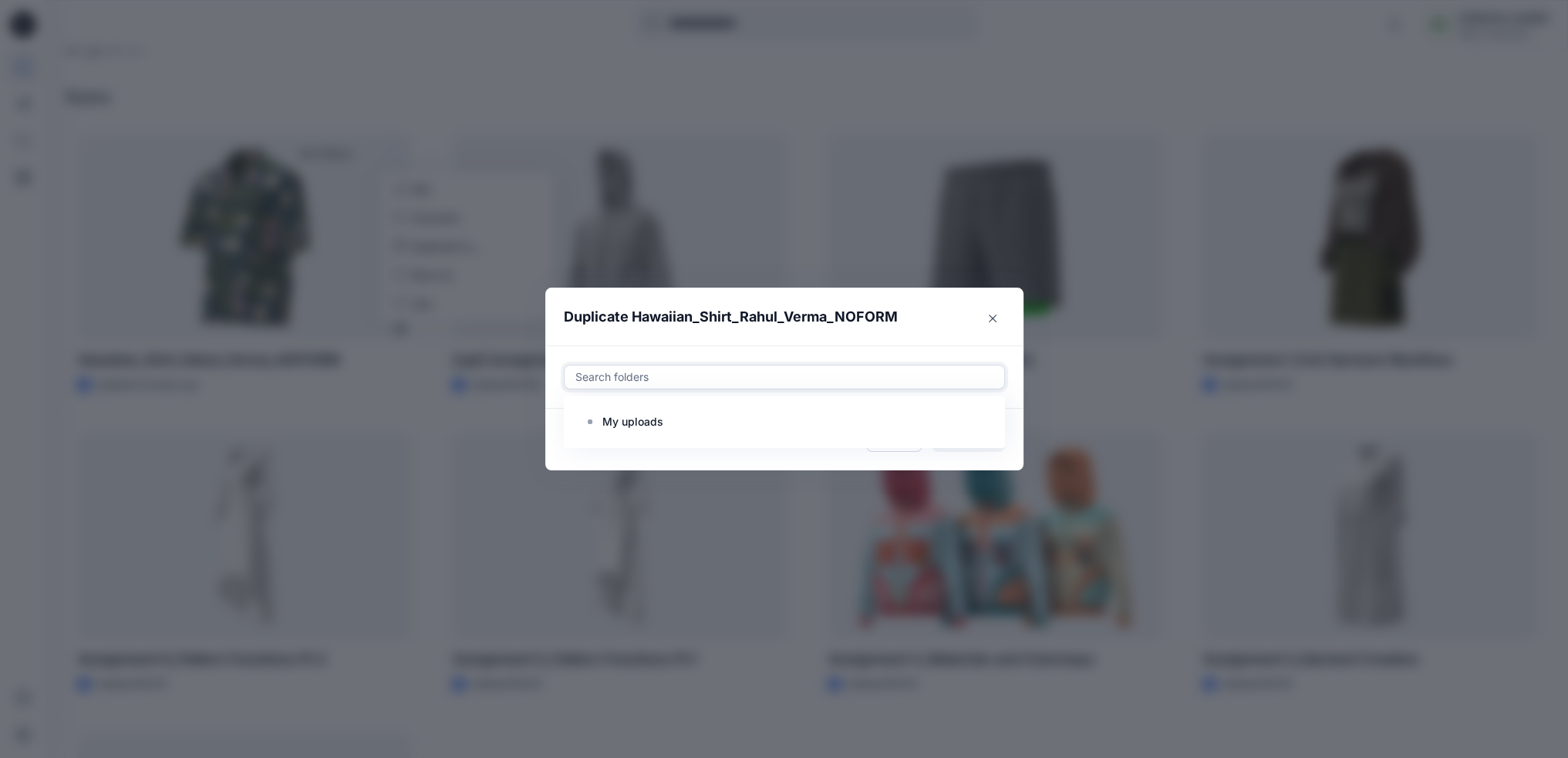
click at [692, 379] on div at bounding box center [784, 377] width 421 height 18
click at [650, 420] on p "My uploads" at bounding box center [632, 422] width 61 height 18
click at [935, 340] on header "Duplicate Hawaiian_Shirt_Rahul_Verma_NOFORM" at bounding box center [769, 317] width 448 height 58
click at [901, 443] on button "Cancel" at bounding box center [895, 440] width 56 height 25
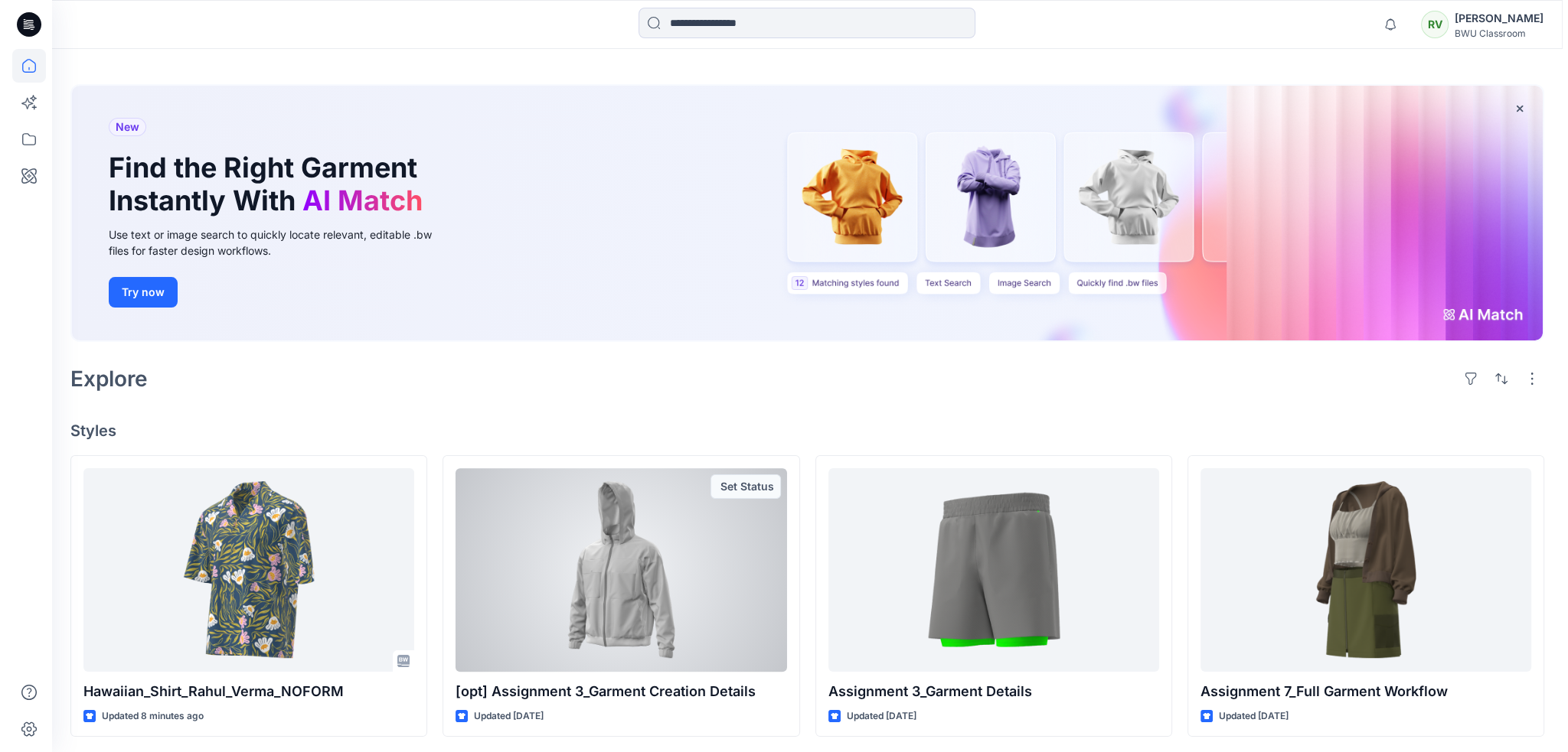
scroll to position [0, 0]
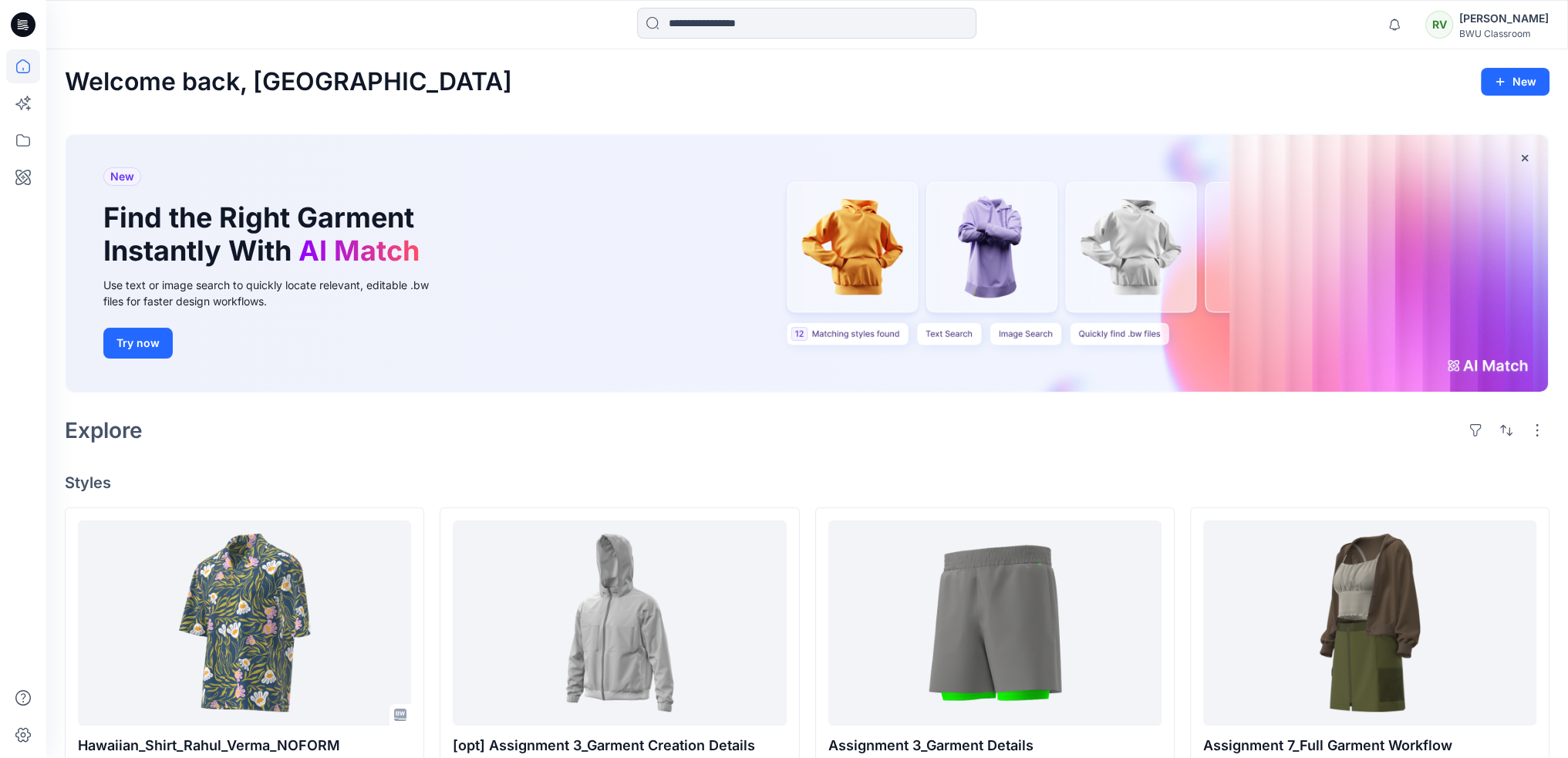
click at [1453, 28] on div "RV" at bounding box center [1440, 25] width 28 height 28
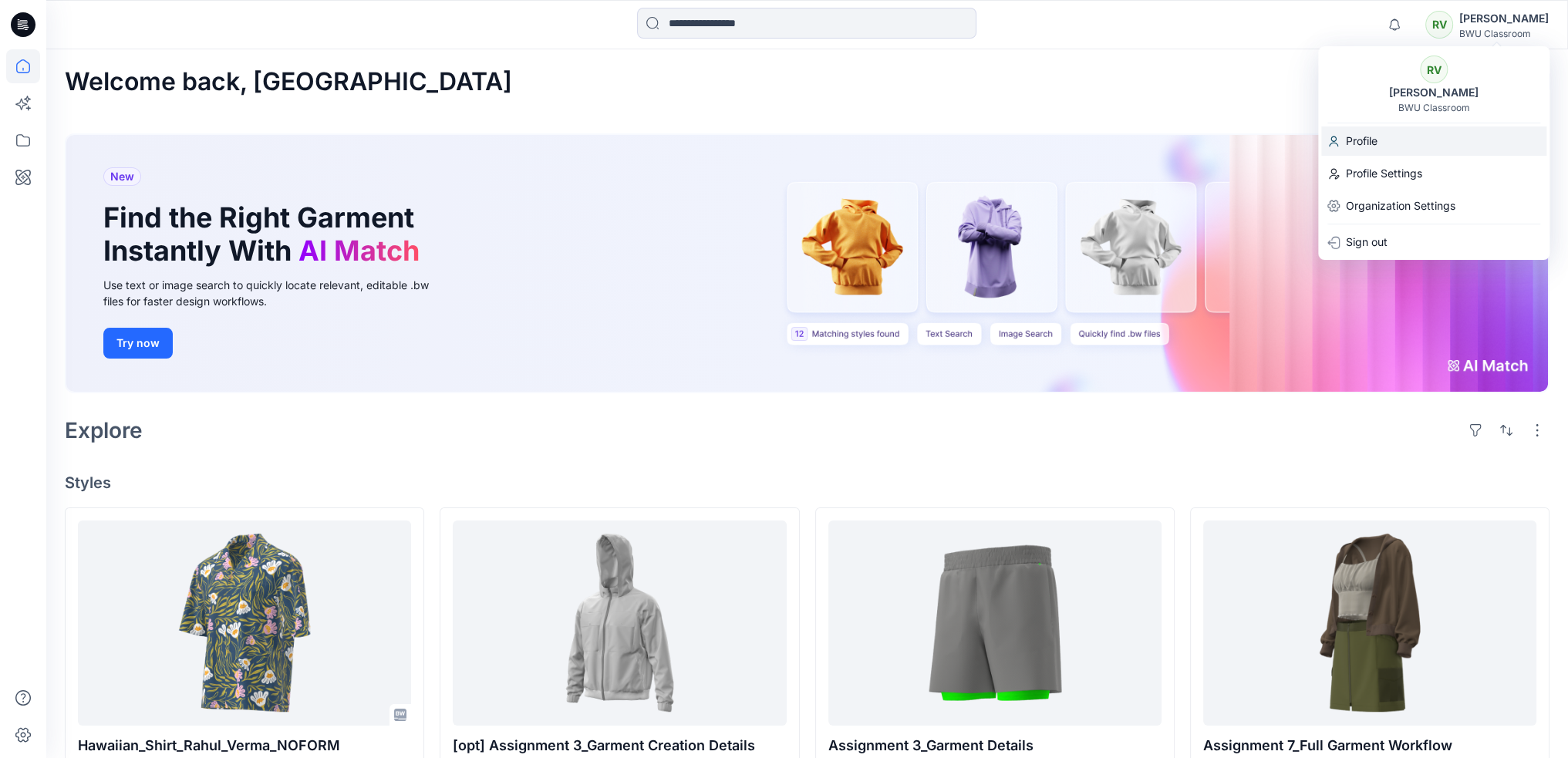
click at [1365, 140] on p "Profile" at bounding box center [1361, 141] width 32 height 29
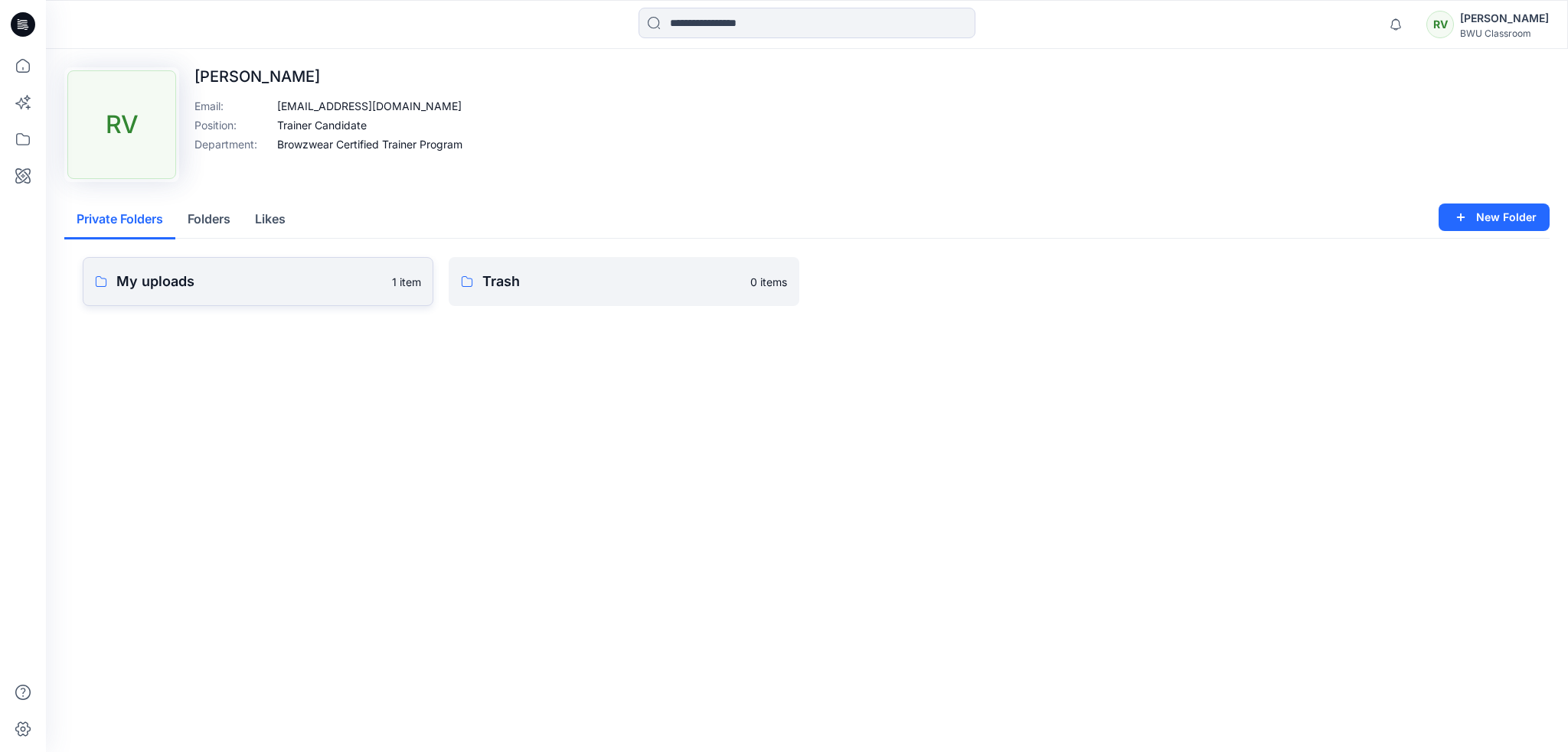
click at [323, 277] on p "My uploads" at bounding box center [249, 282] width 266 height 22
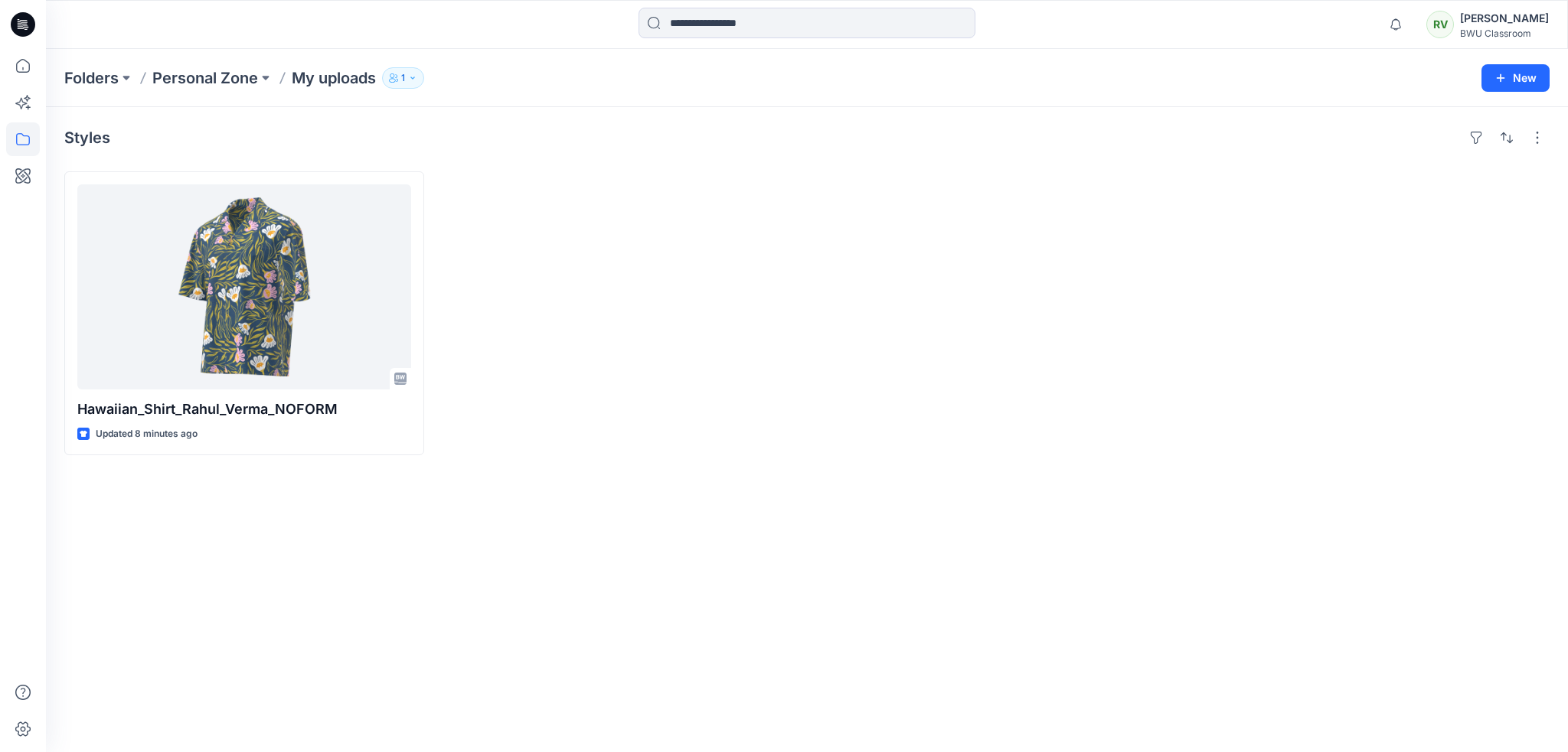
click at [781, 455] on div "Styles Hawaiian_Shirt_Rahul_Verma_NOFORM Updated 8 minutes ago" at bounding box center [807, 430] width 1522 height 645
